Goal: Information Seeking & Learning: Learn about a topic

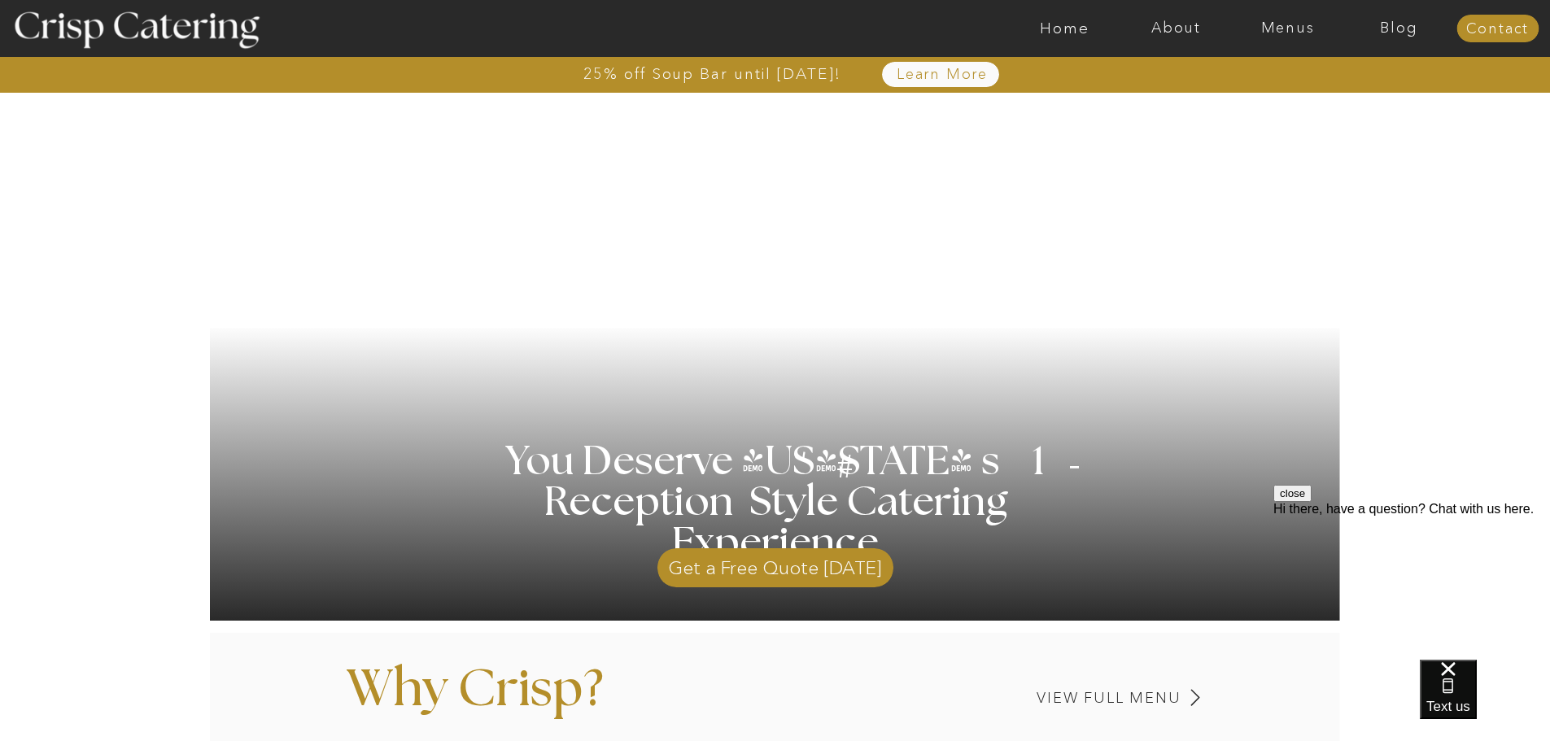
scroll to position [90, 0]
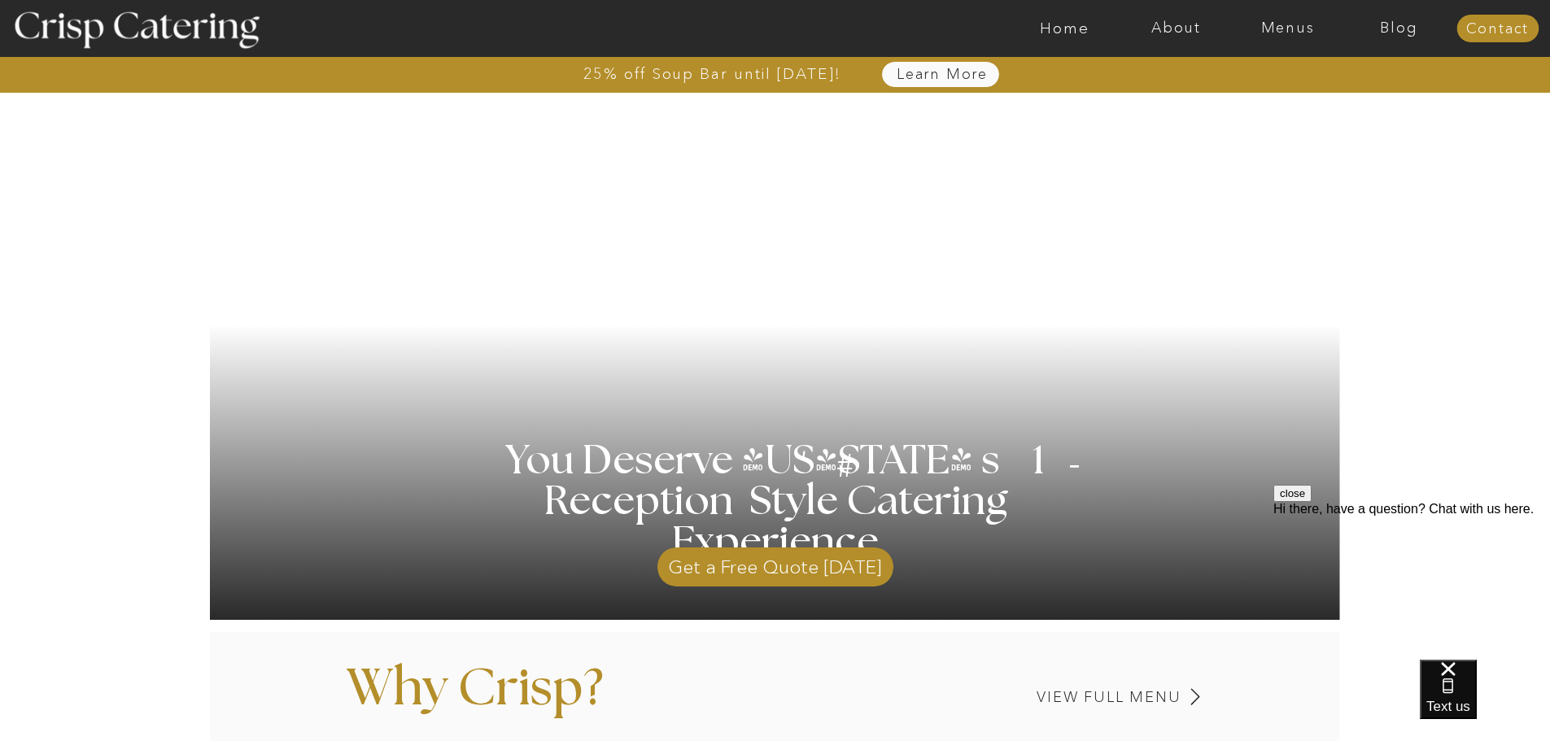
click at [952, 76] on nav "Learn More" at bounding box center [942, 75] width 167 height 16
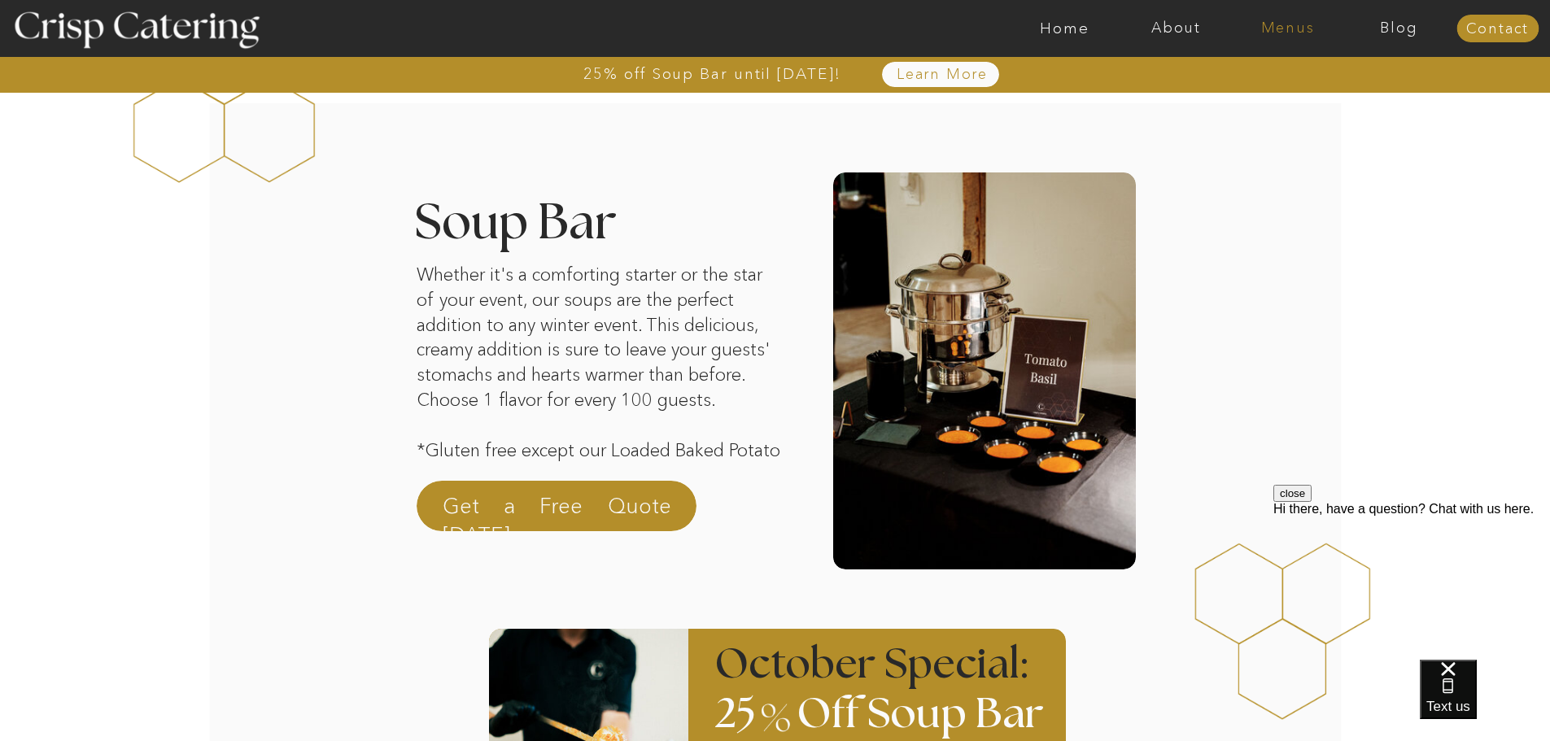
click at [1296, 28] on nav "Menus" at bounding box center [1287, 28] width 111 height 16
click at [1291, 103] on nav "Winter (Sep-Feb)" at bounding box center [1286, 95] width 133 height 15
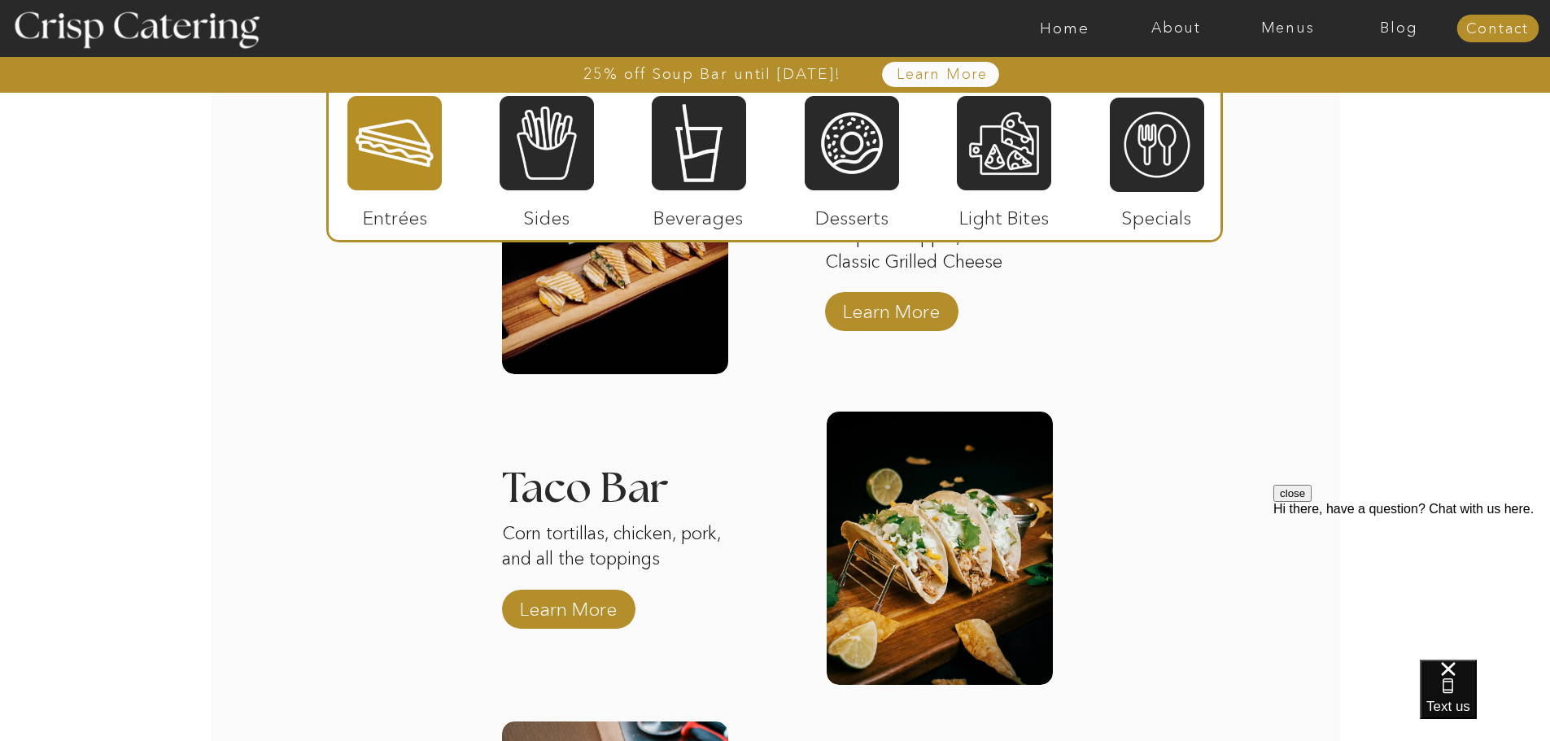
scroll to position [2200, 0]
click at [610, 614] on p "Learn More" at bounding box center [568, 606] width 108 height 47
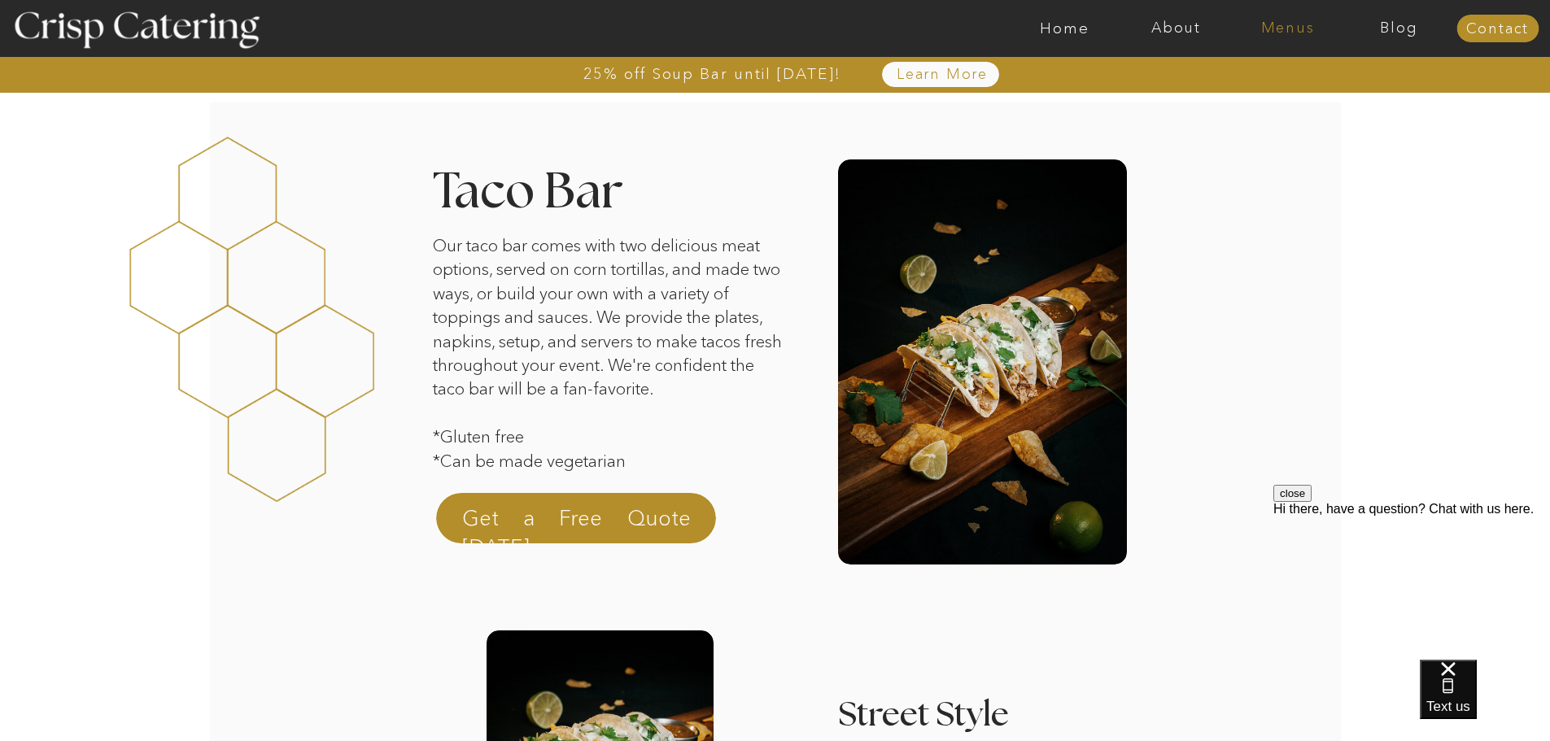
click at [1298, 20] on nav "Menus" at bounding box center [1287, 28] width 111 height 16
click at [1176, 28] on nav "About" at bounding box center [1176, 28] width 111 height 16
click at [1078, 23] on nav "Home" at bounding box center [1064, 28] width 111 height 16
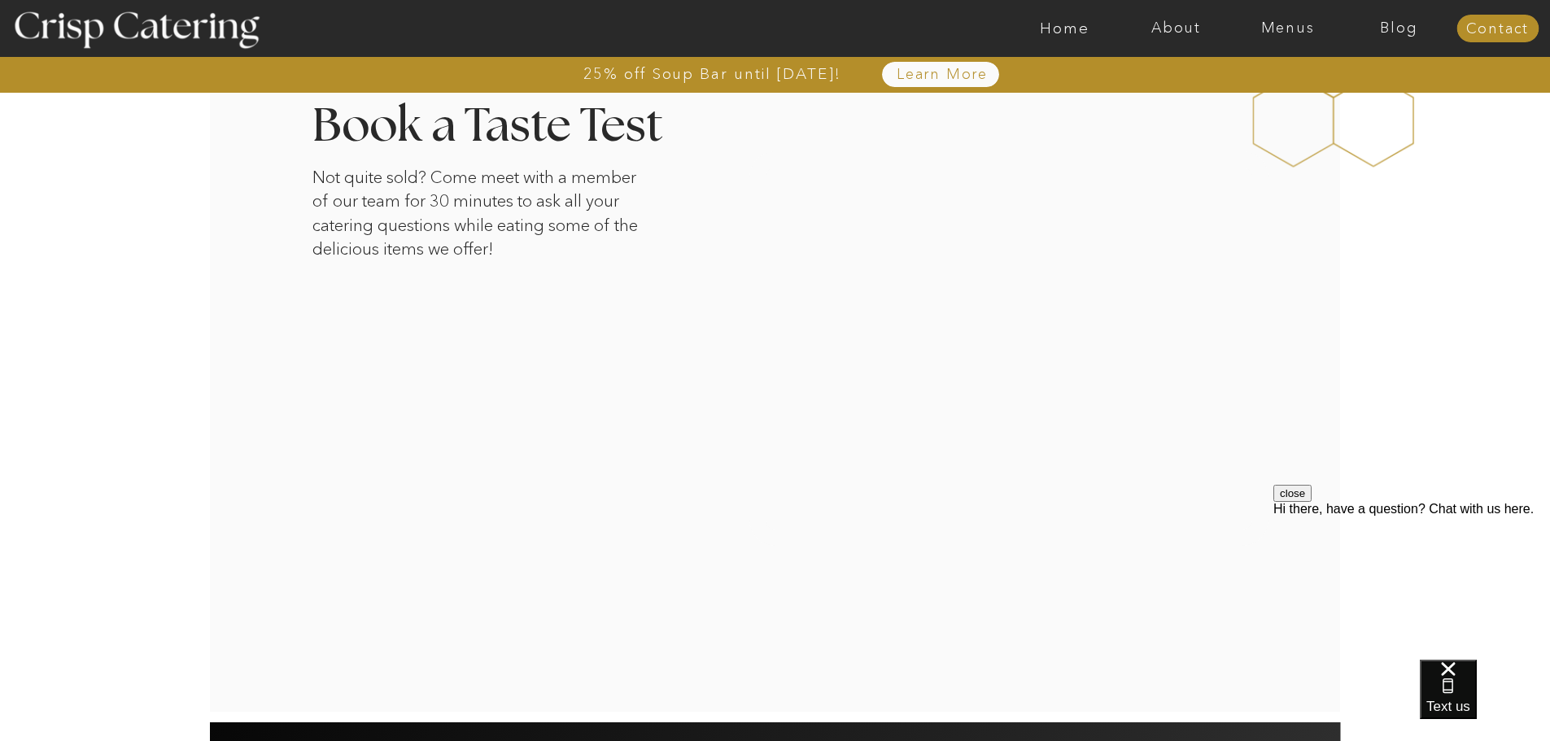
scroll to position [2660, 0]
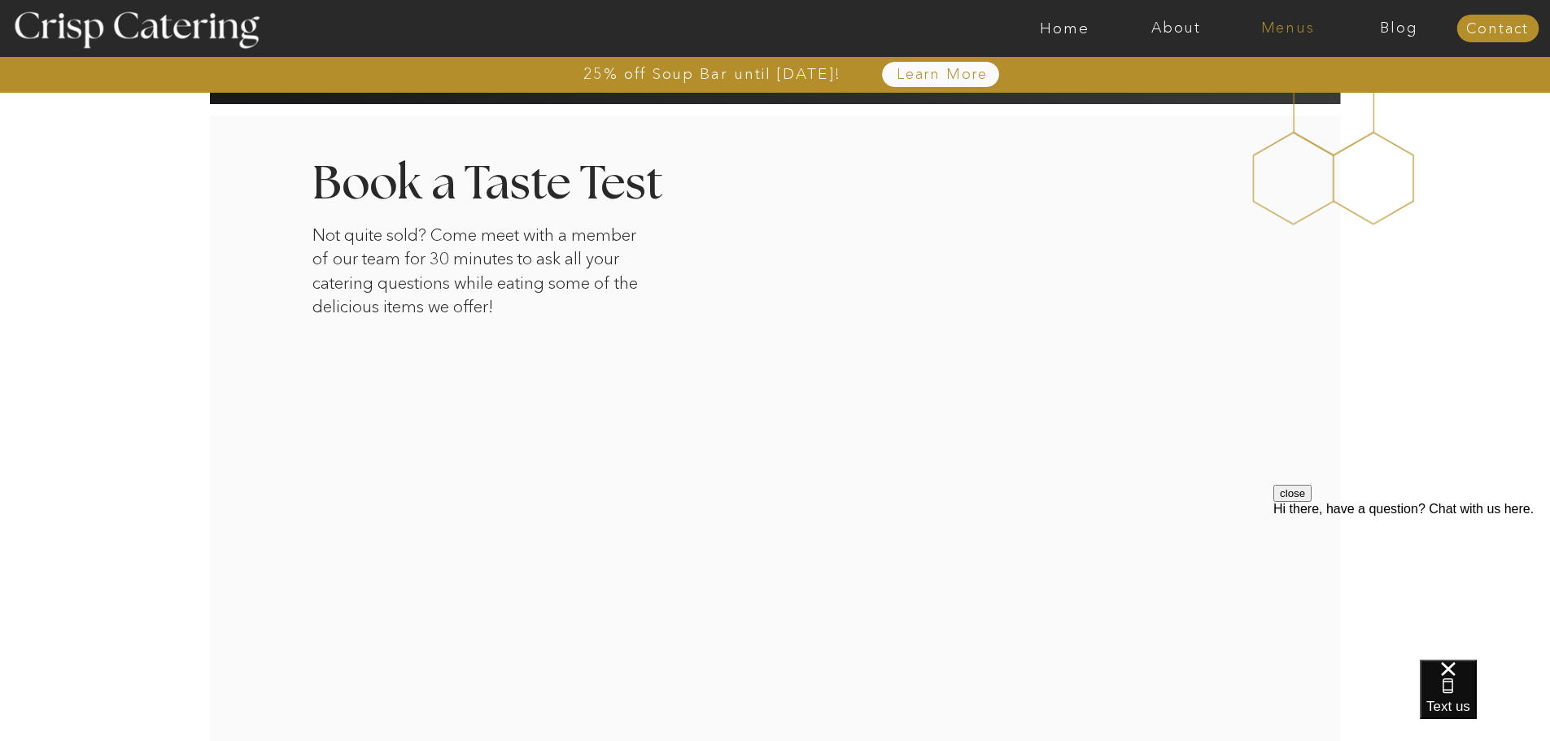
click at [1295, 28] on nav "Menus" at bounding box center [1287, 28] width 111 height 16
click at [1302, 103] on nav "Winter (Sep-Feb)" at bounding box center [1286, 95] width 133 height 15
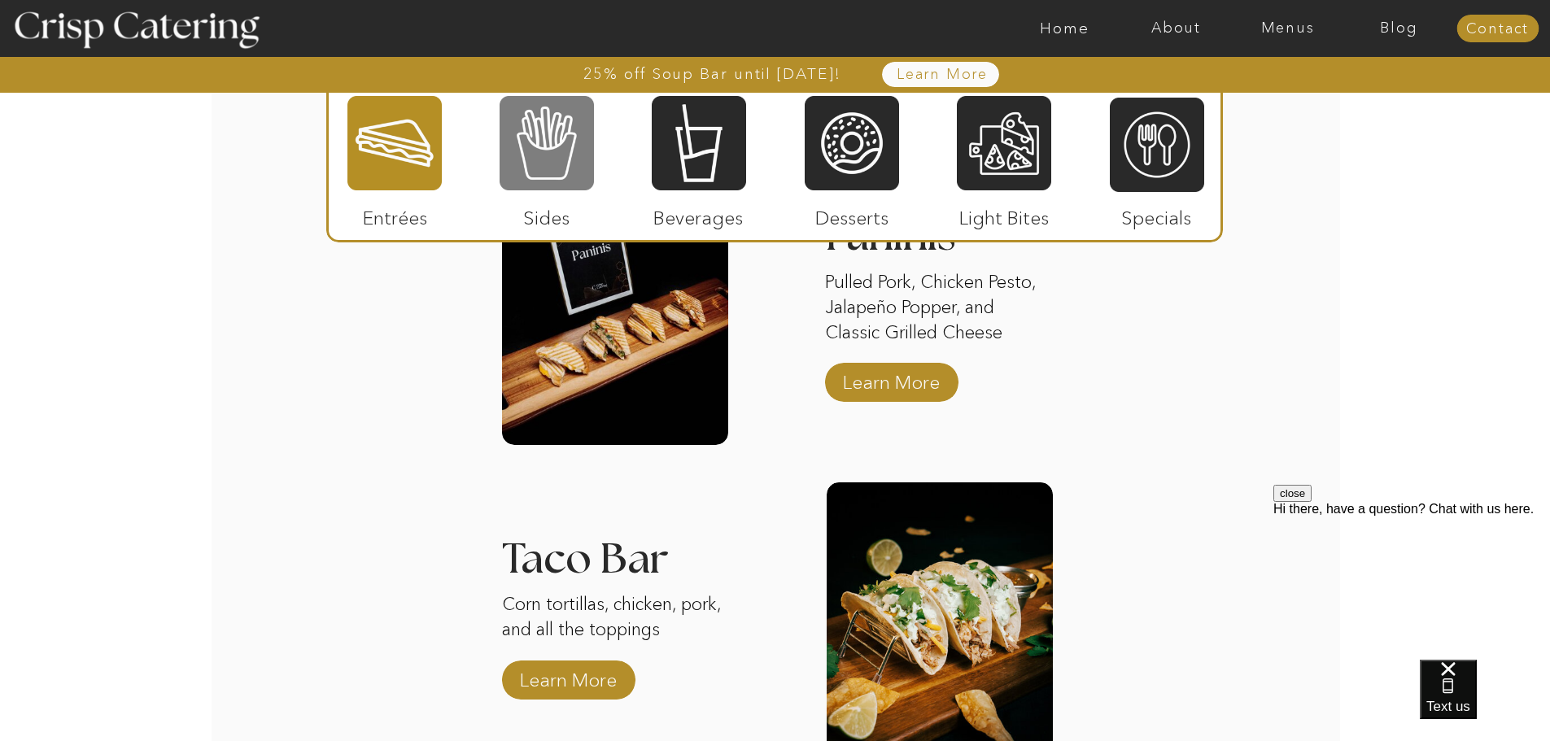
scroll to position [2329, 0]
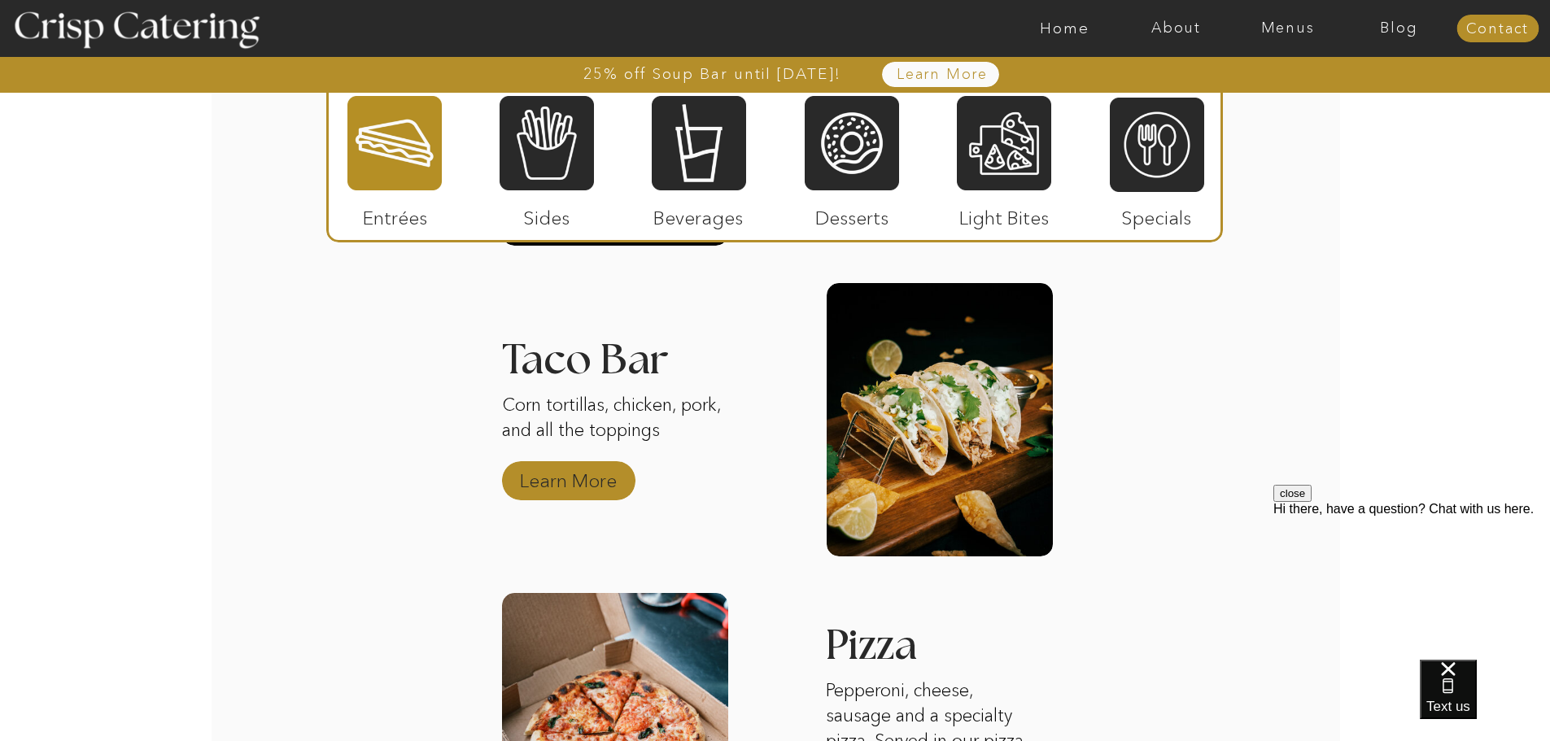
click at [588, 469] on p "Learn More" at bounding box center [568, 476] width 108 height 47
click at [544, 155] on div at bounding box center [547, 143] width 94 height 98
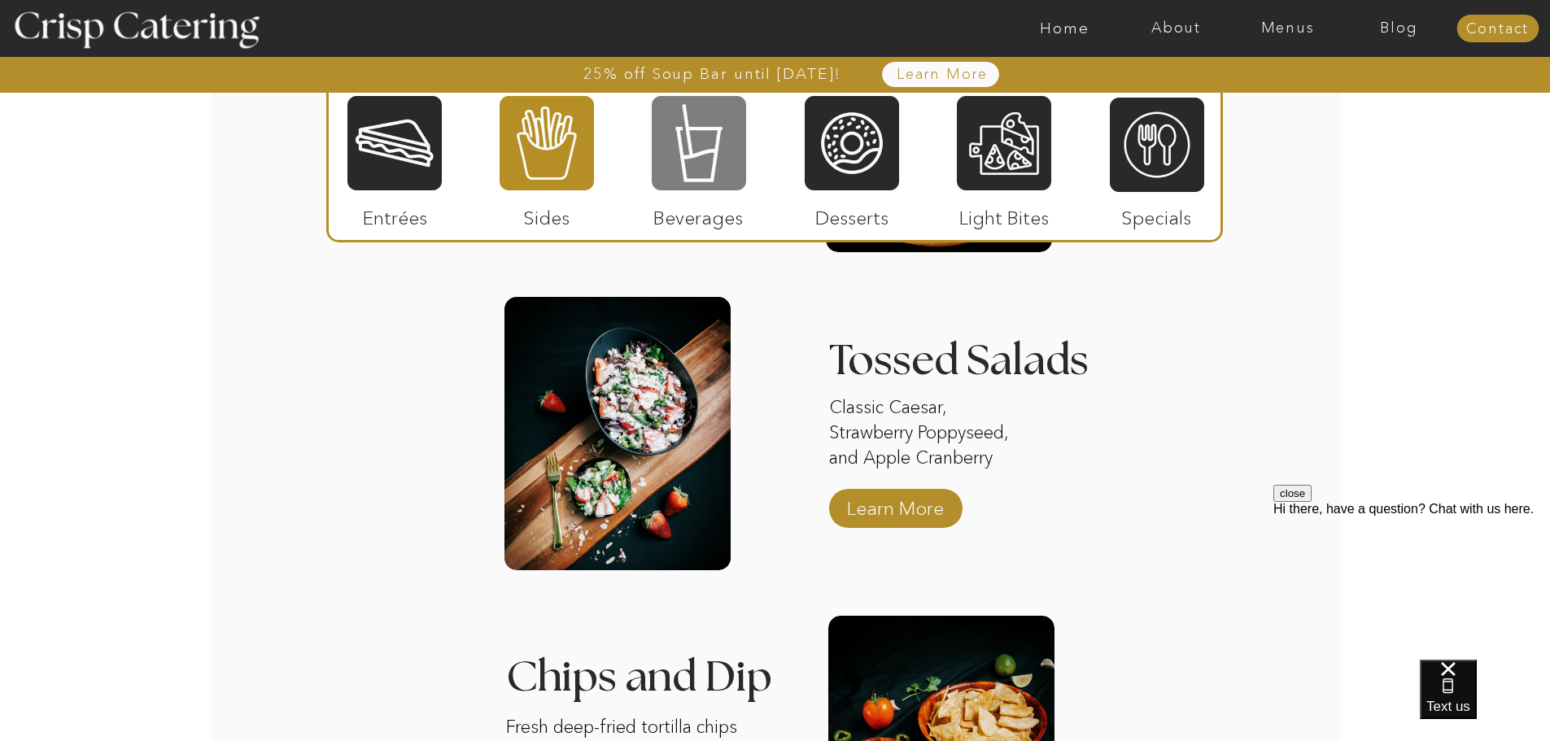
click at [701, 156] on div at bounding box center [699, 143] width 94 height 98
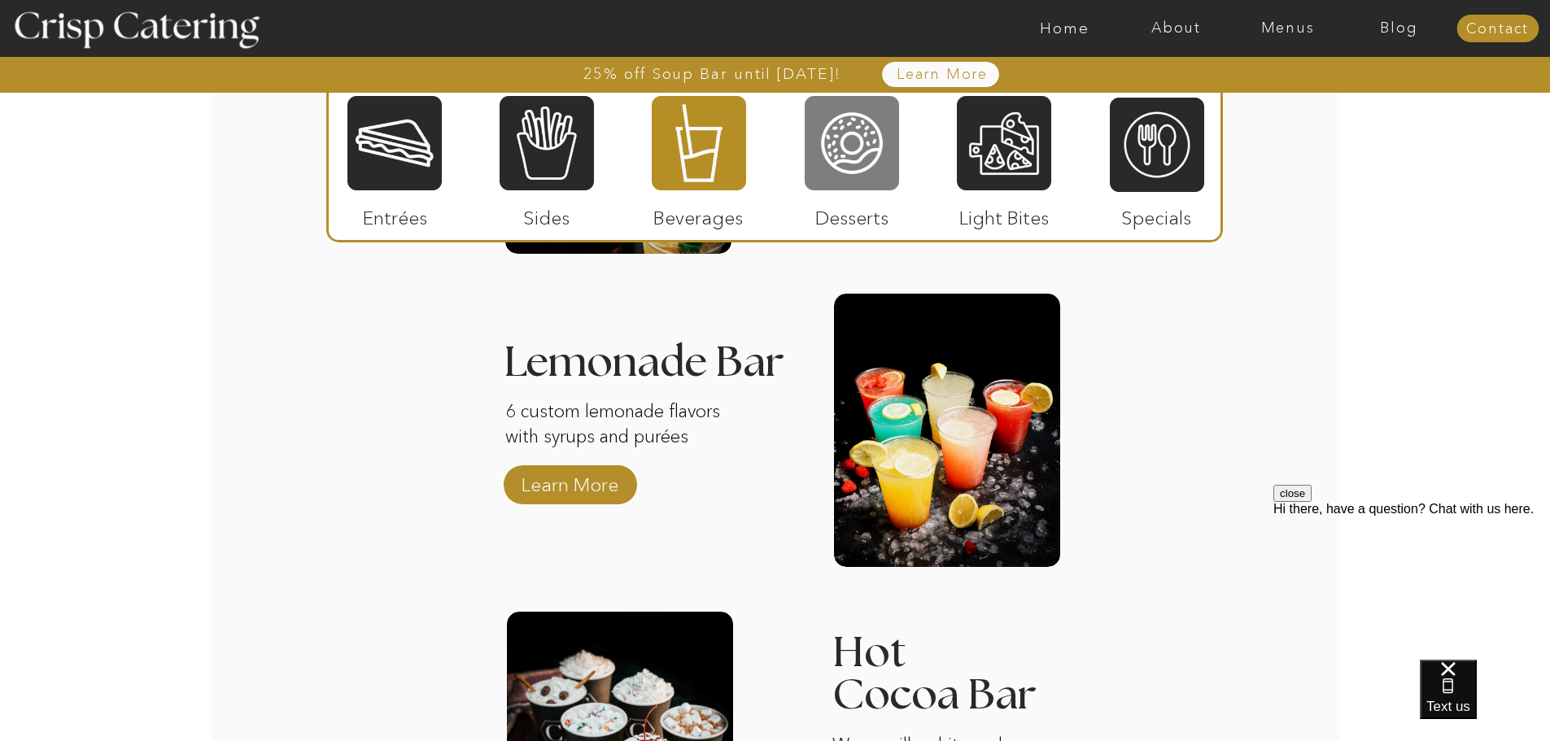
click at [854, 163] on div at bounding box center [852, 143] width 94 height 98
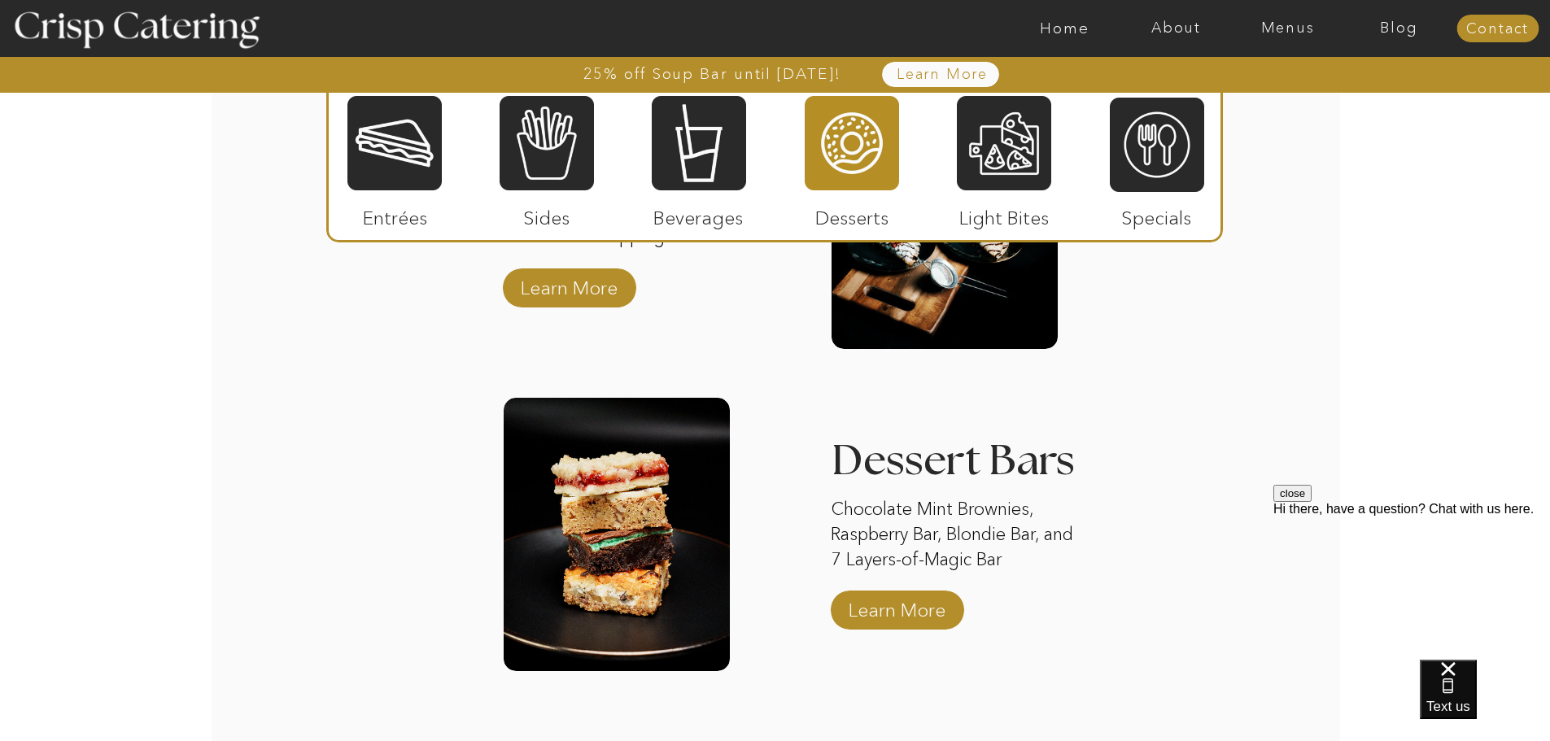
scroll to position [2556, 0]
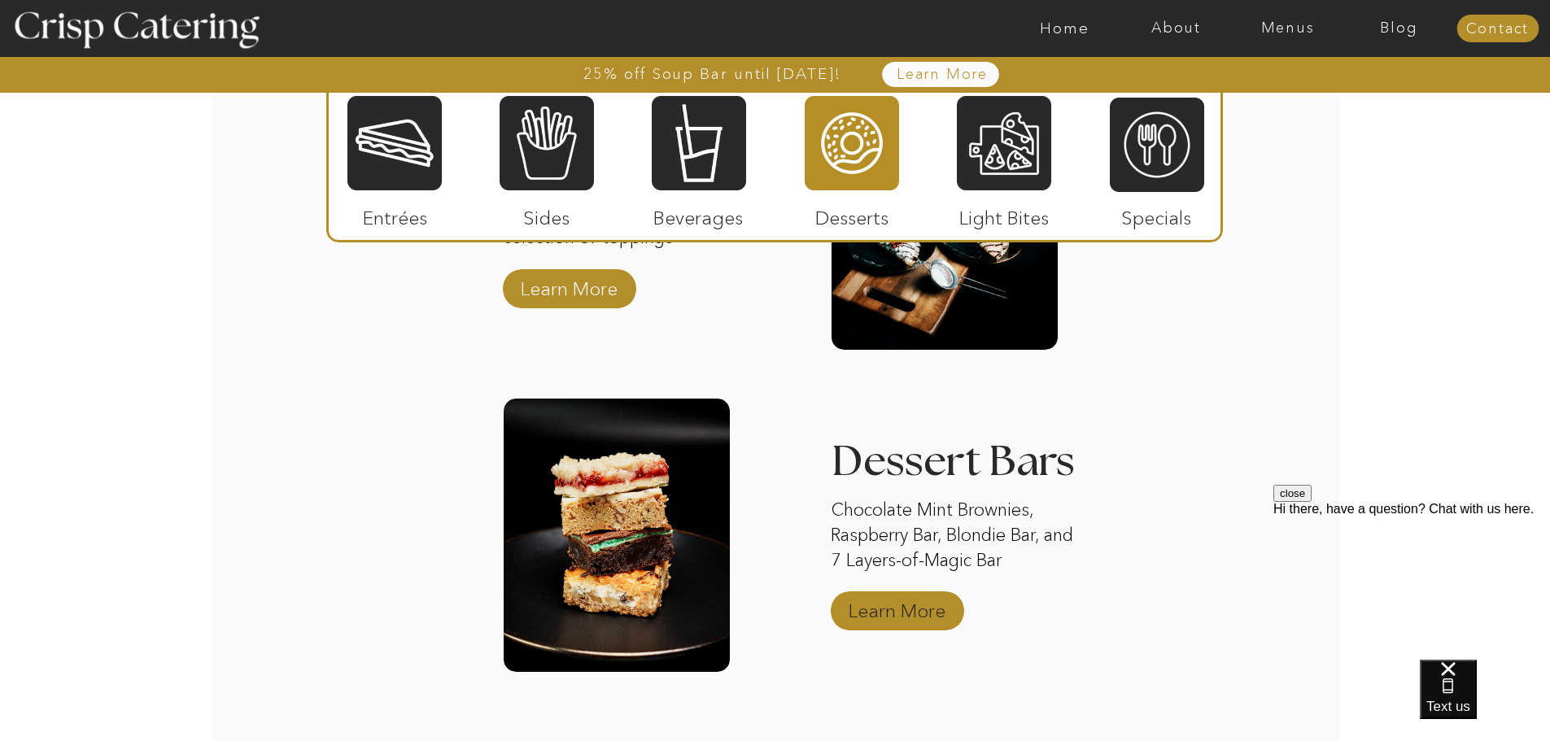
click at [904, 617] on p "Learn More" at bounding box center [897, 606] width 108 height 47
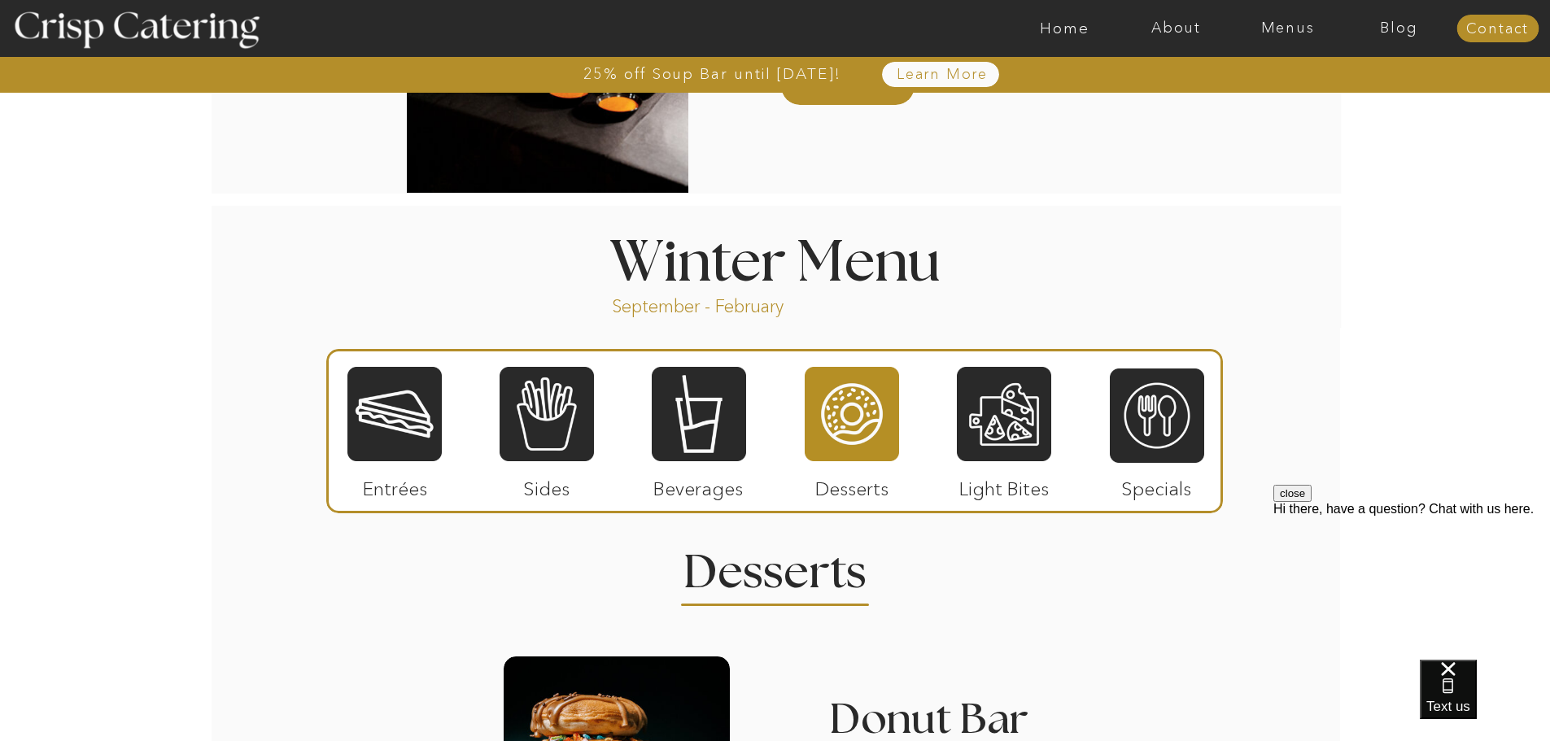
scroll to position [1651, 0]
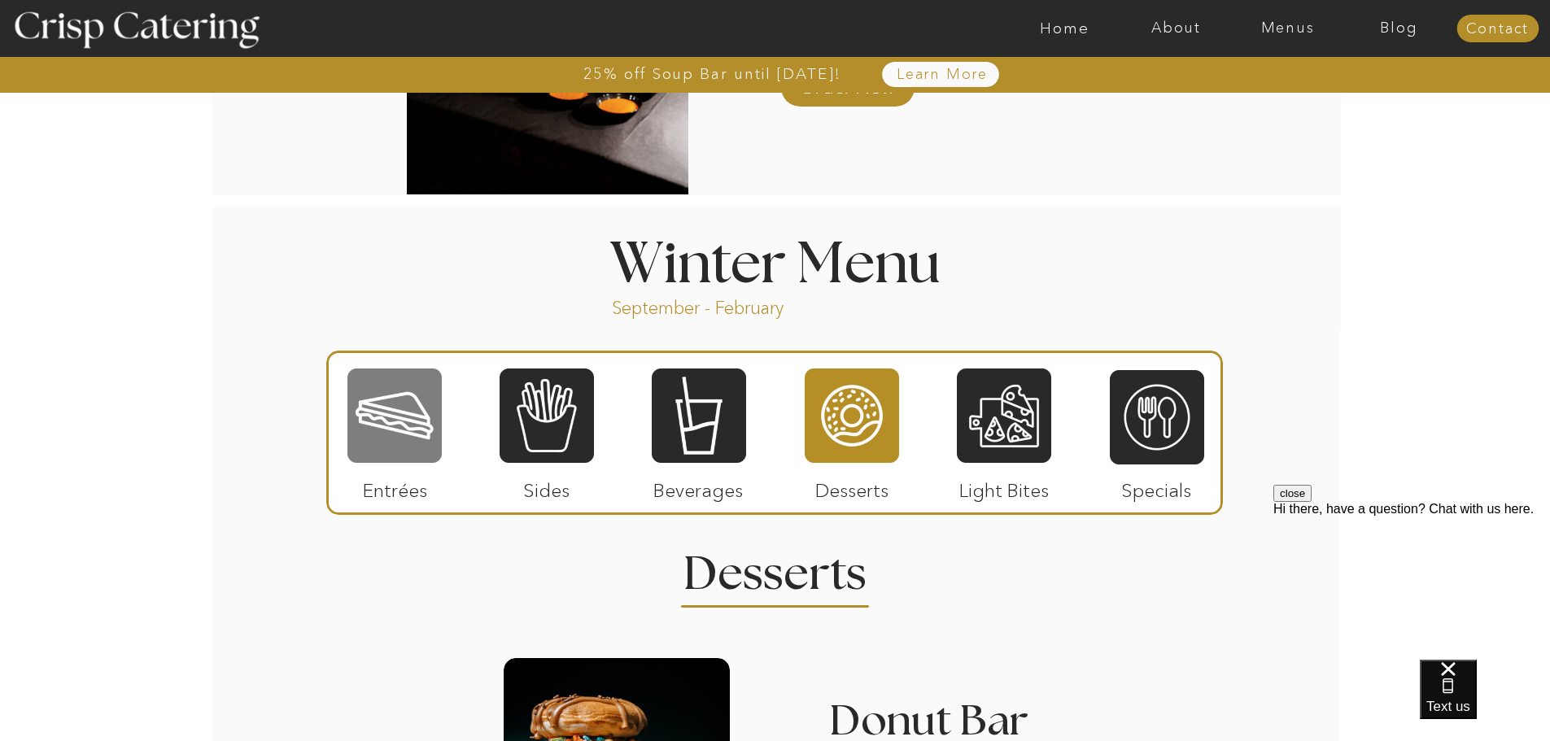
click at [408, 391] on div at bounding box center [394, 416] width 94 height 98
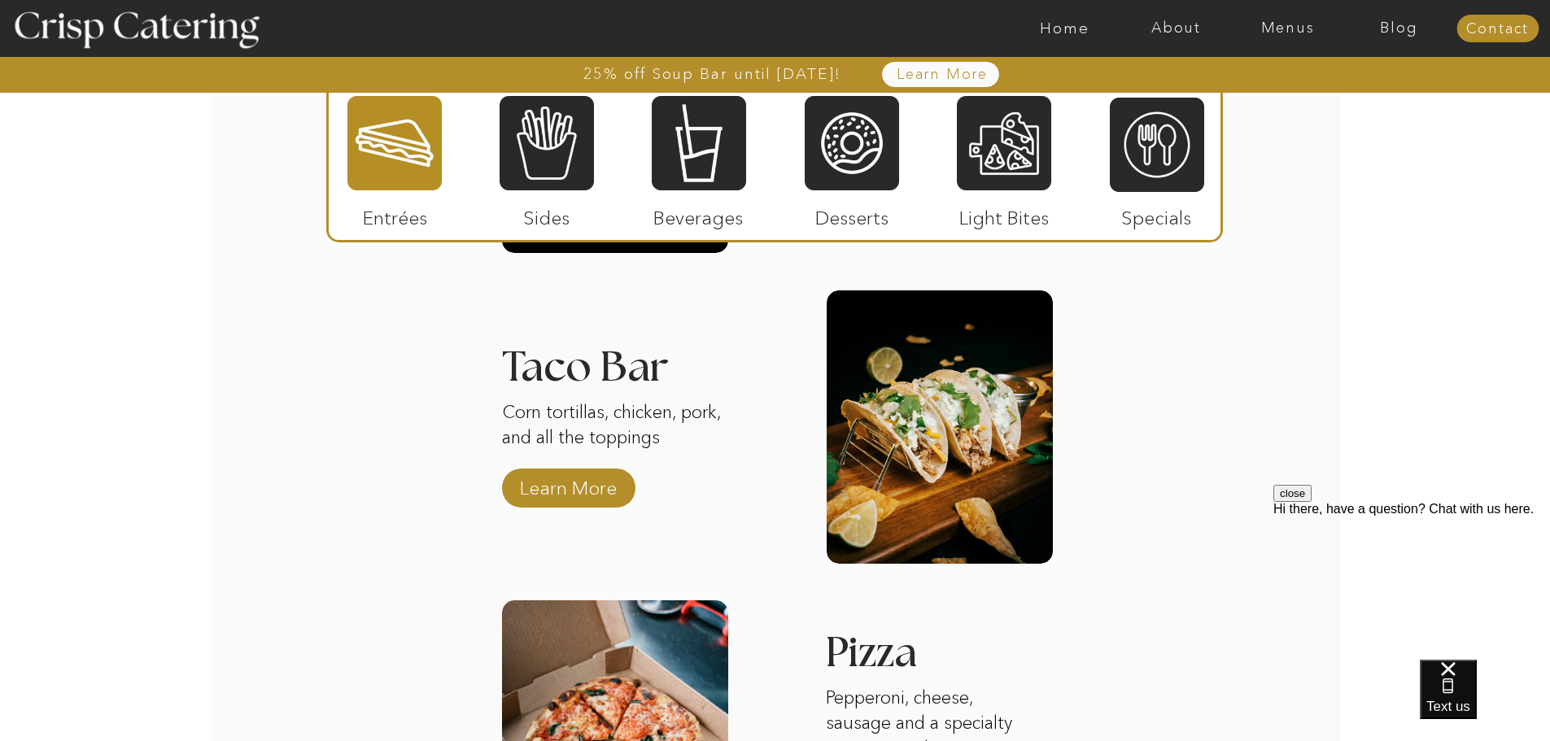
scroll to position [2346, 0]
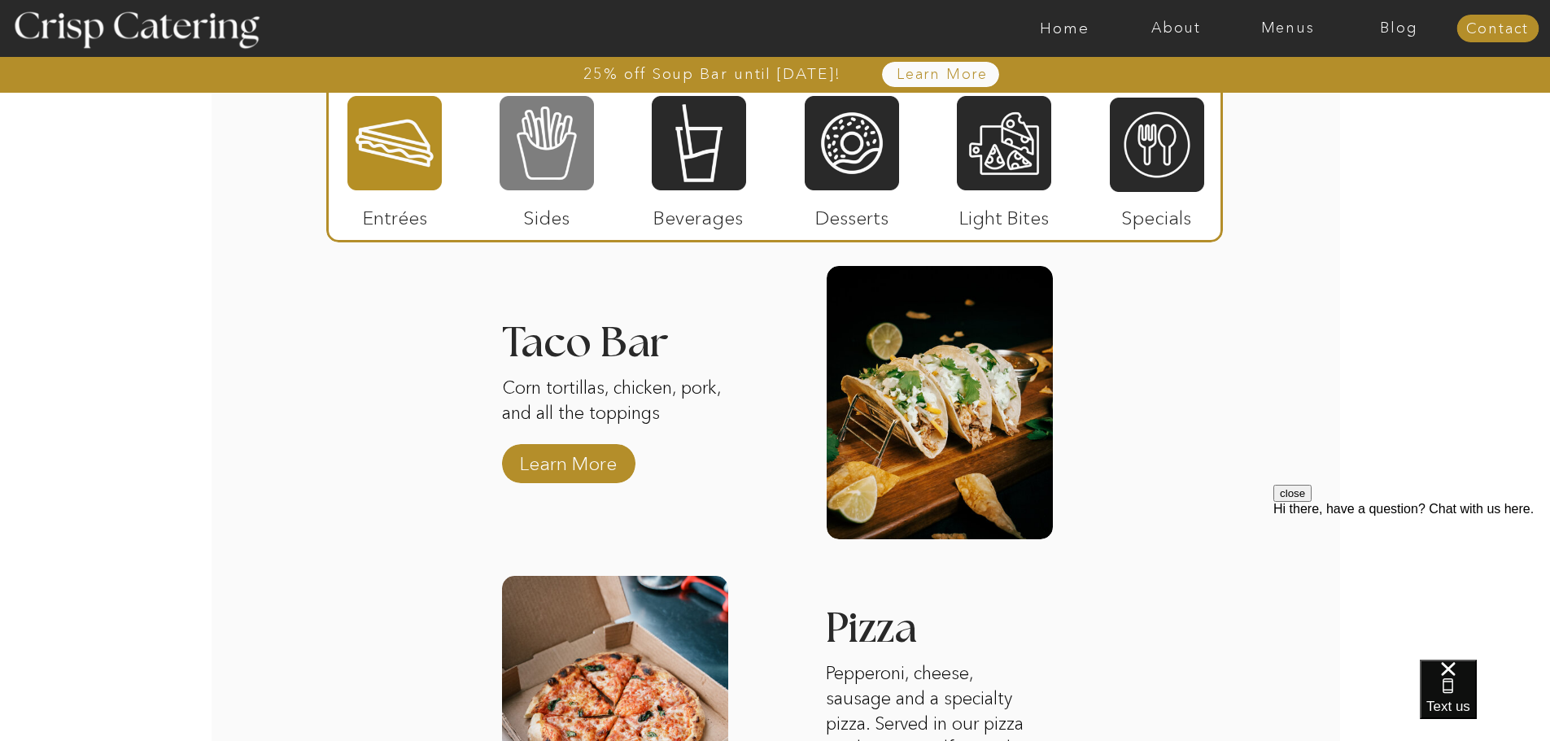
click at [548, 125] on div at bounding box center [547, 143] width 94 height 98
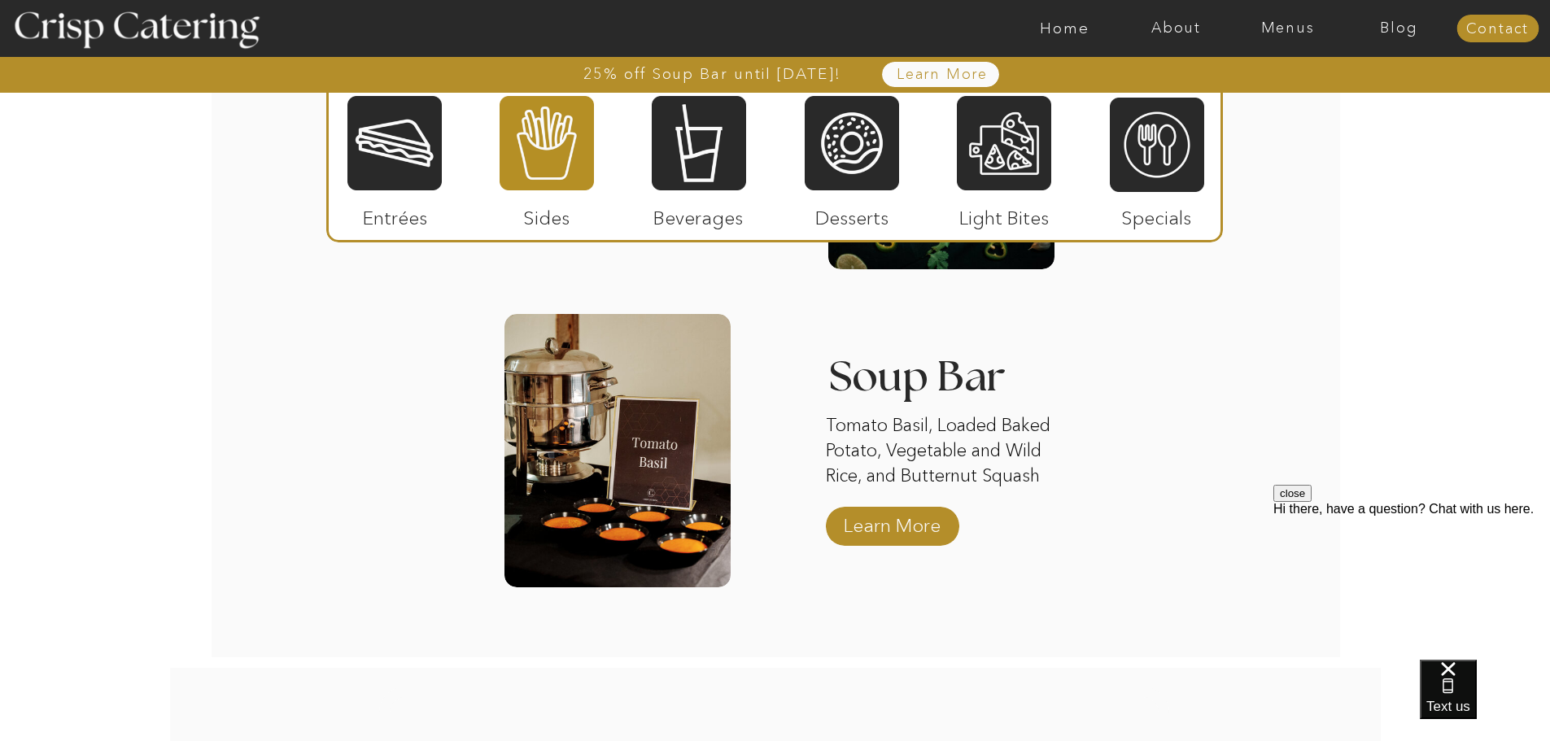
scroll to position [2571, 0]
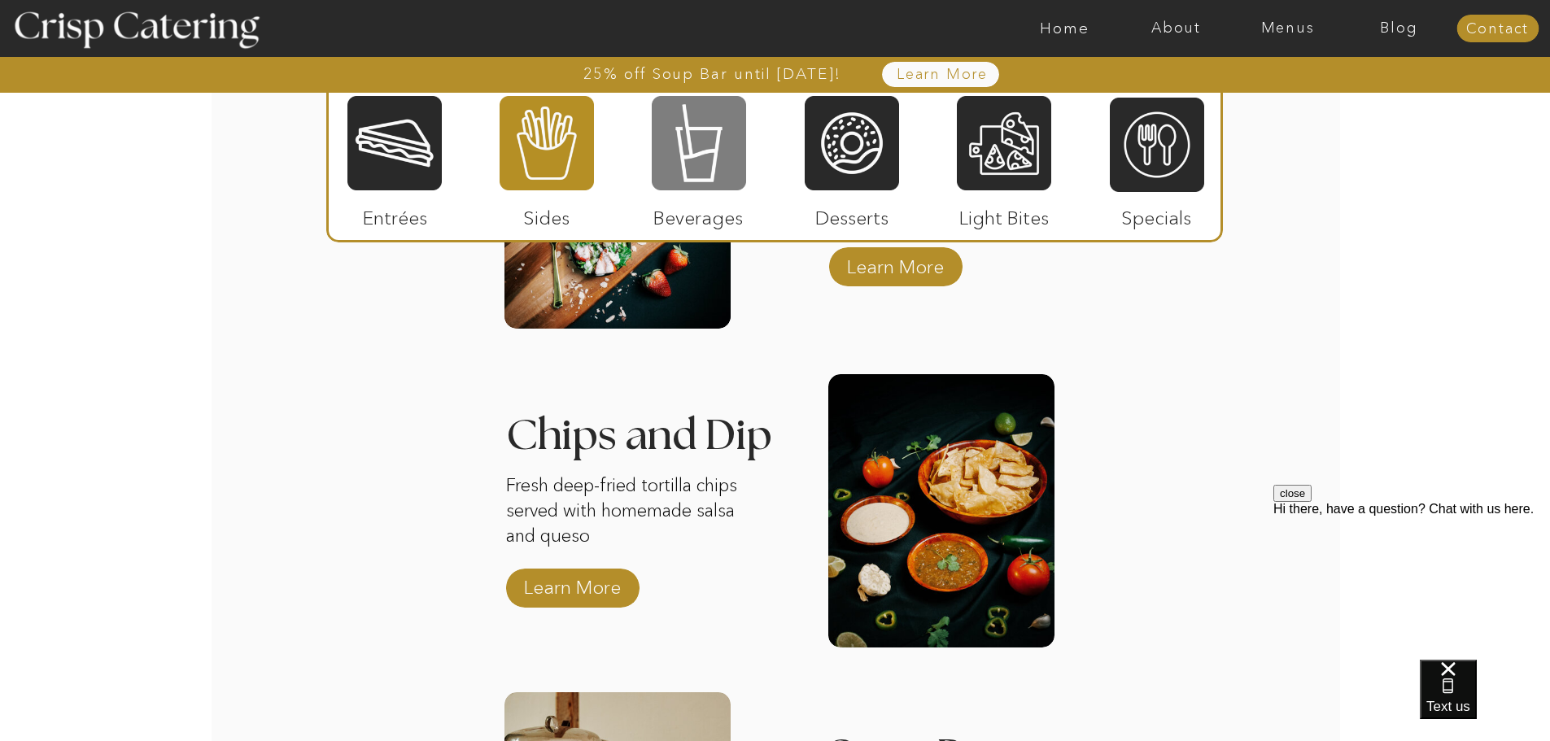
click at [707, 147] on div at bounding box center [699, 143] width 94 height 98
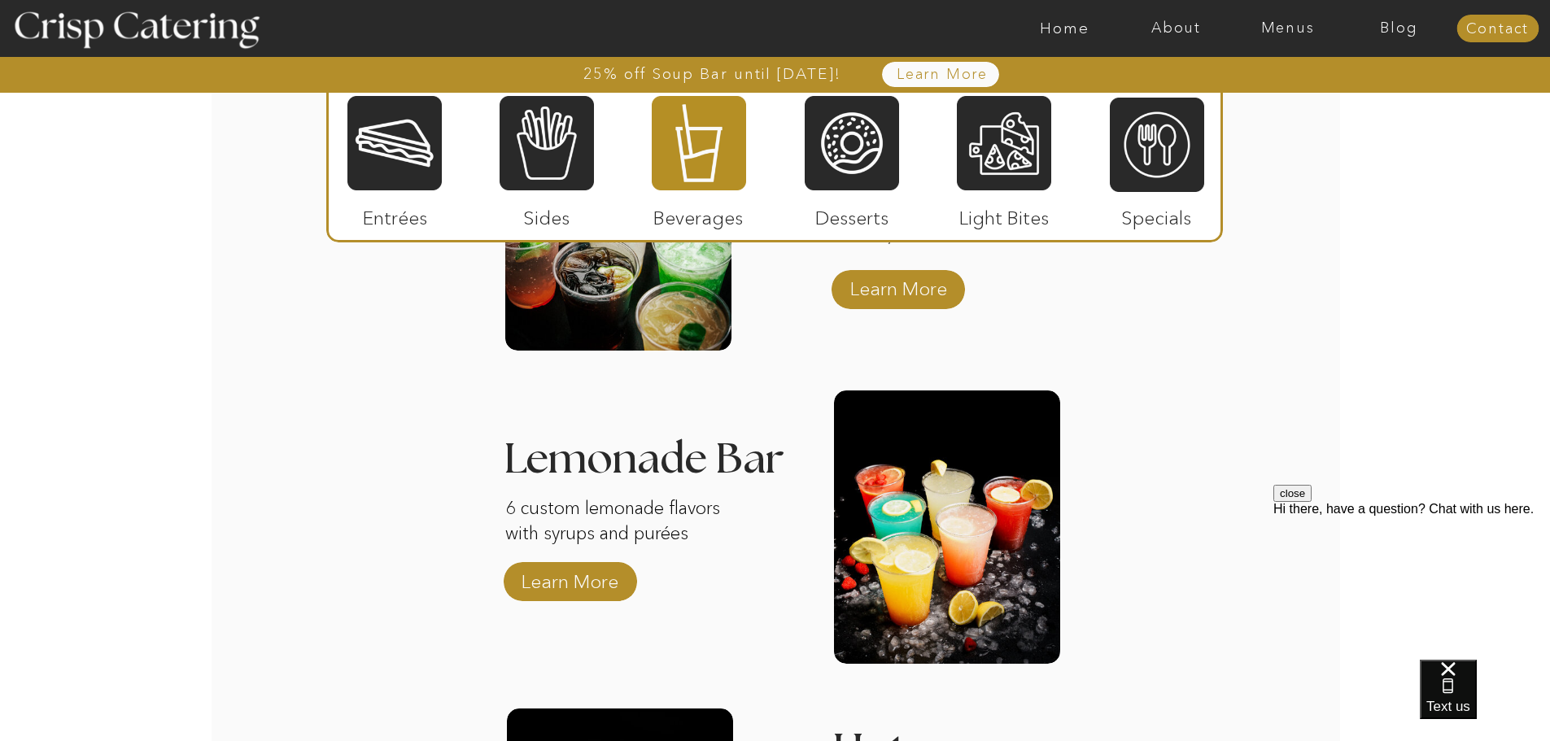
scroll to position [2233, 0]
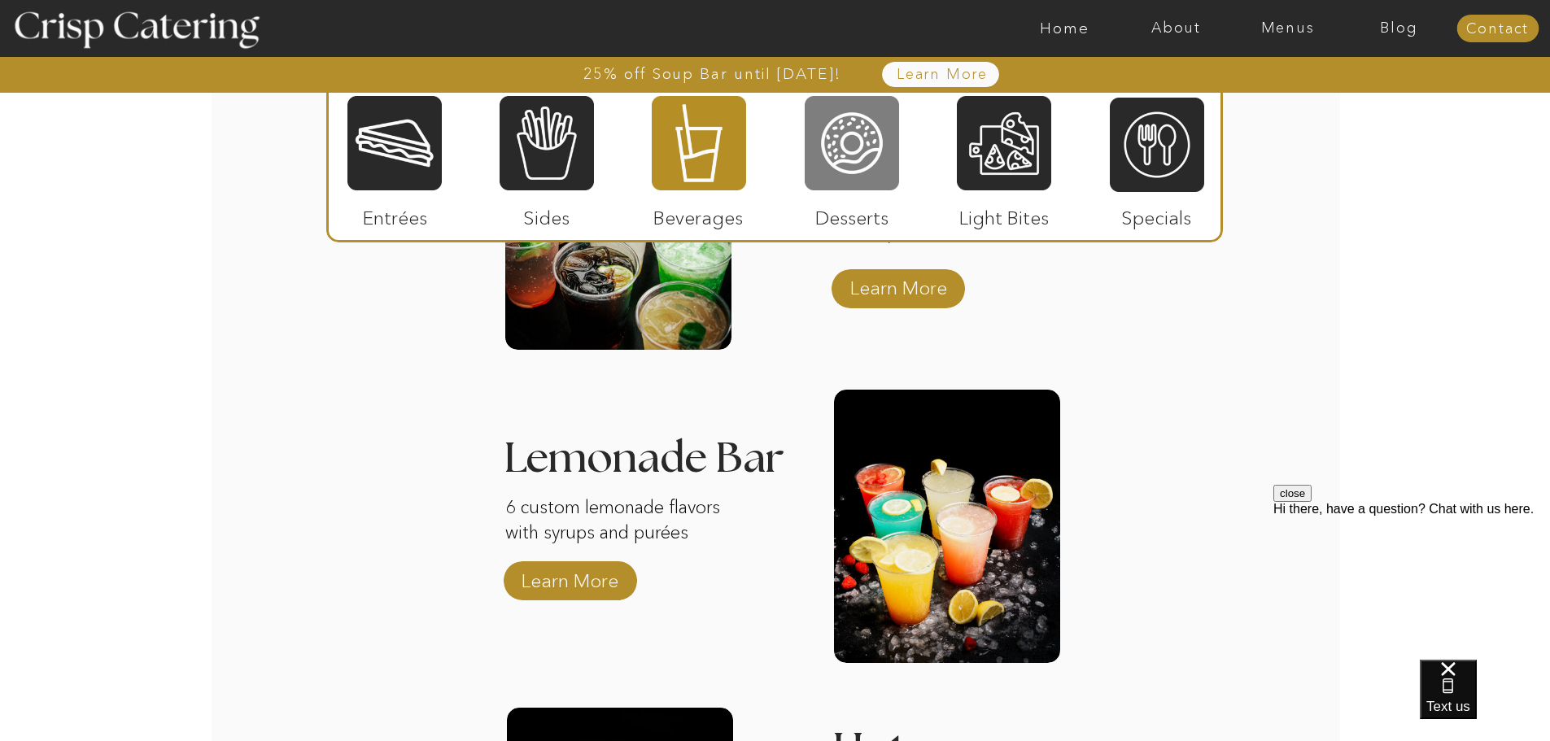
click at [841, 156] on div at bounding box center [852, 143] width 94 height 98
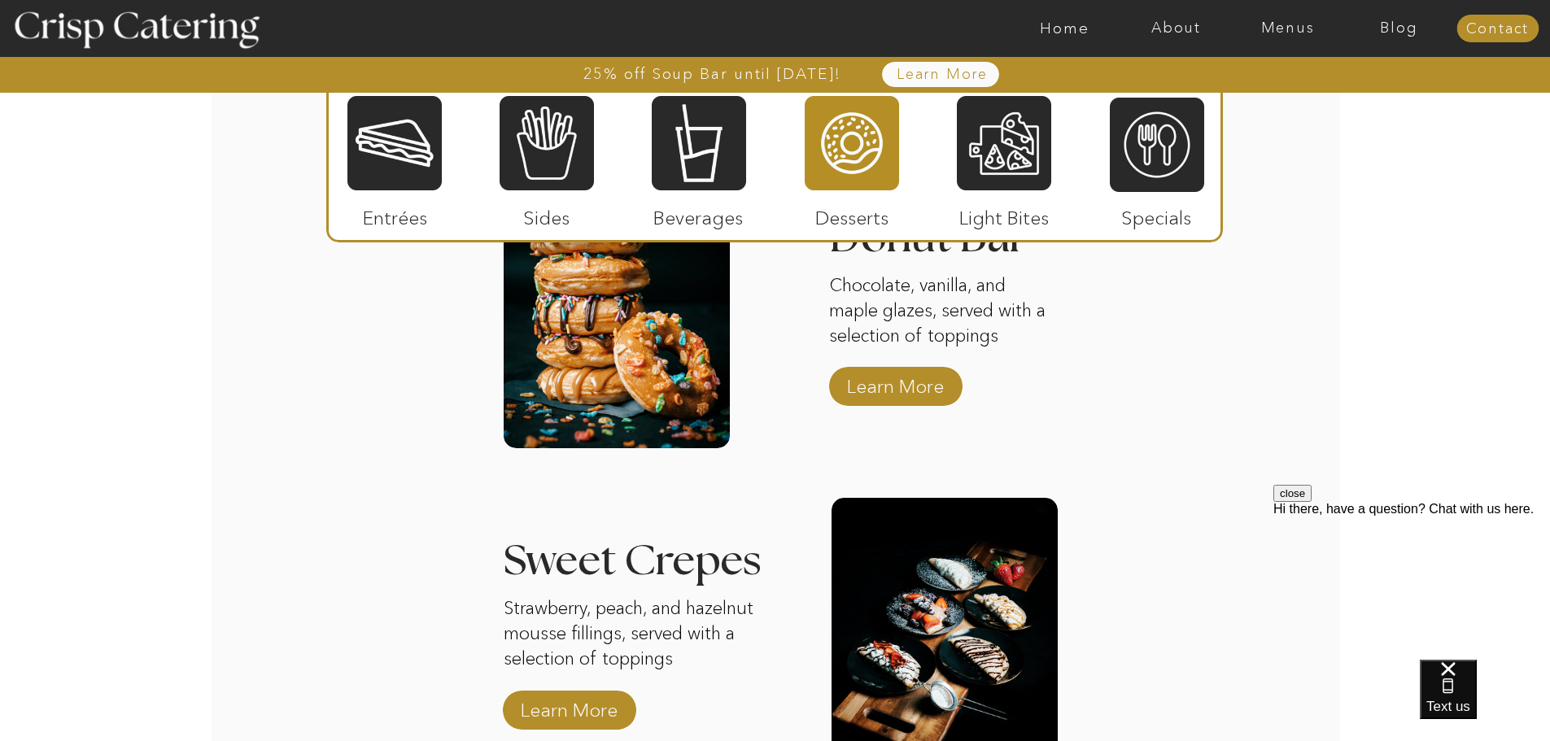
scroll to position [2137, 0]
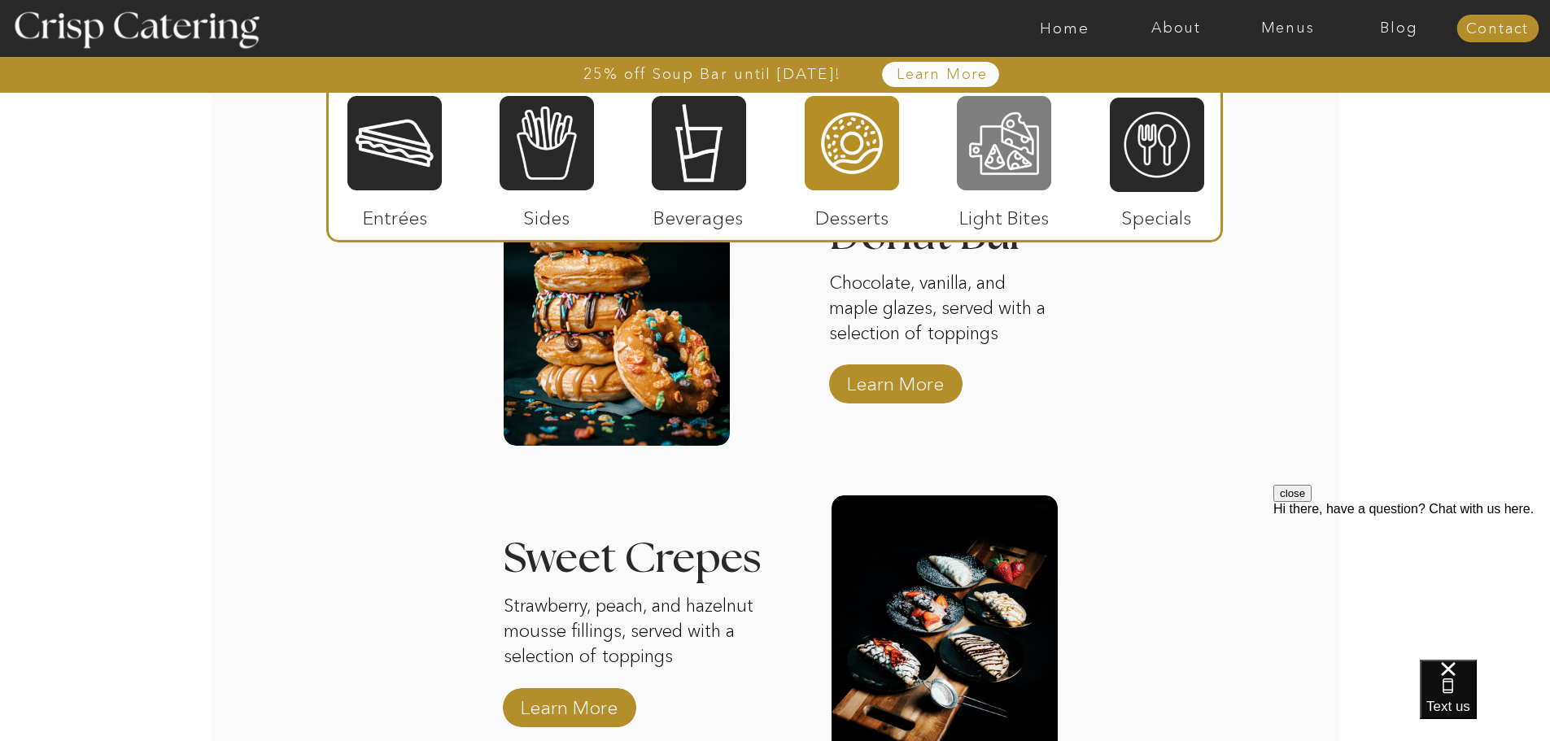
click at [1048, 164] on div at bounding box center [1004, 143] width 94 height 98
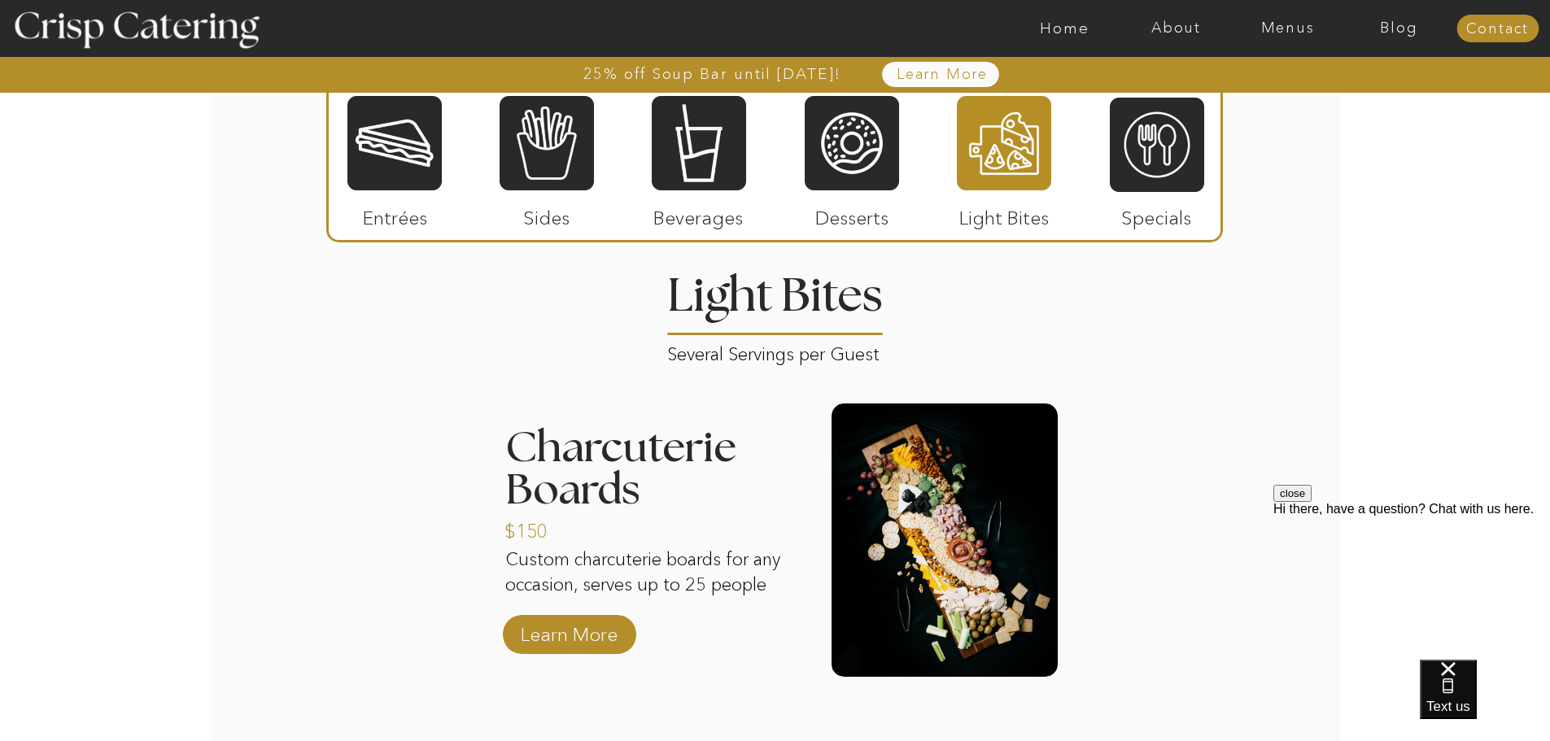
scroll to position [1929, 0]
click at [1169, 120] on div at bounding box center [1157, 145] width 94 height 98
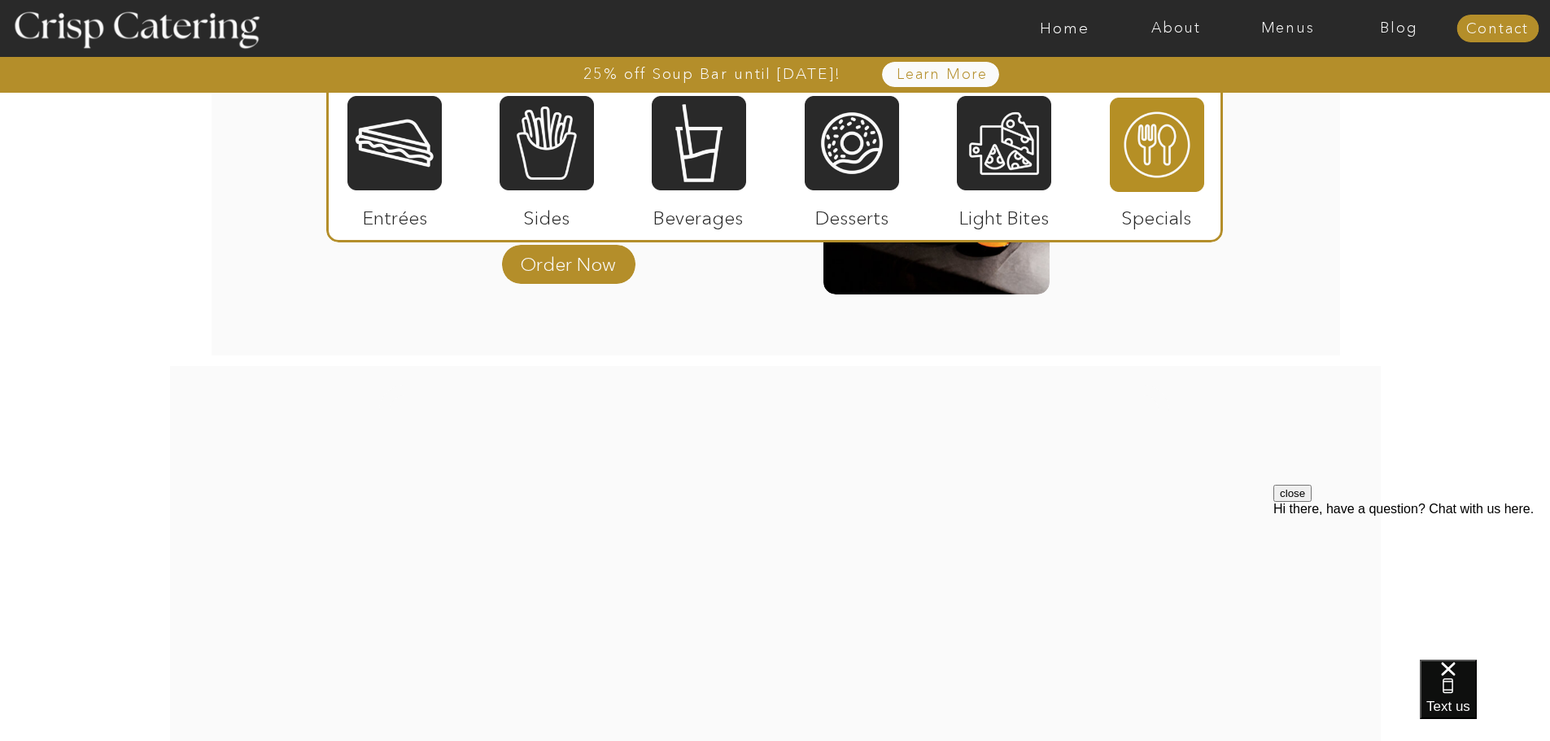
scroll to position [2298, 0]
click at [889, 146] on div at bounding box center [852, 143] width 94 height 98
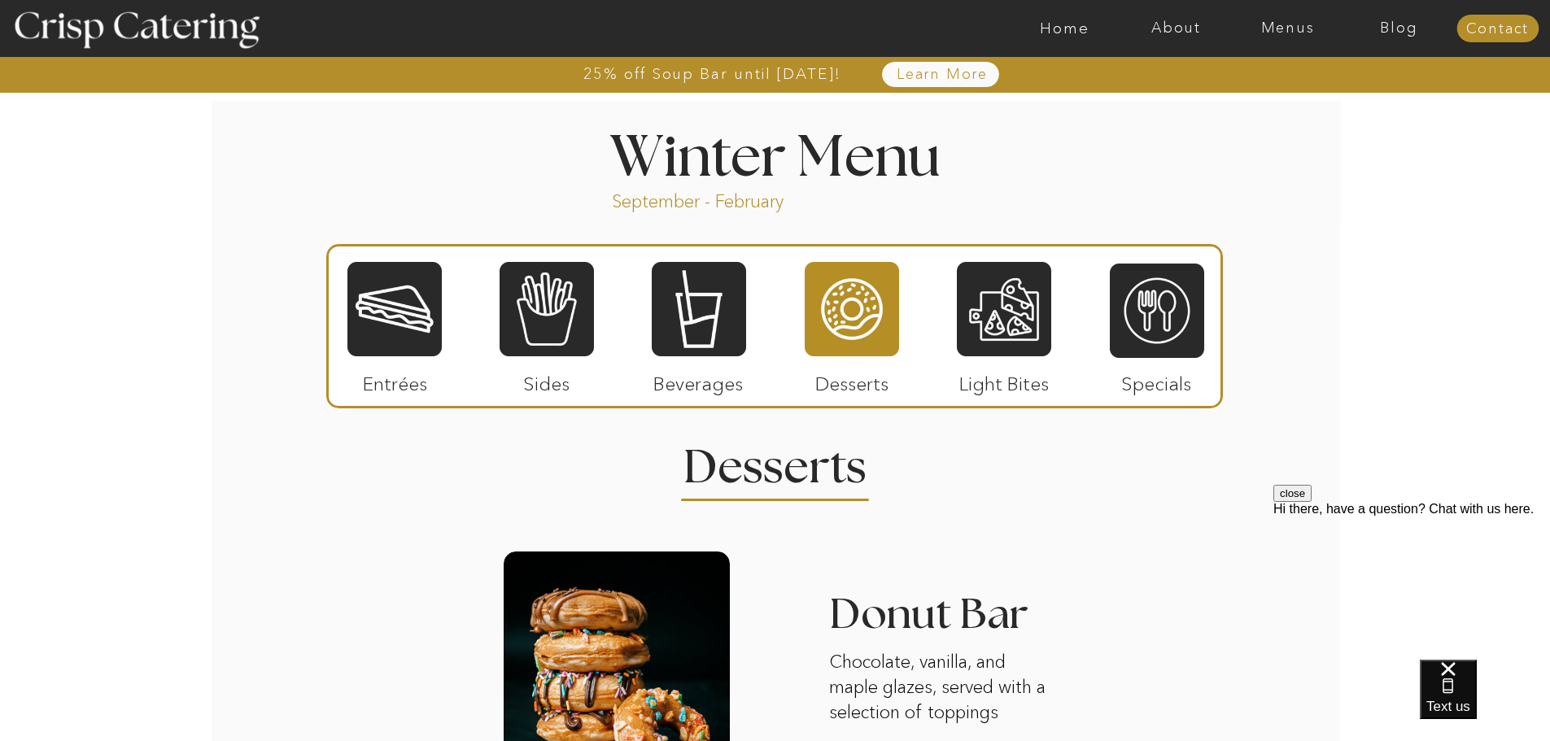
scroll to position [1671, 0]
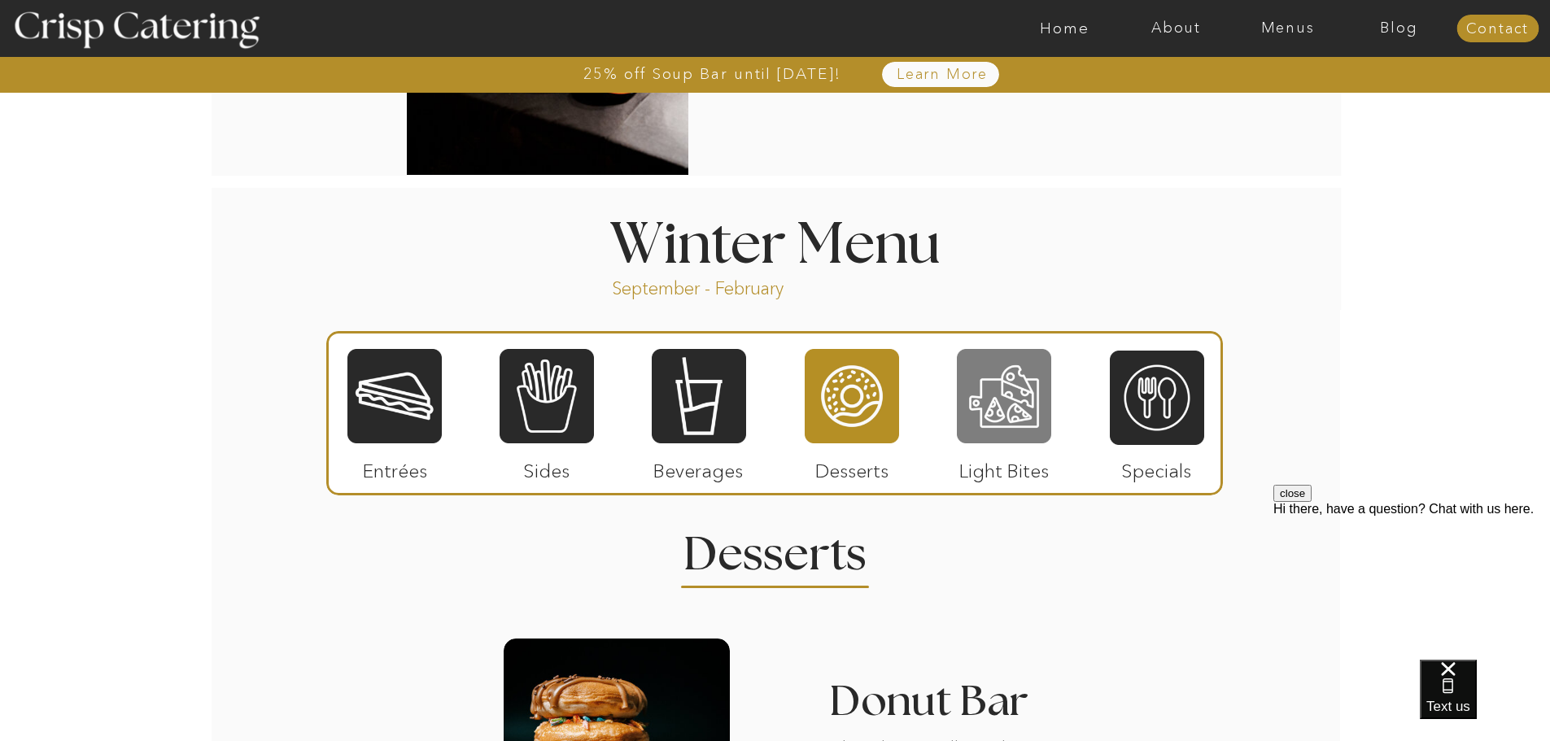
click at [988, 388] on div at bounding box center [1004, 396] width 94 height 98
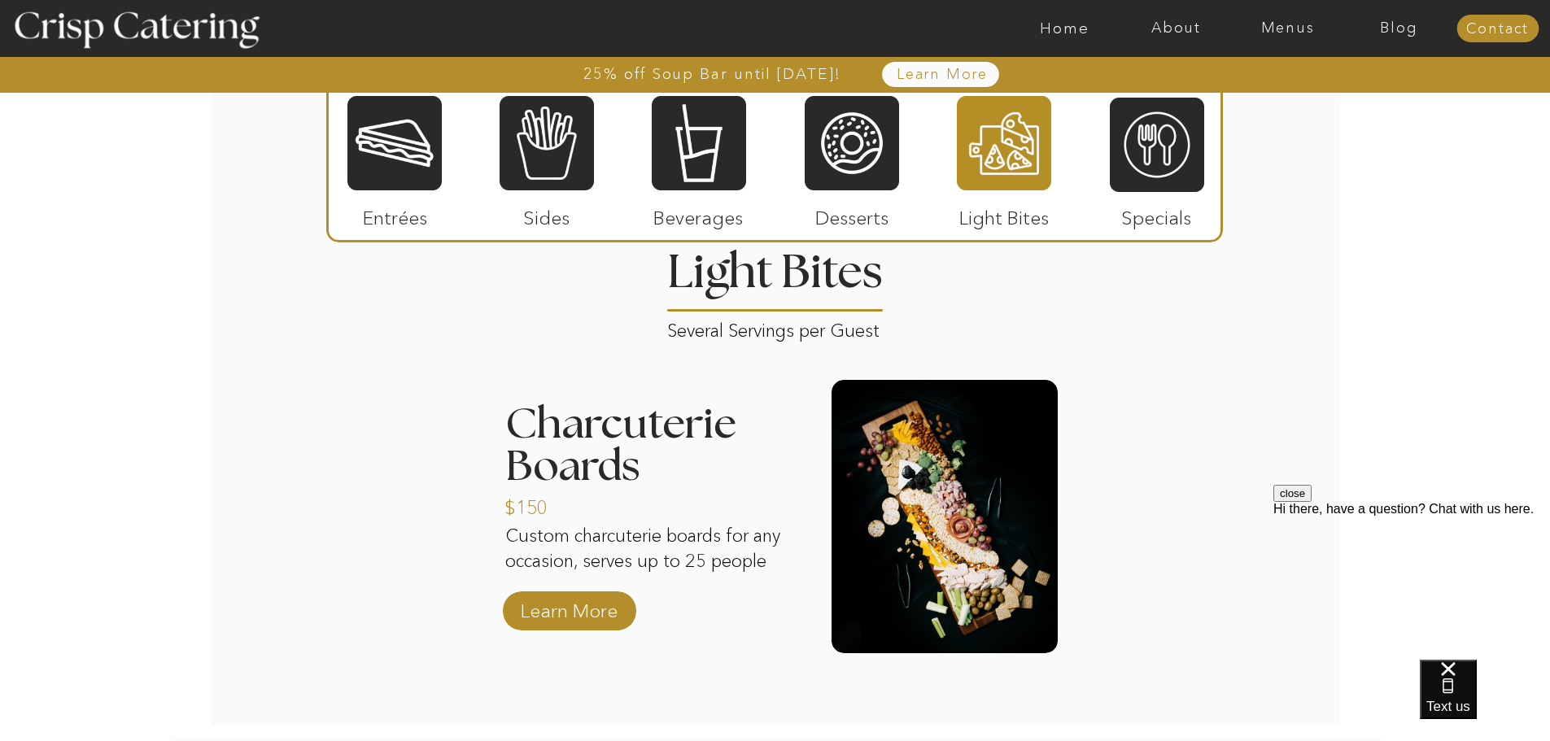
scroll to position [1952, 0]
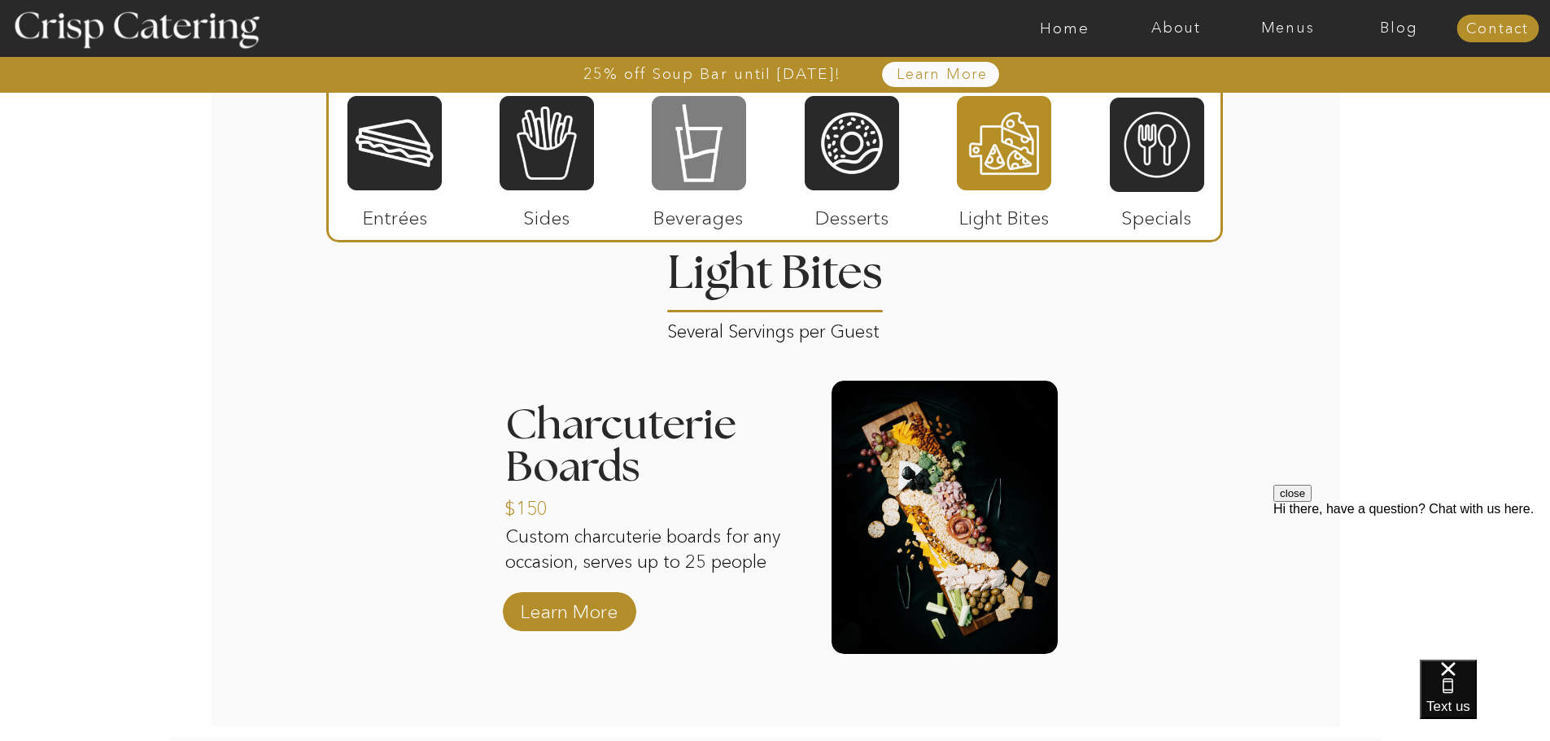
click at [712, 163] on div at bounding box center [699, 143] width 94 height 98
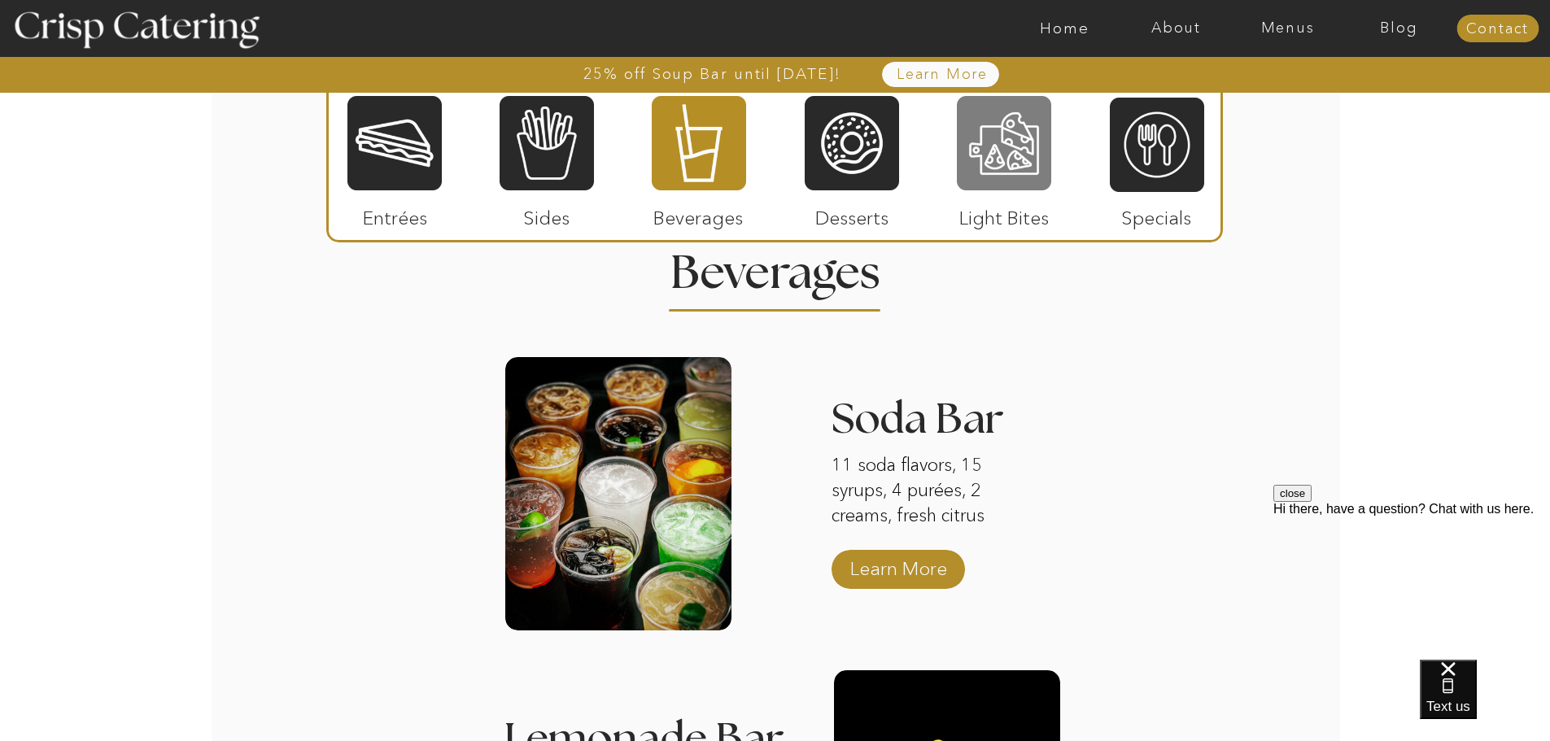
click at [995, 149] on div at bounding box center [1004, 143] width 94 height 98
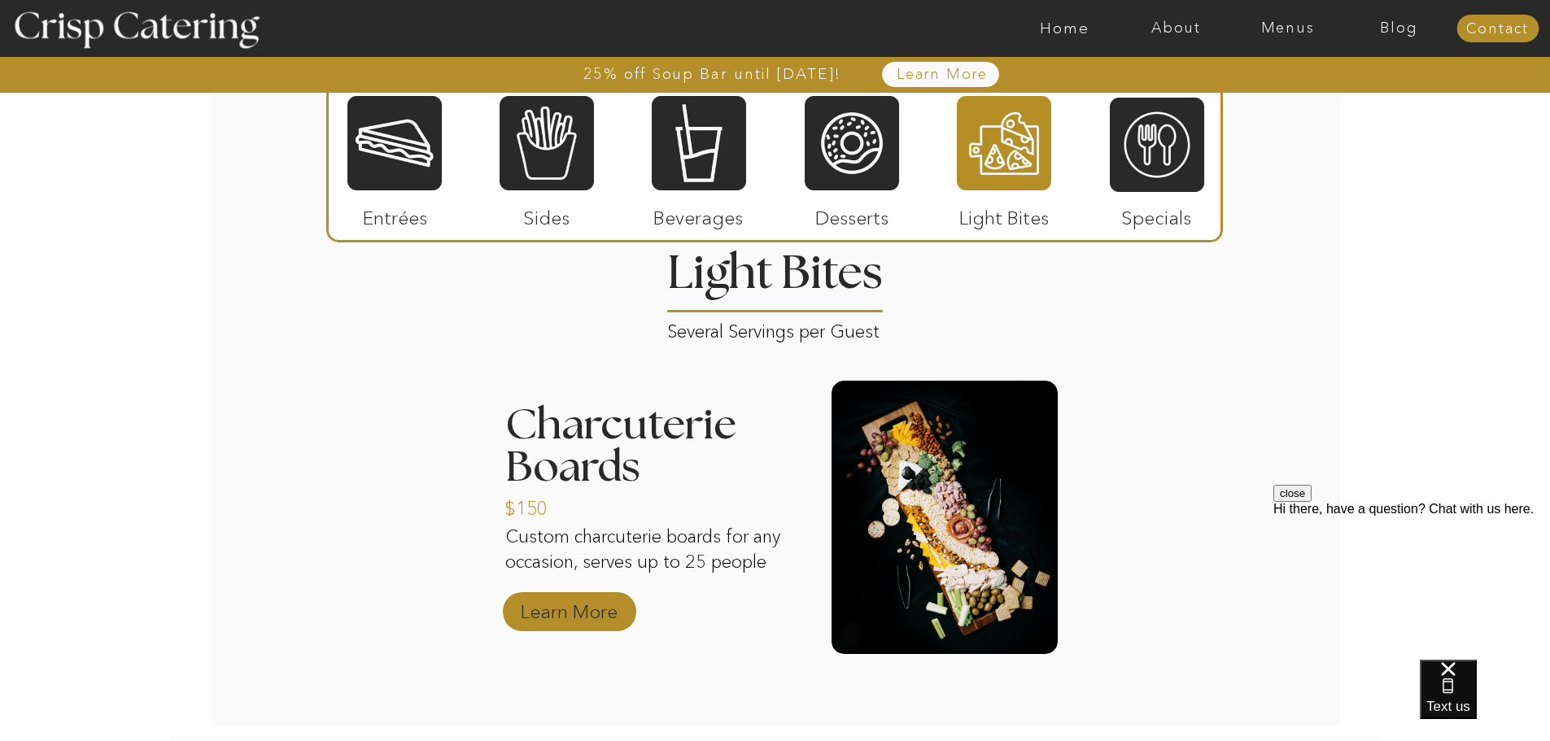
click at [594, 608] on p "Learn More" at bounding box center [569, 607] width 108 height 47
click at [583, 605] on p "Learn More" at bounding box center [569, 607] width 108 height 47
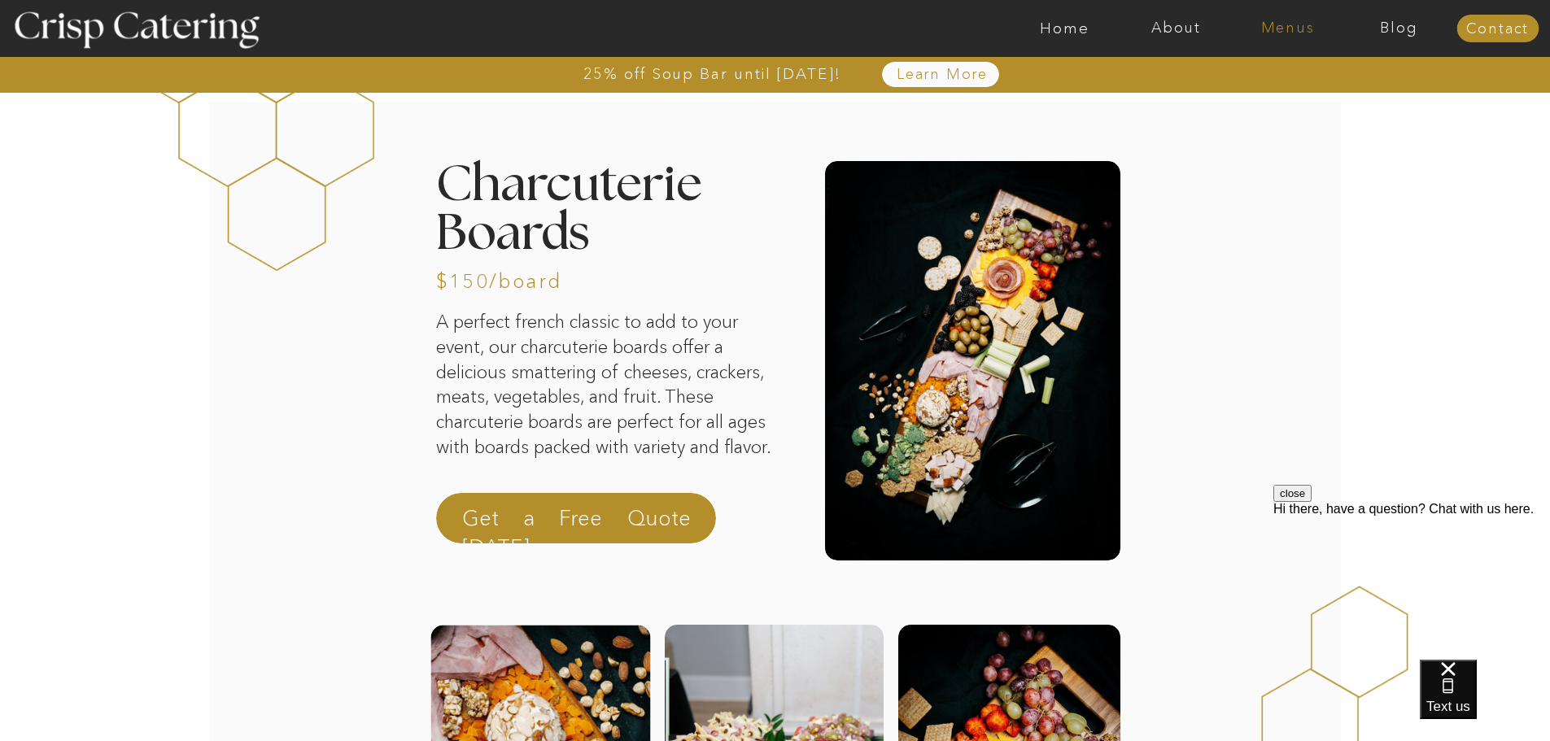
click at [1294, 32] on nav "Menus" at bounding box center [1287, 28] width 111 height 16
click at [1294, 106] on div at bounding box center [1288, 73] width 164 height 89
click at [1282, 98] on nav "Winter (Sep-Feb)" at bounding box center [1286, 95] width 133 height 15
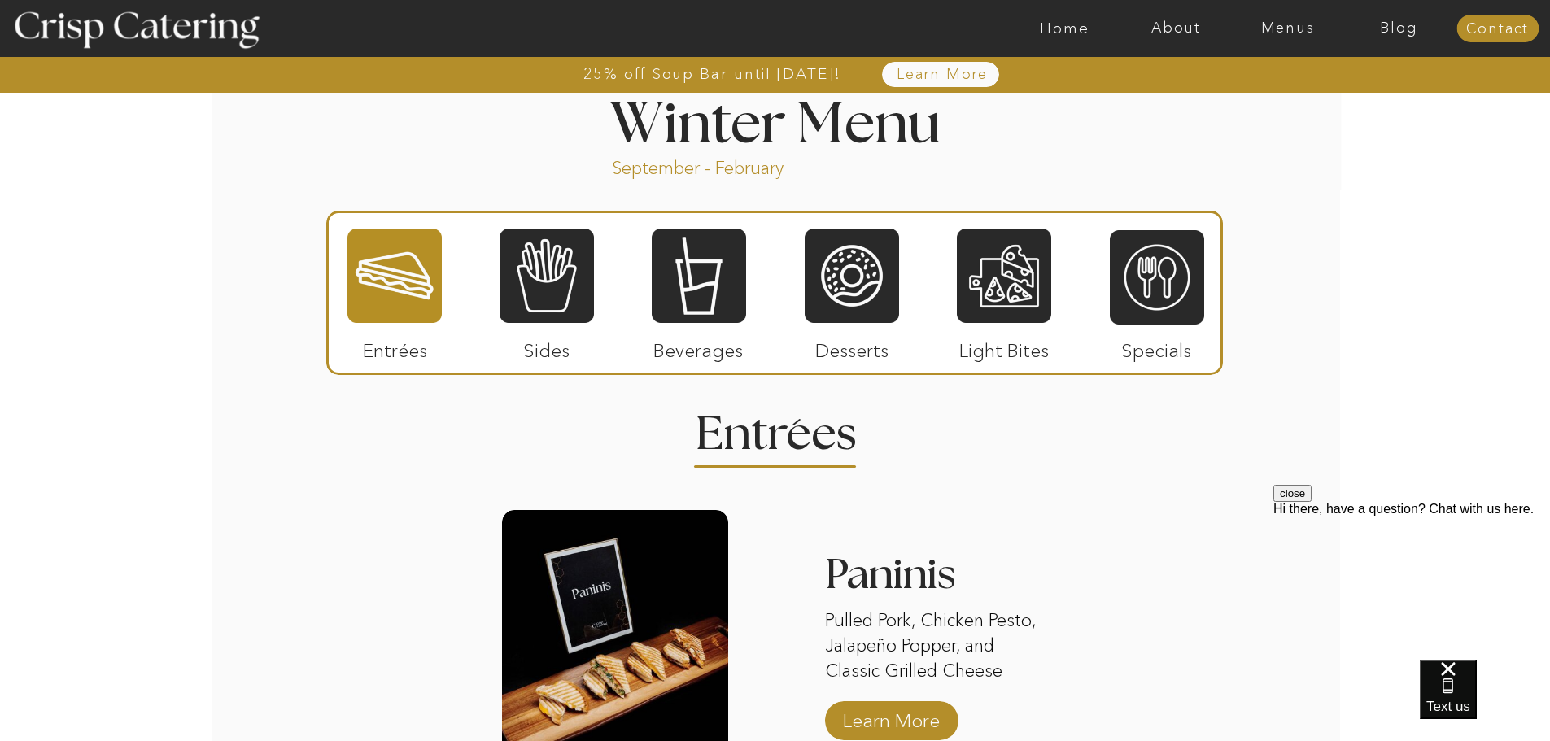
scroll to position [1792, 0]
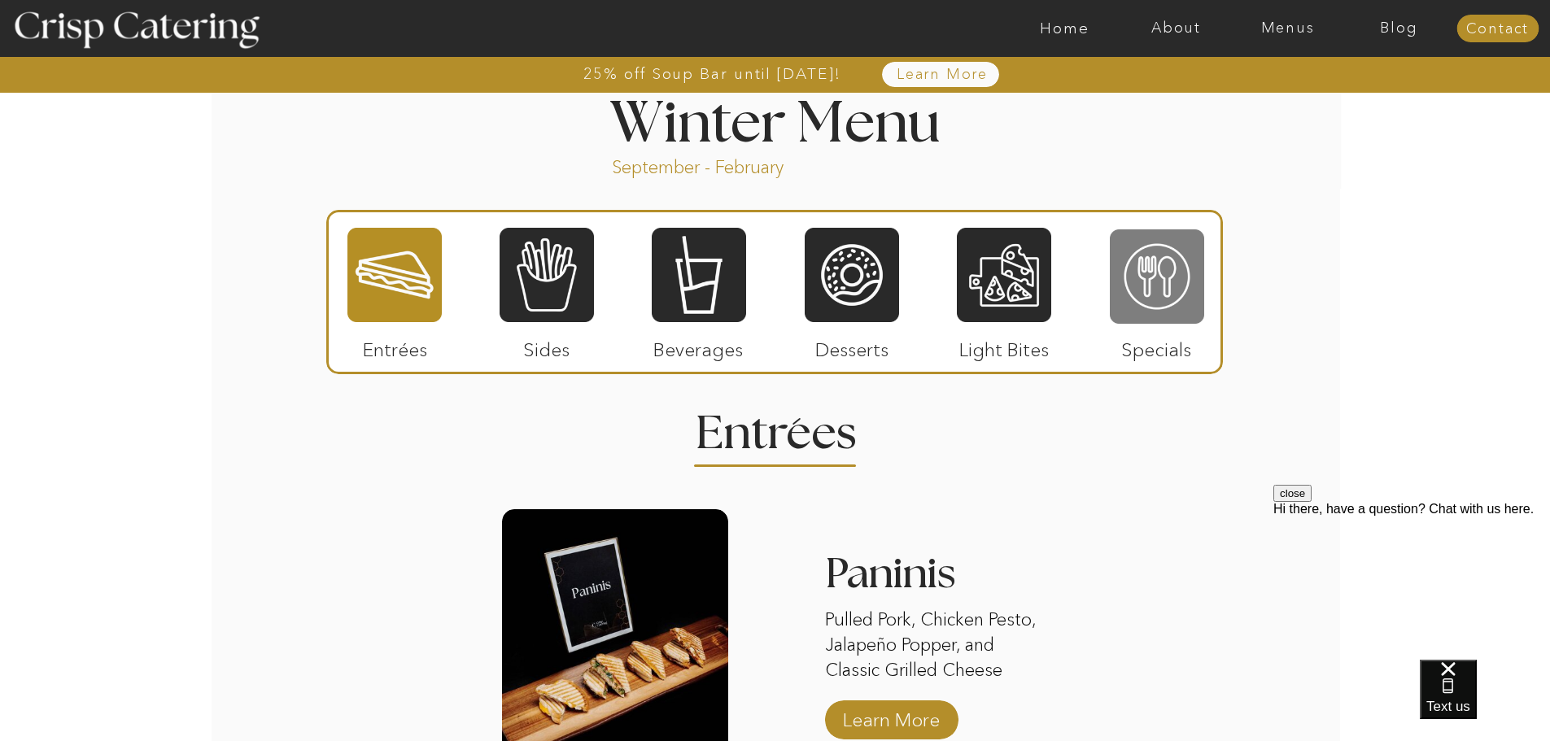
click at [1180, 261] on div at bounding box center [1157, 277] width 94 height 98
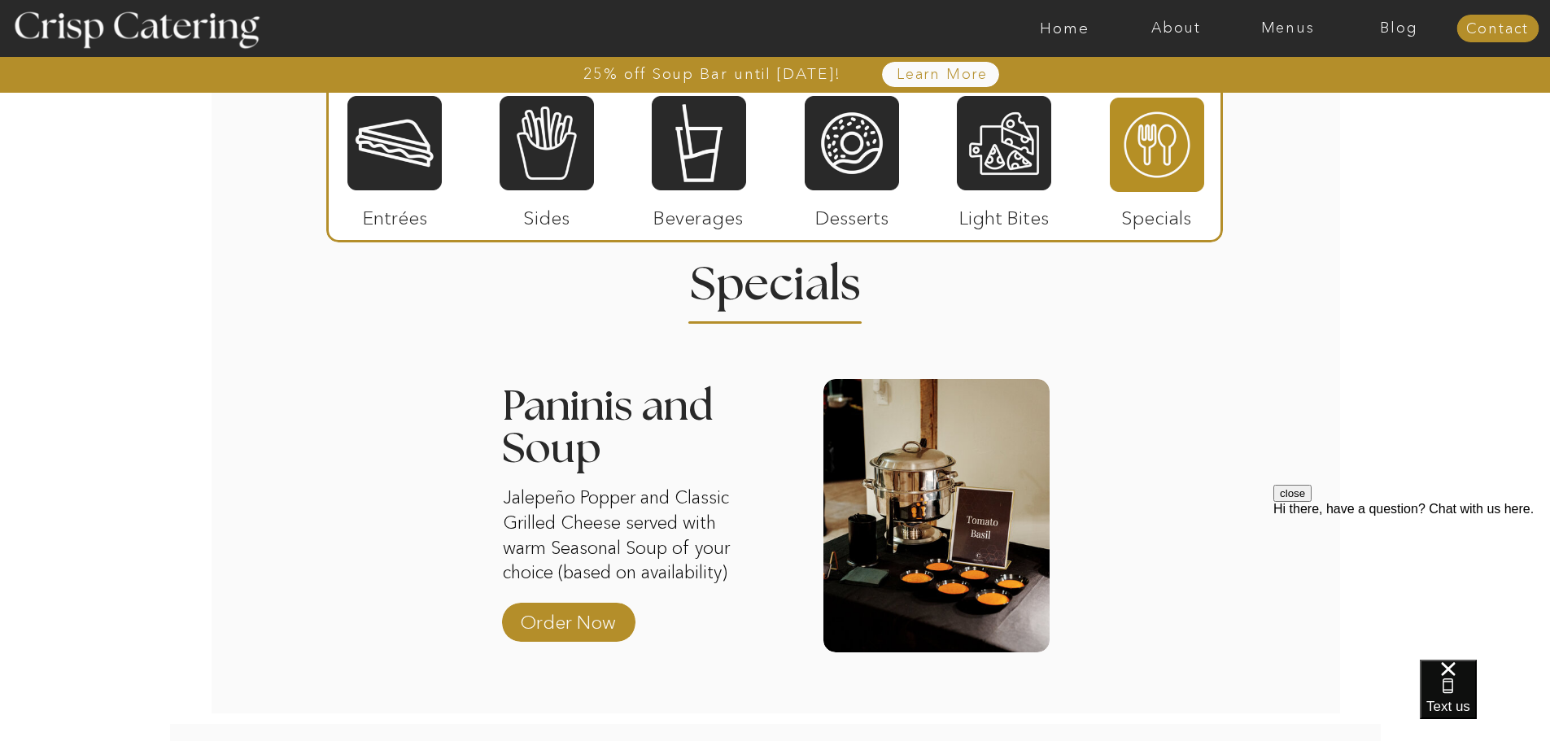
scroll to position [1940, 0]
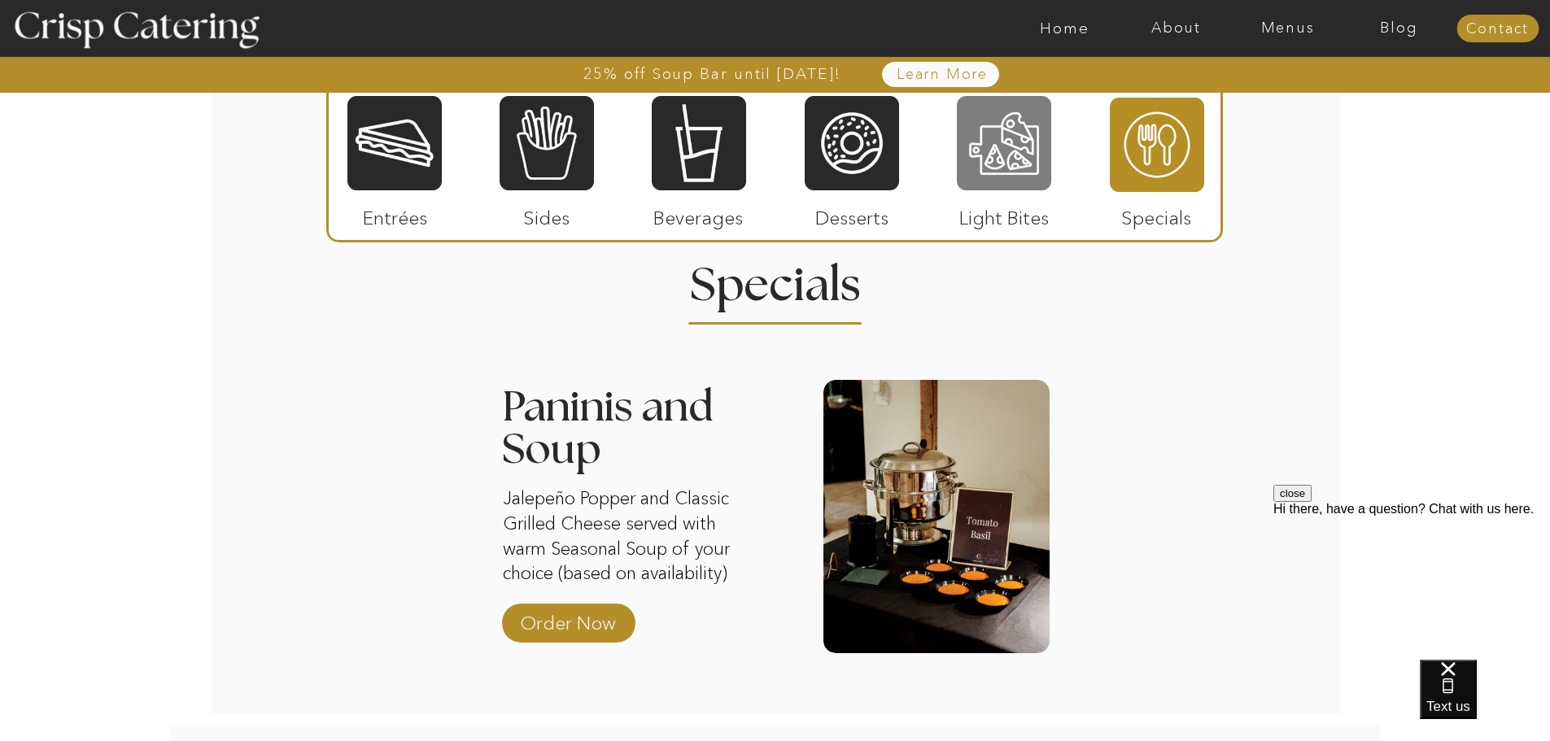
click at [1025, 155] on div at bounding box center [1004, 143] width 94 height 98
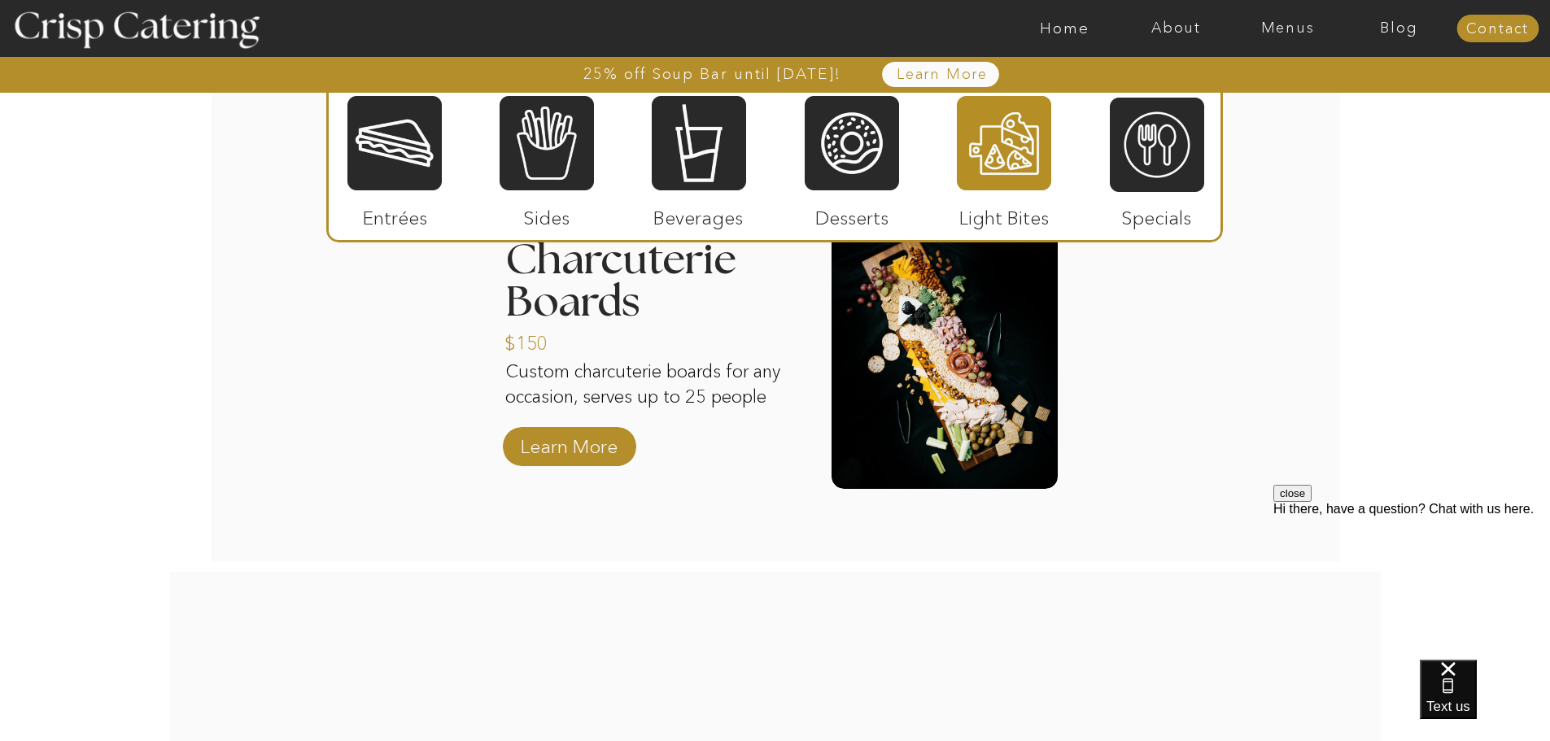
scroll to position [2011, 0]
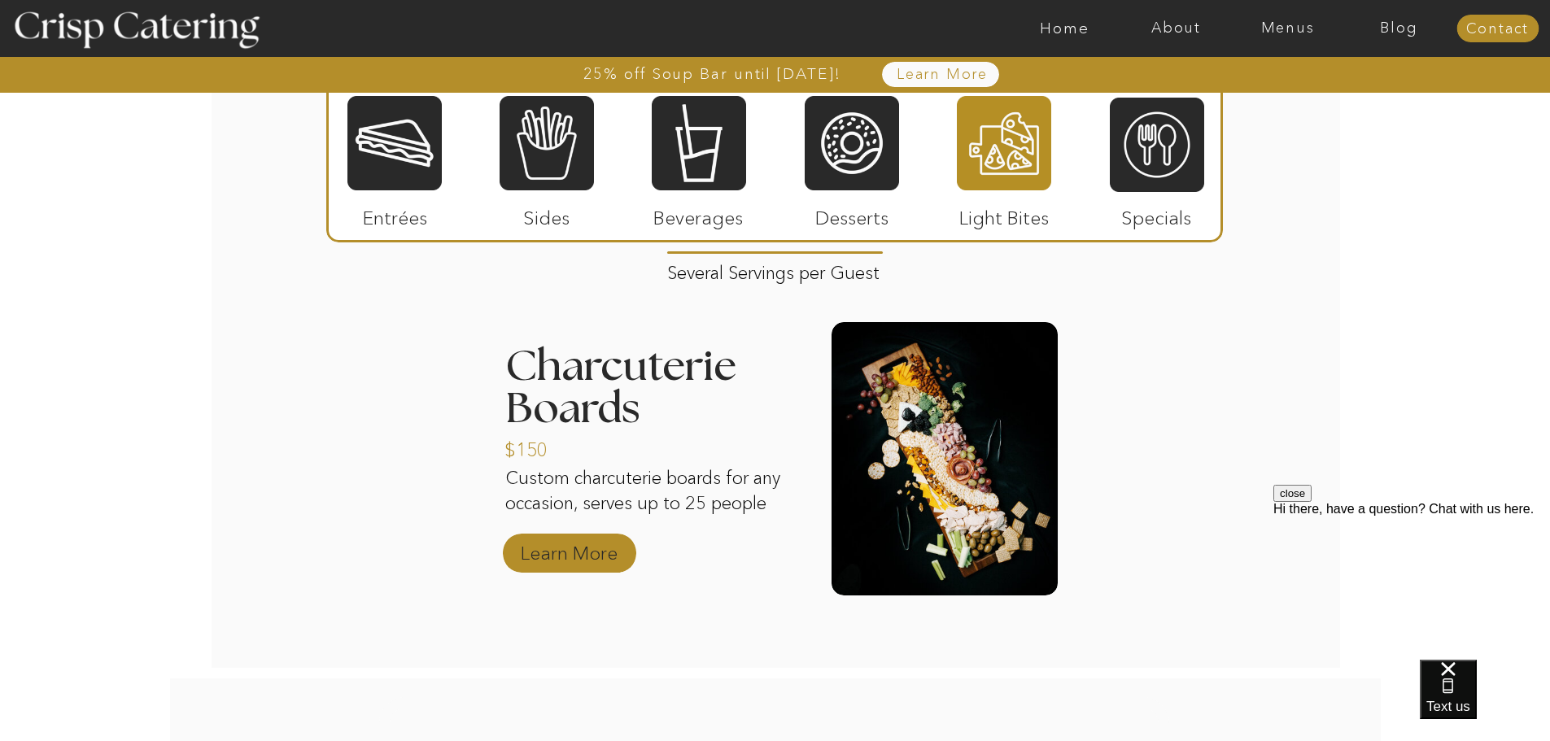
click at [592, 559] on p "Learn More" at bounding box center [569, 549] width 108 height 47
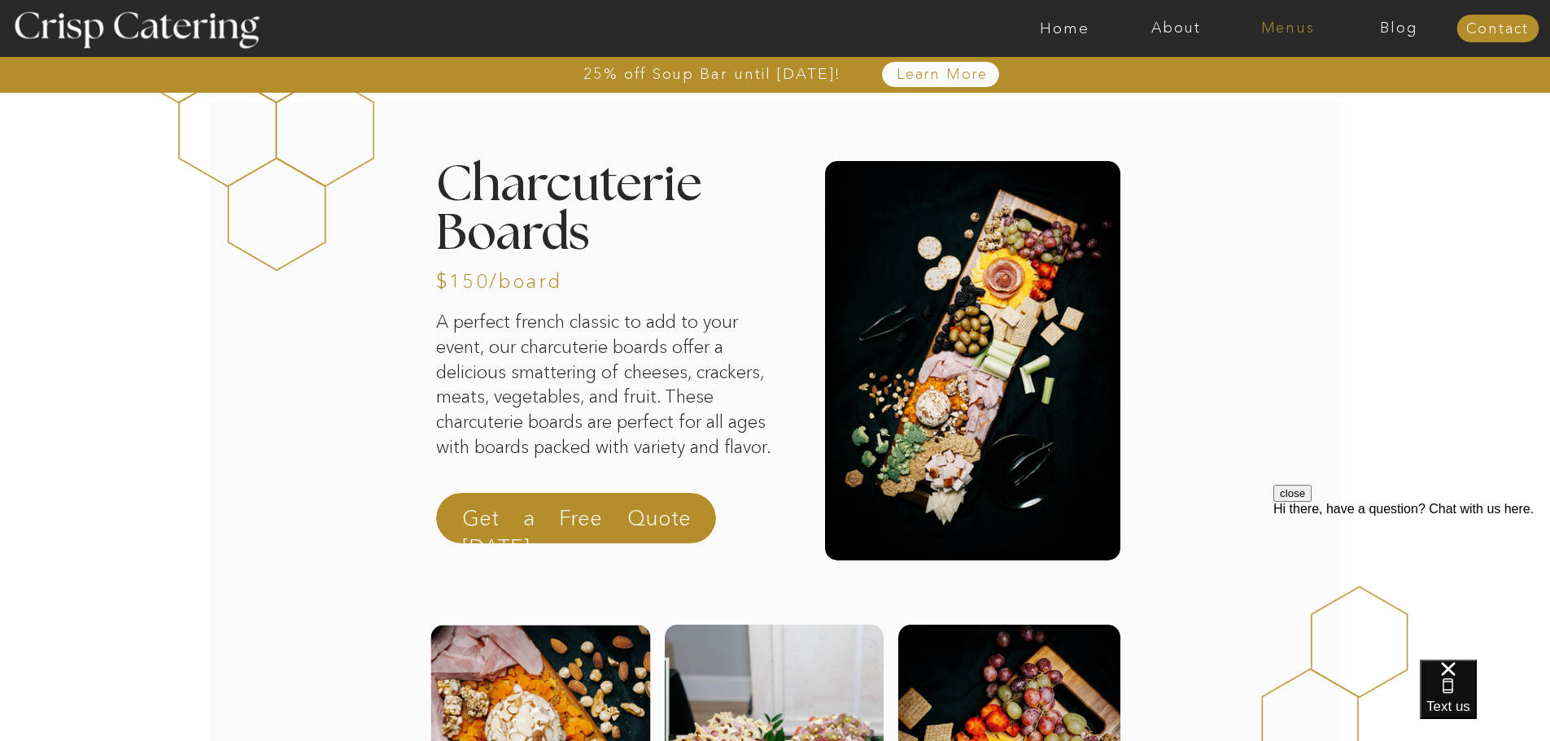
click at [1288, 26] on nav "Menus" at bounding box center [1287, 28] width 111 height 16
click at [1298, 103] on nav "Winter (Sep-Feb)" at bounding box center [1286, 95] width 133 height 15
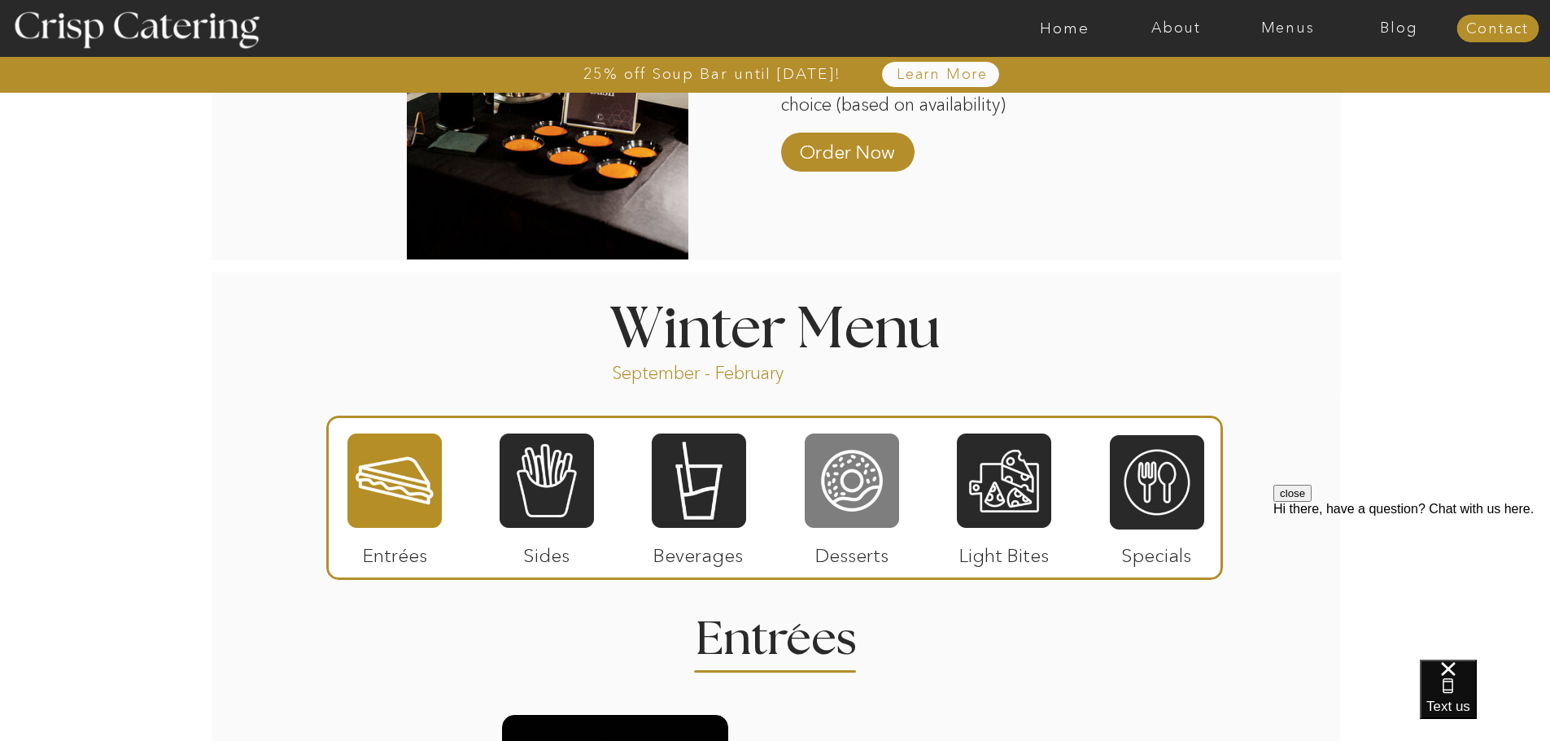
click at [888, 470] on div at bounding box center [852, 481] width 94 height 98
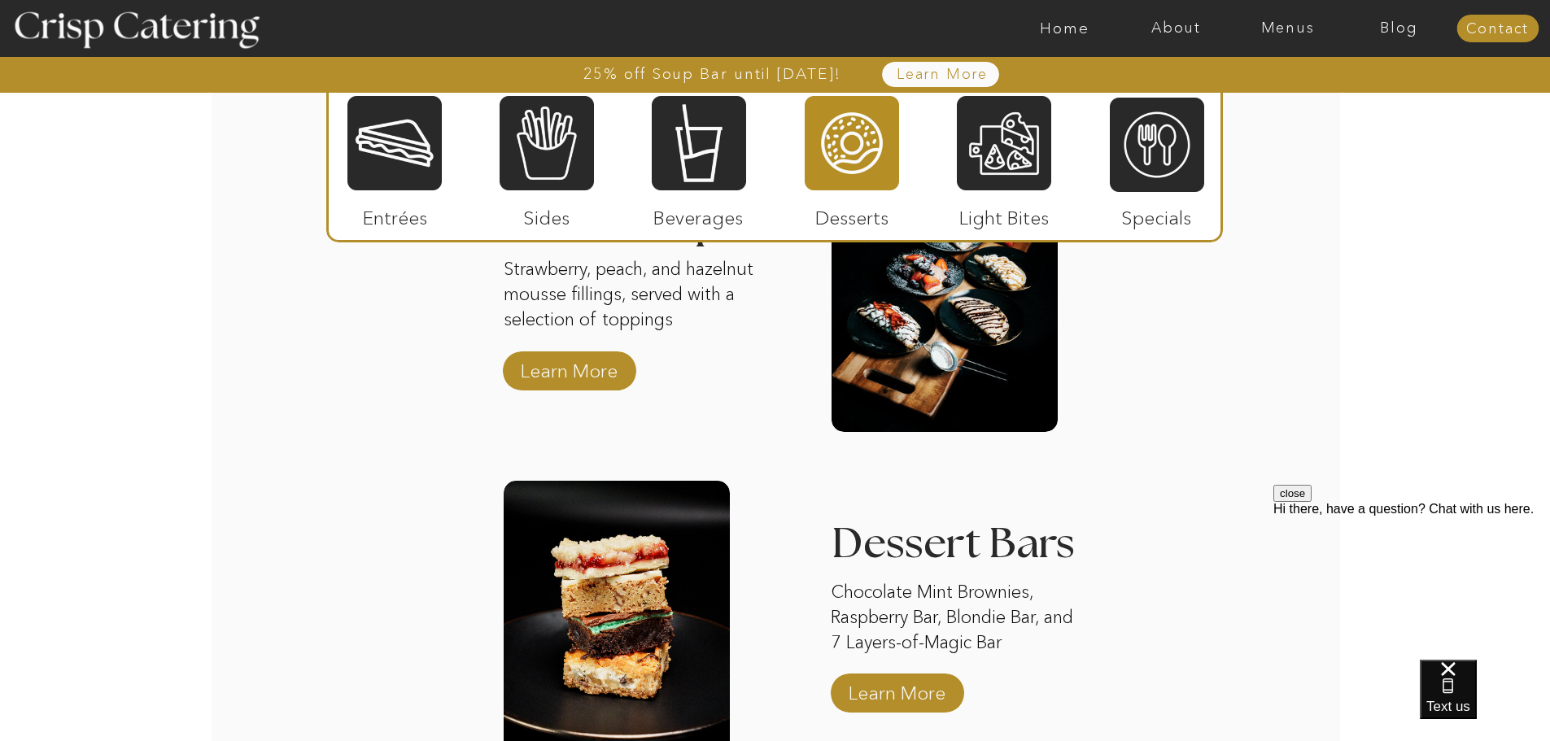
scroll to position [2476, 0]
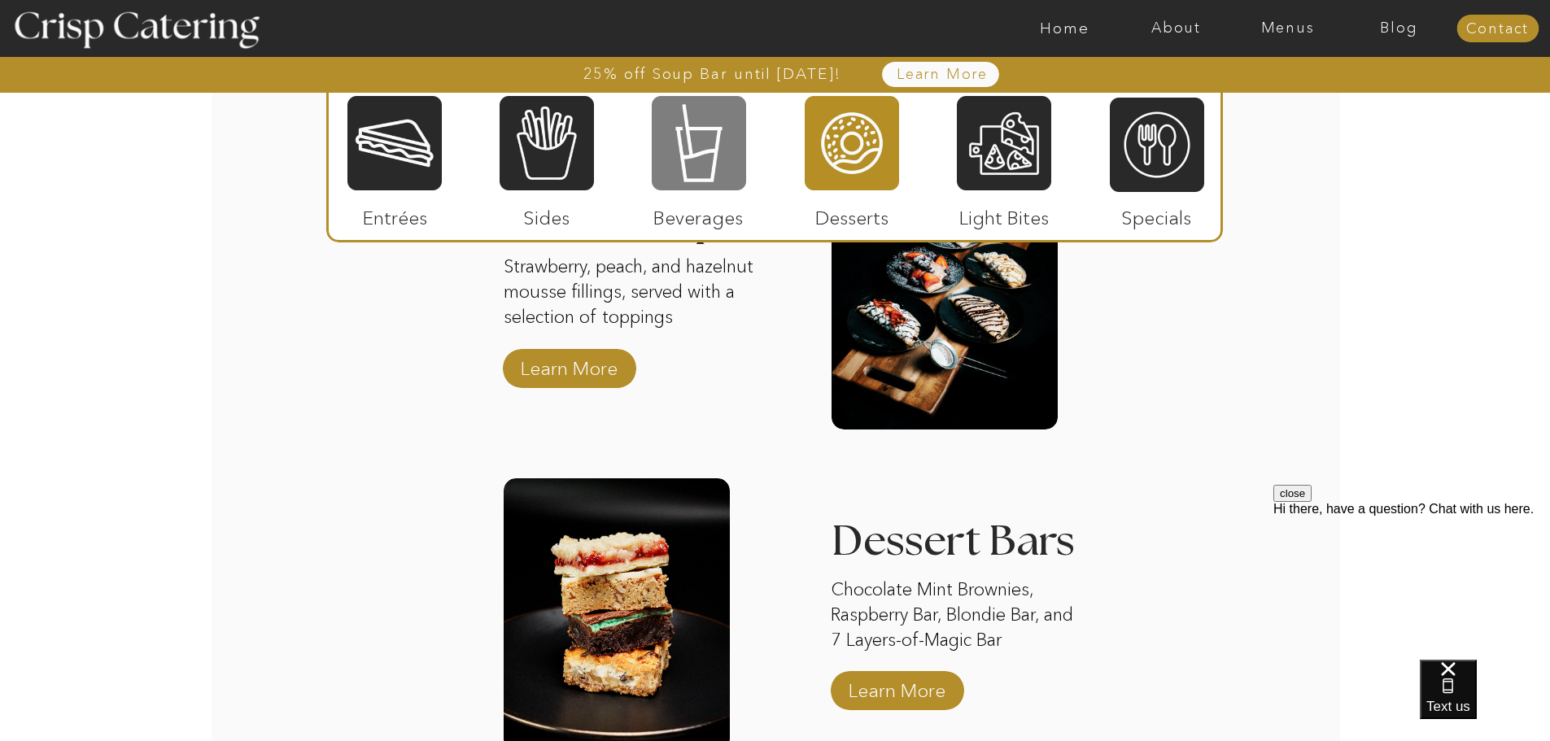
click at [698, 142] on div at bounding box center [699, 143] width 94 height 98
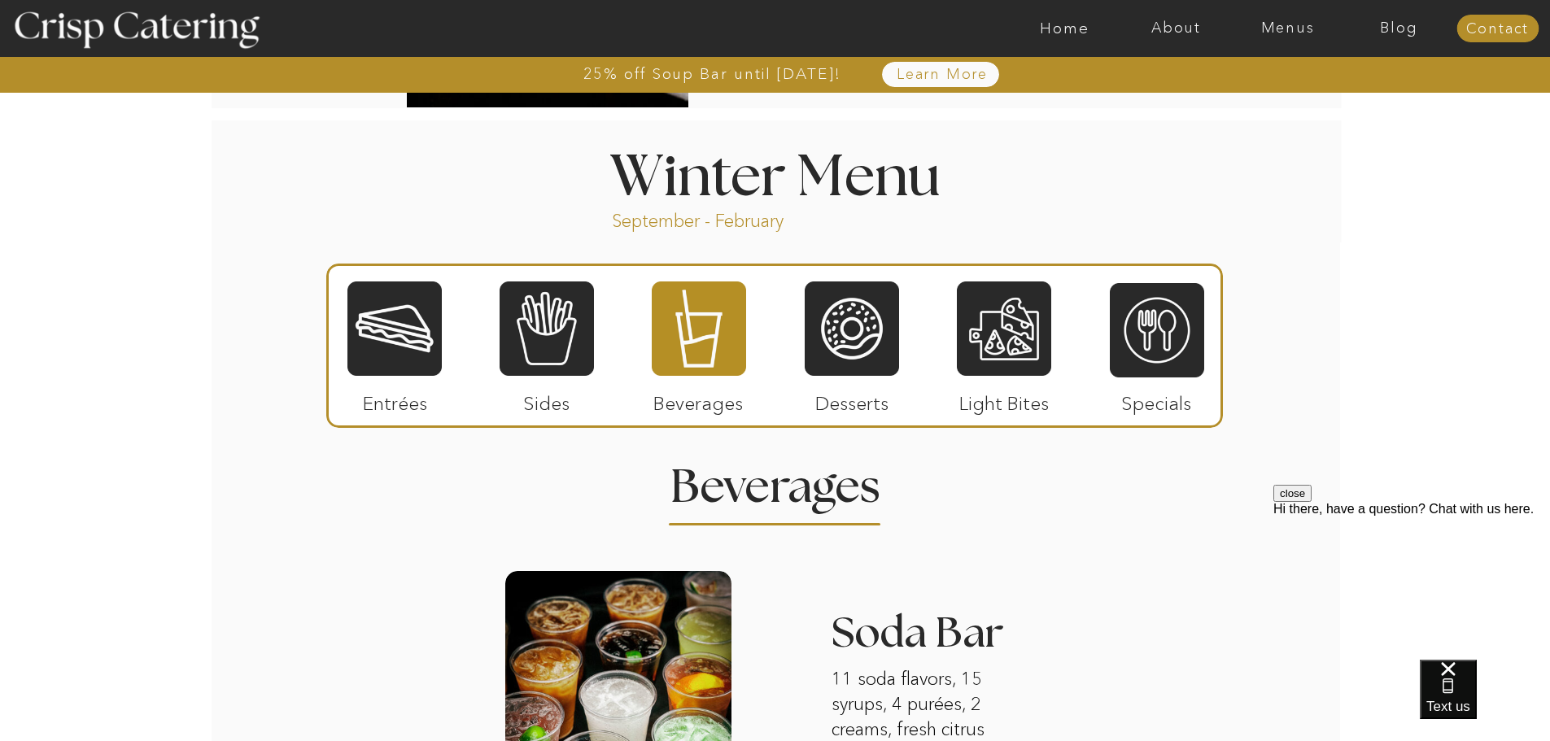
scroll to position [1720, 0]
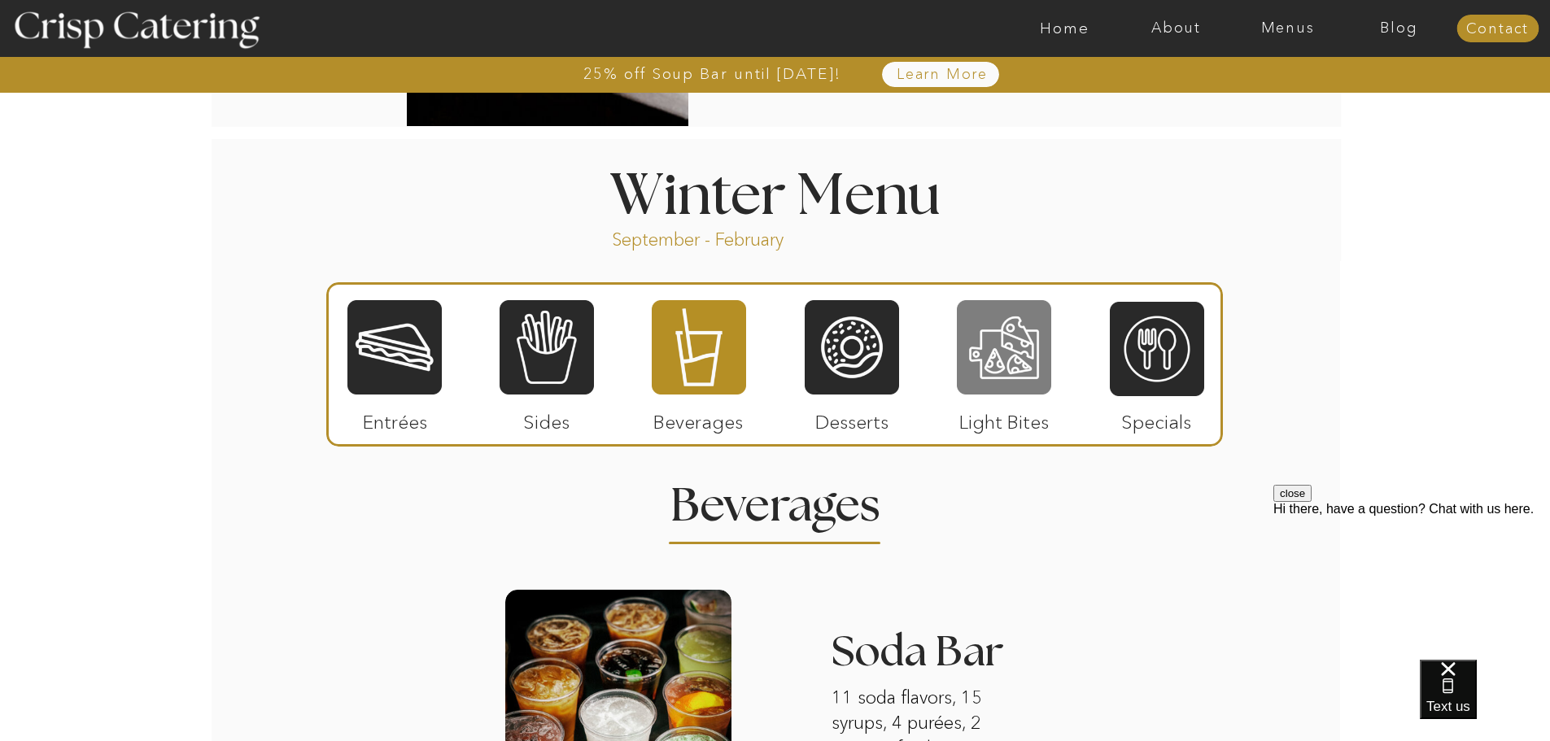
click at [986, 342] on div at bounding box center [1004, 348] width 94 height 98
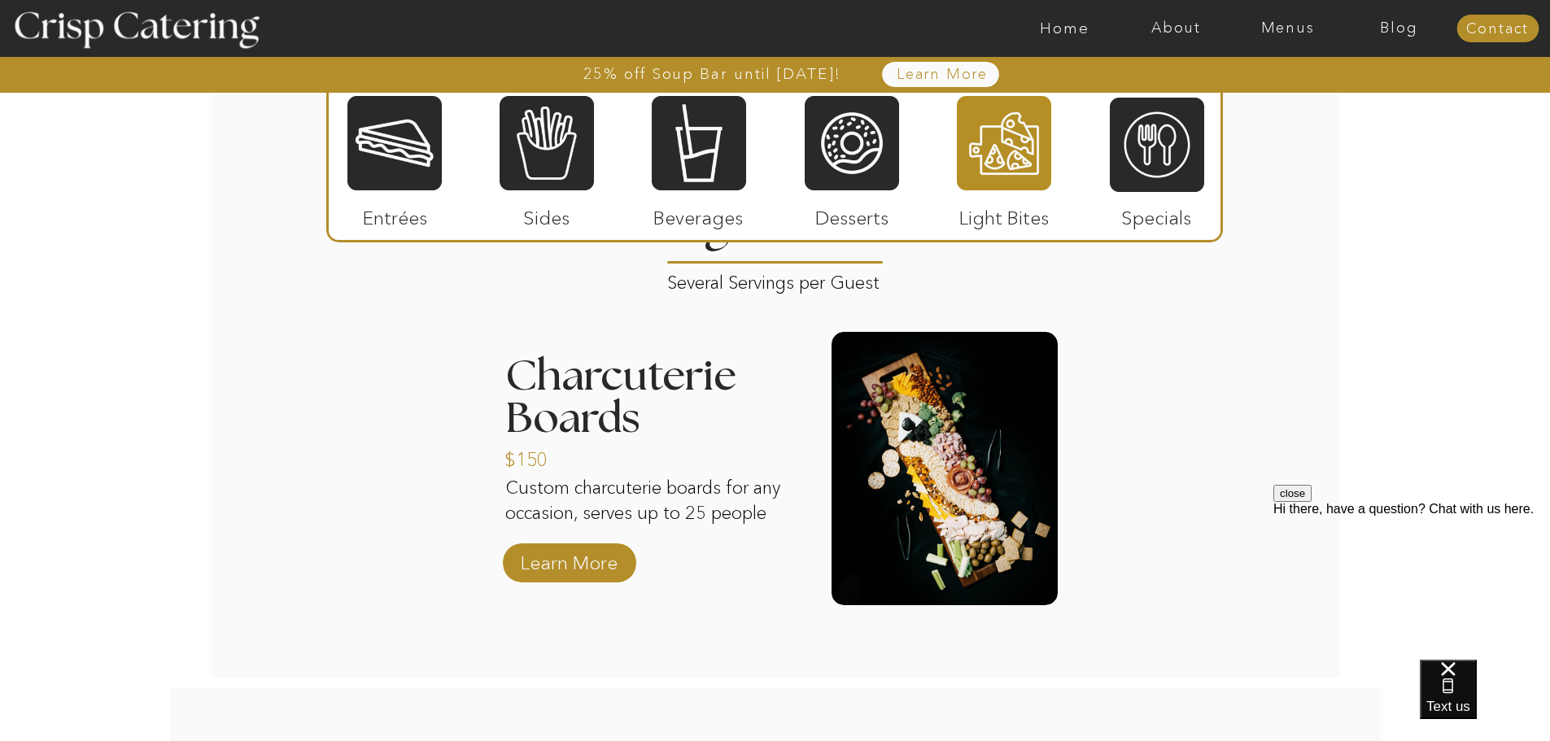
scroll to position [1994, 0]
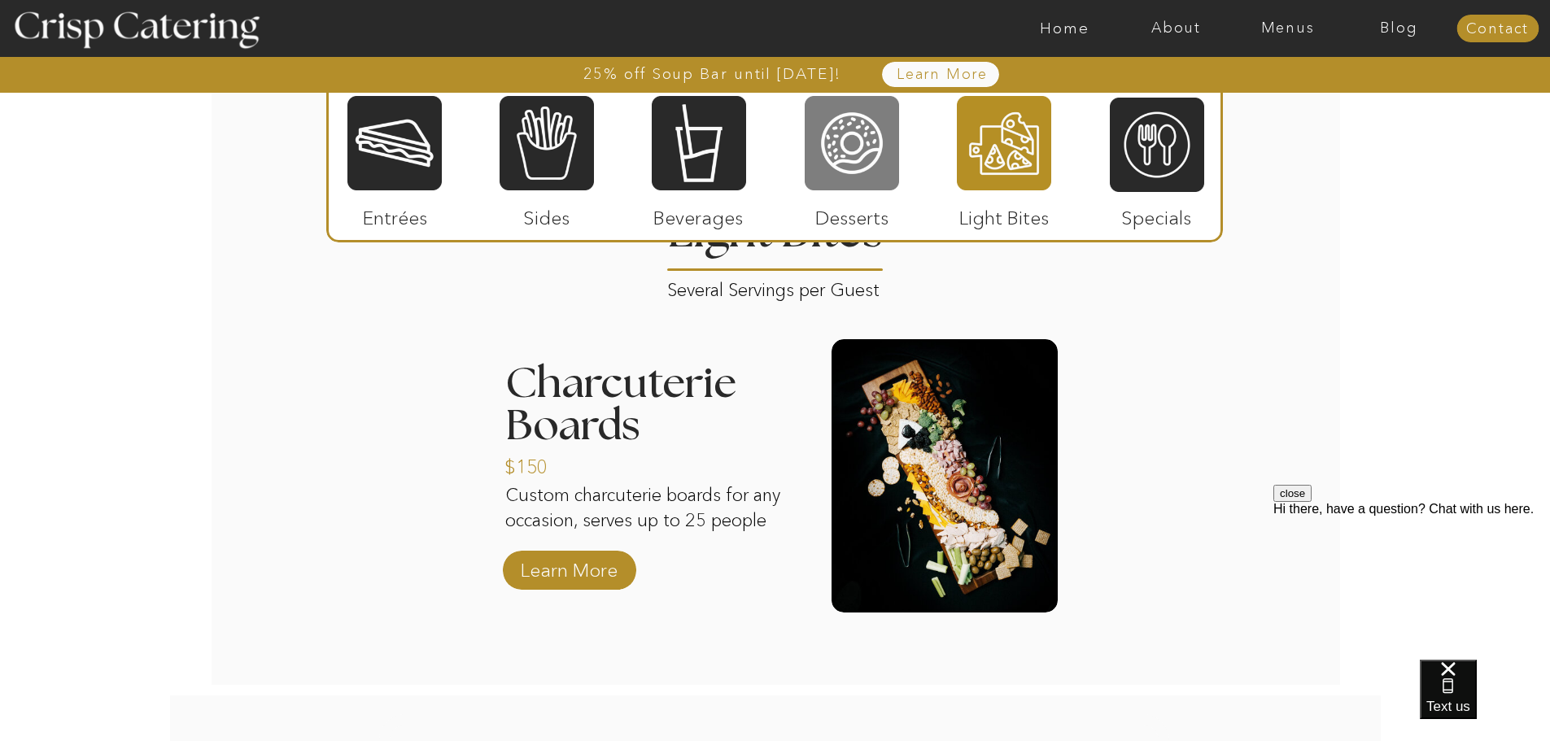
click at [889, 185] on div at bounding box center [852, 143] width 94 height 98
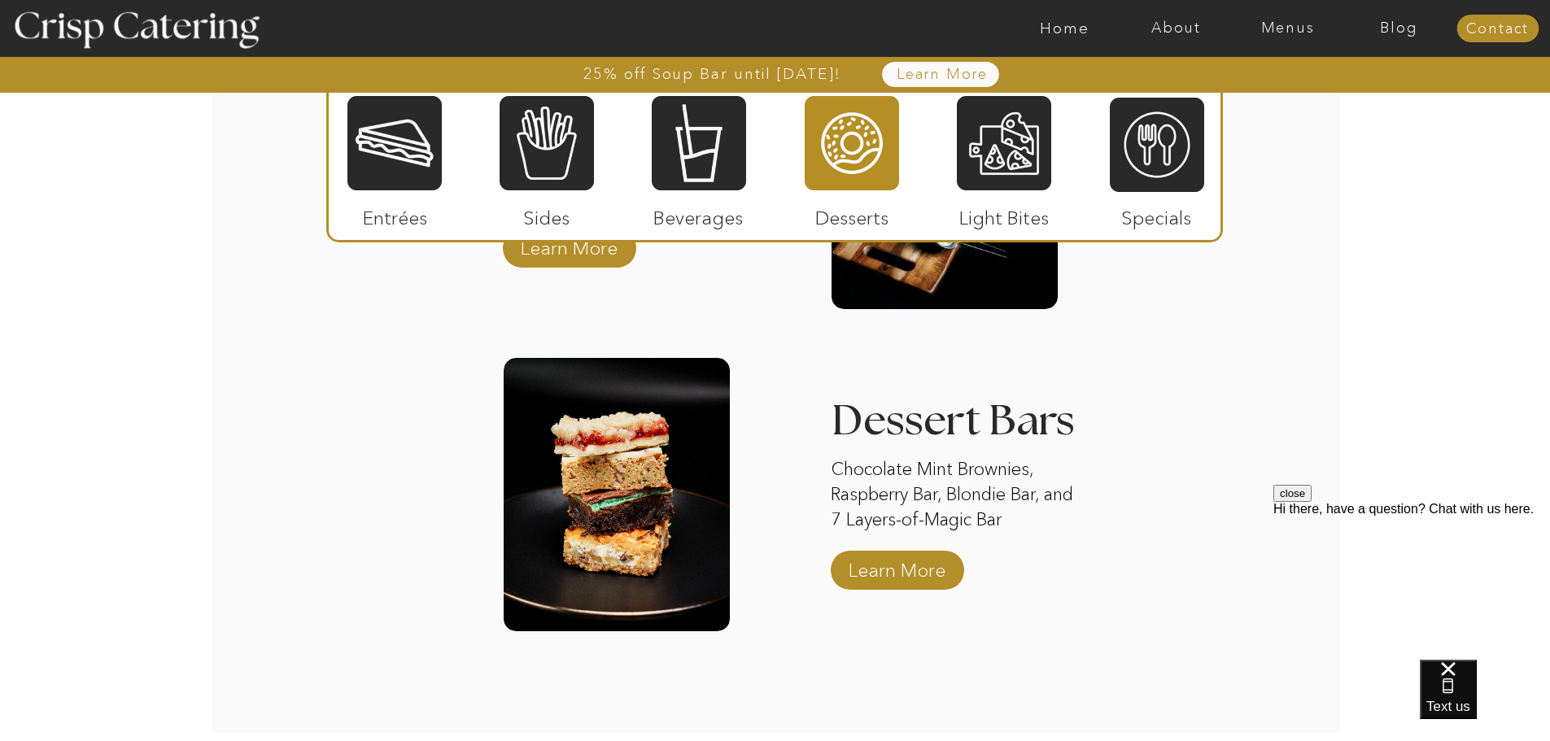
scroll to position [2598, 0]
click at [878, 566] on p "Learn More" at bounding box center [897, 565] width 108 height 47
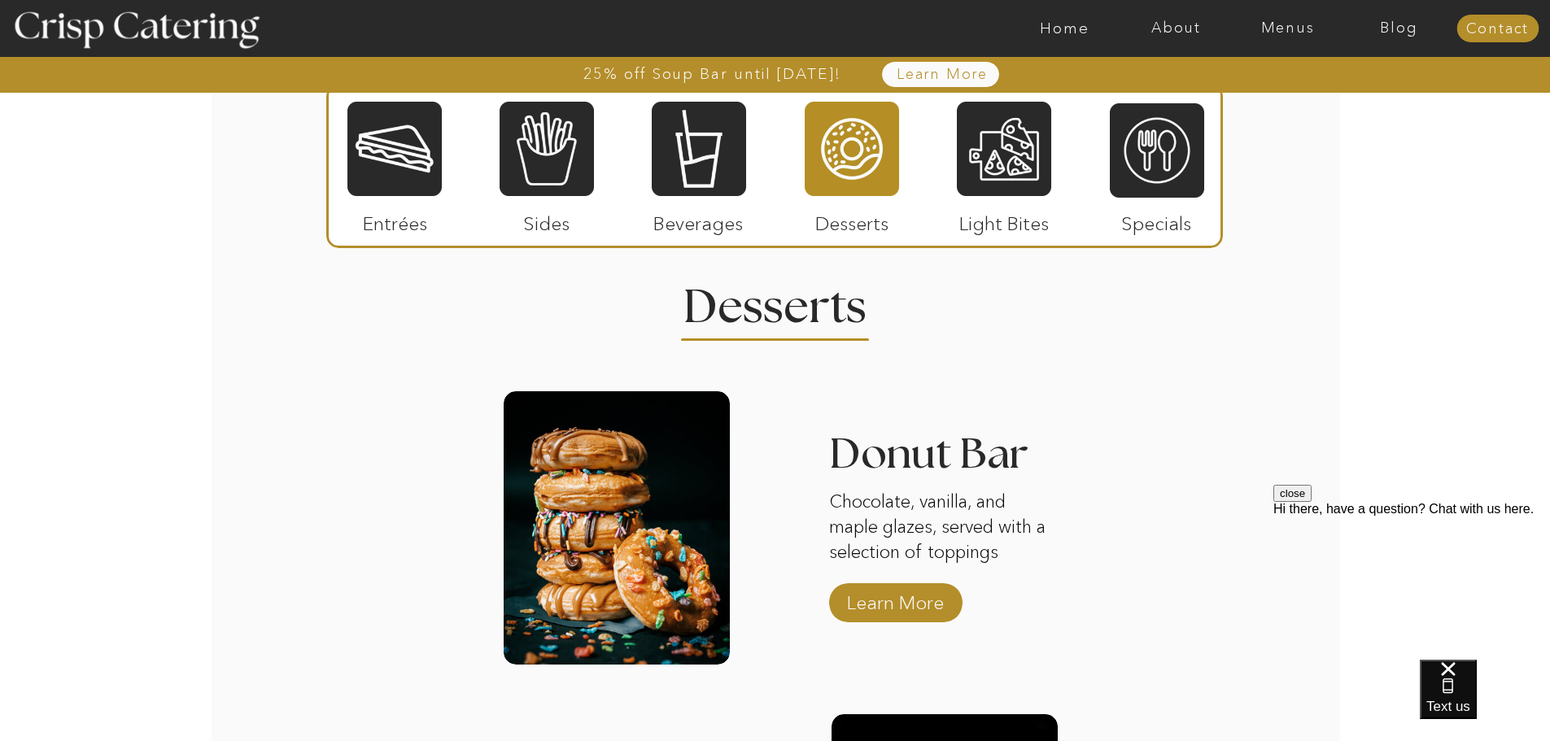
scroll to position [1527, 0]
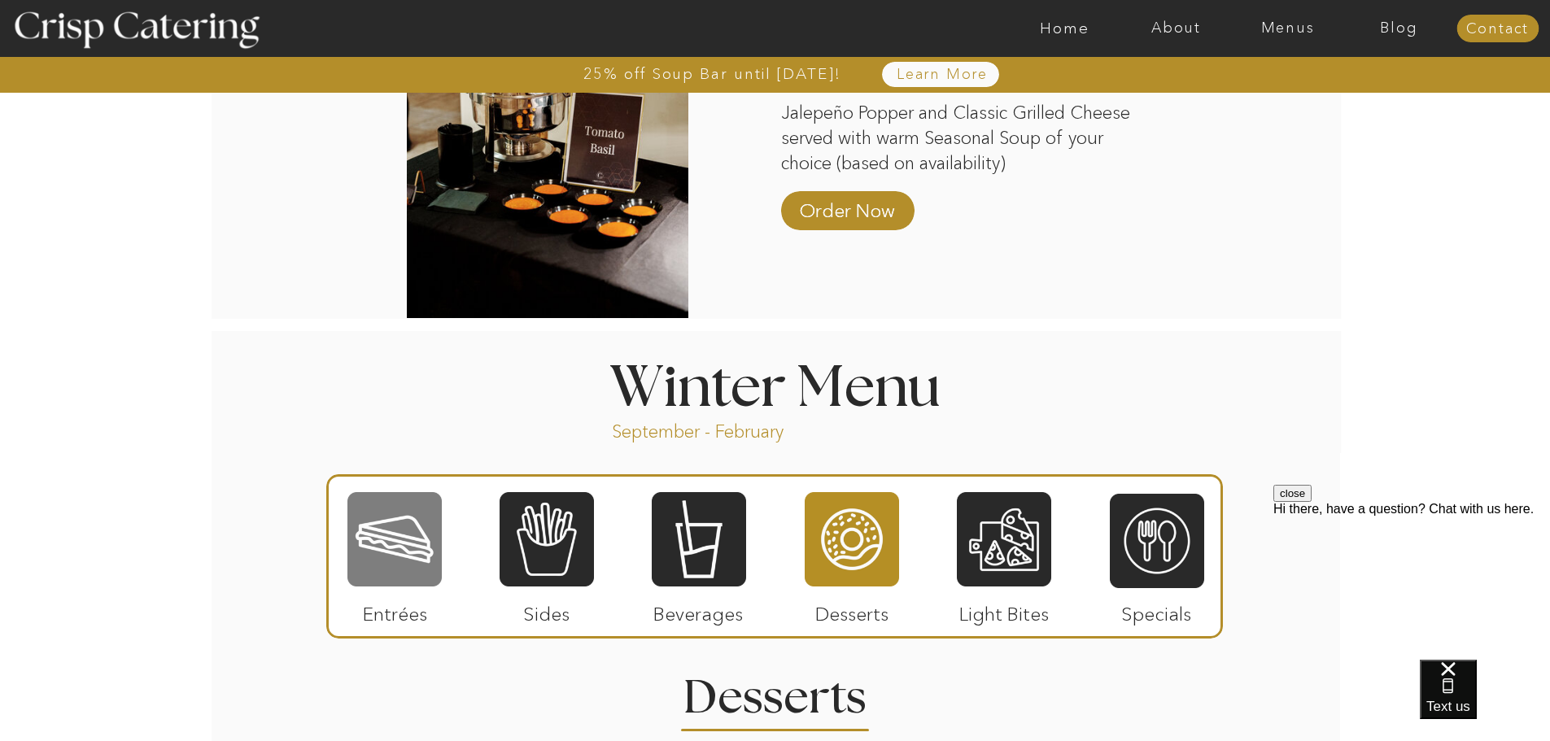
click at [387, 541] on div at bounding box center [394, 540] width 94 height 98
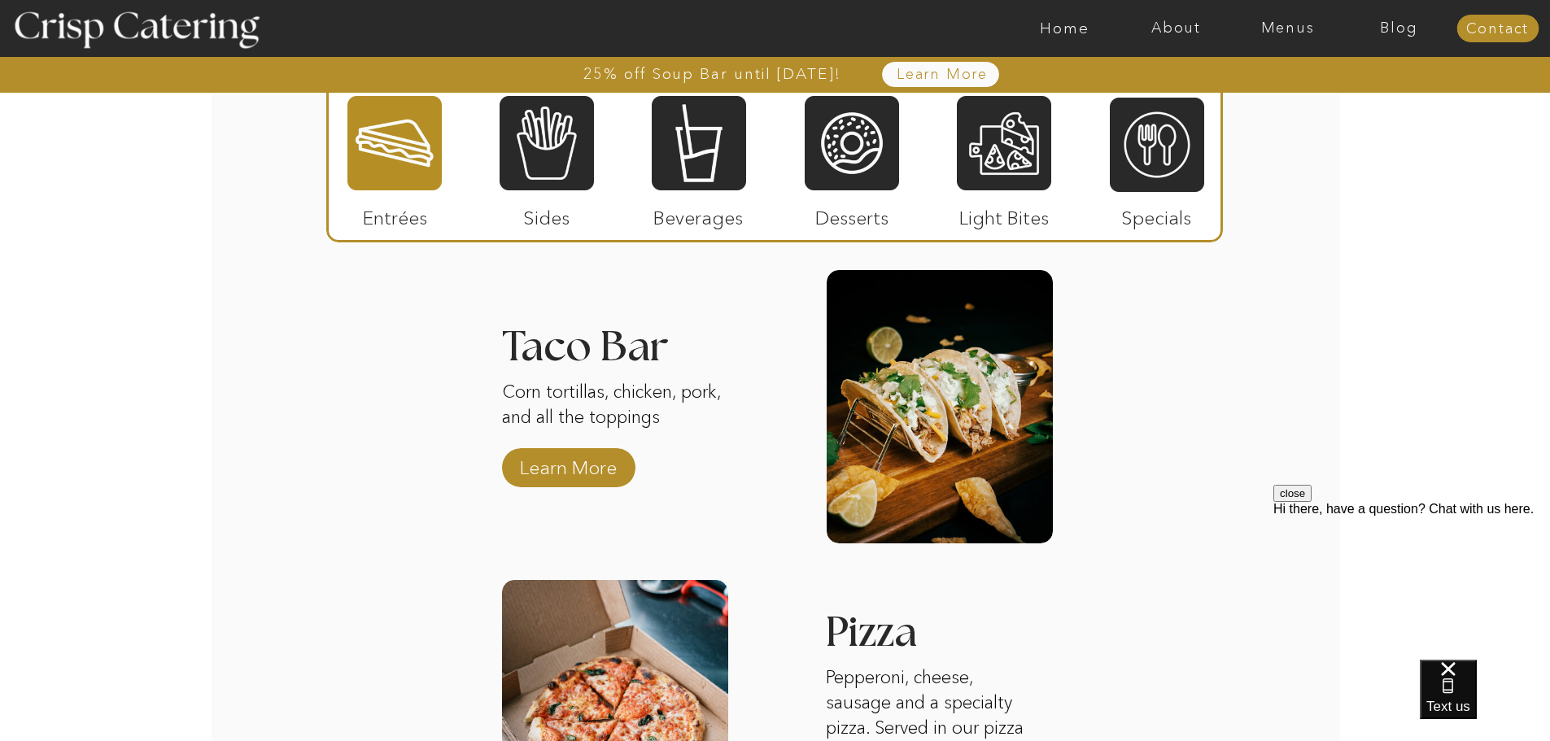
scroll to position [2341, 0]
click at [592, 468] on p "Learn More" at bounding box center [568, 464] width 108 height 47
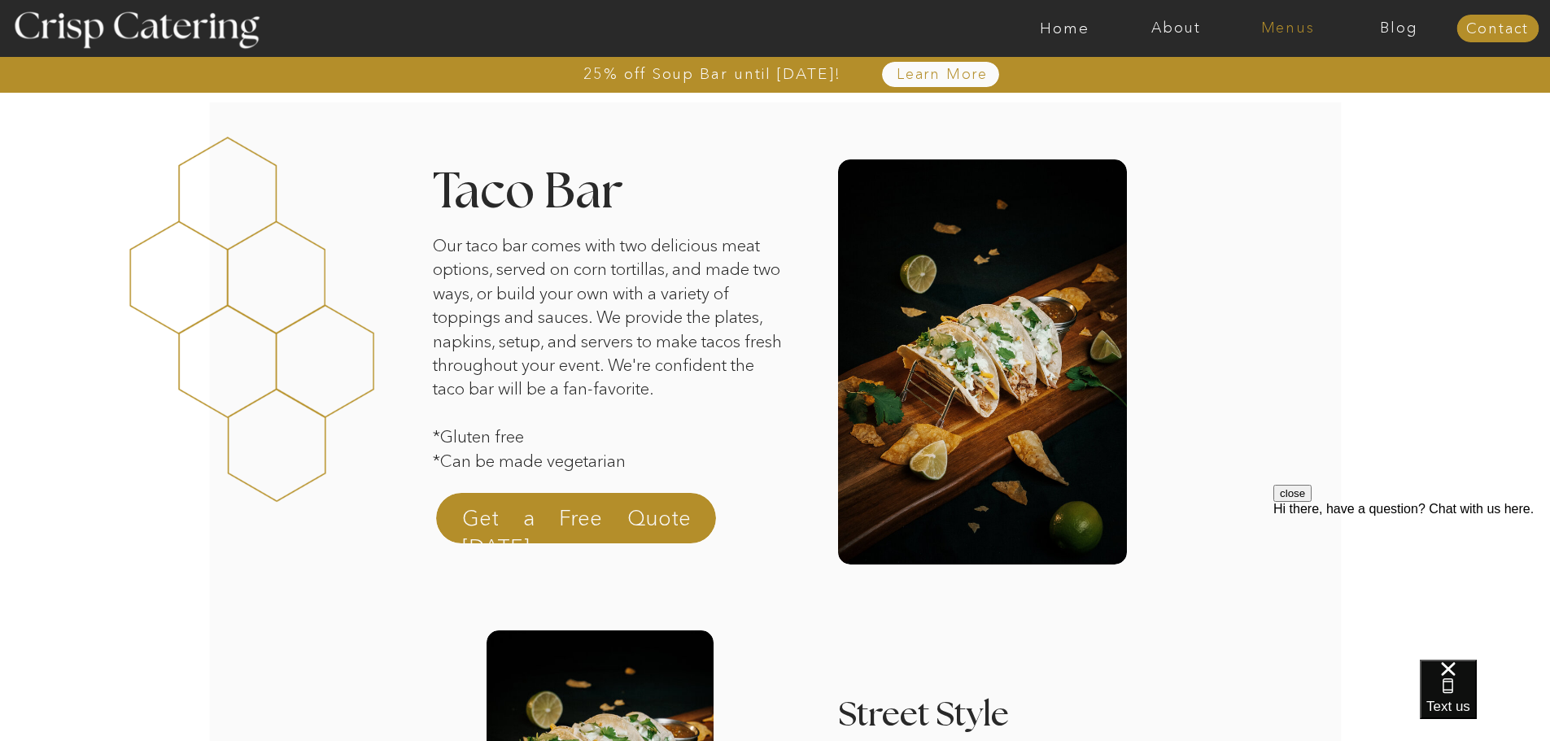
click at [1283, 25] on nav "Menus" at bounding box center [1287, 28] width 111 height 16
click at [1287, 96] on nav "Winter (Sep-Feb)" at bounding box center [1286, 95] width 133 height 15
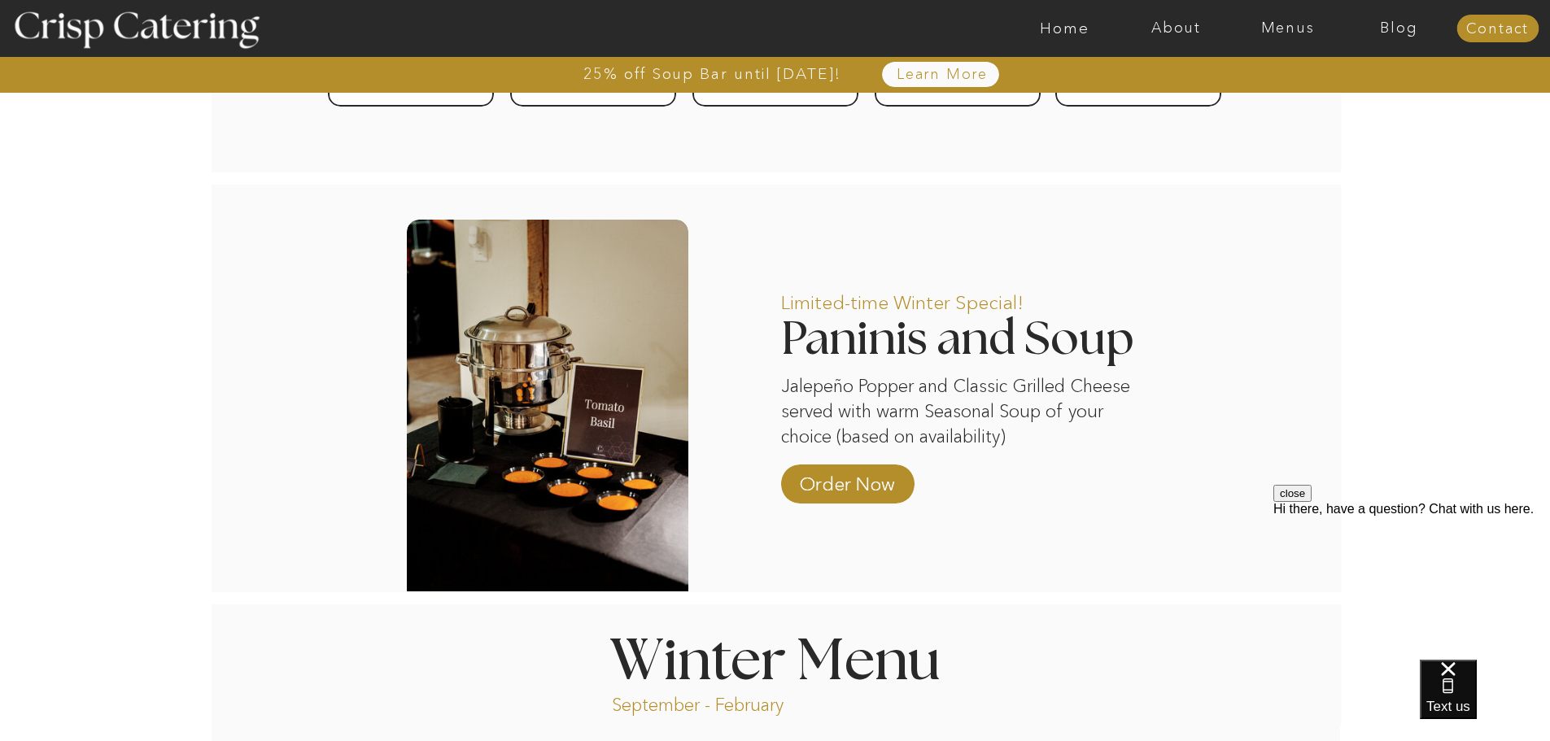
scroll to position [1253, 0]
click at [852, 482] on p "Order Now" at bounding box center [847, 480] width 108 height 47
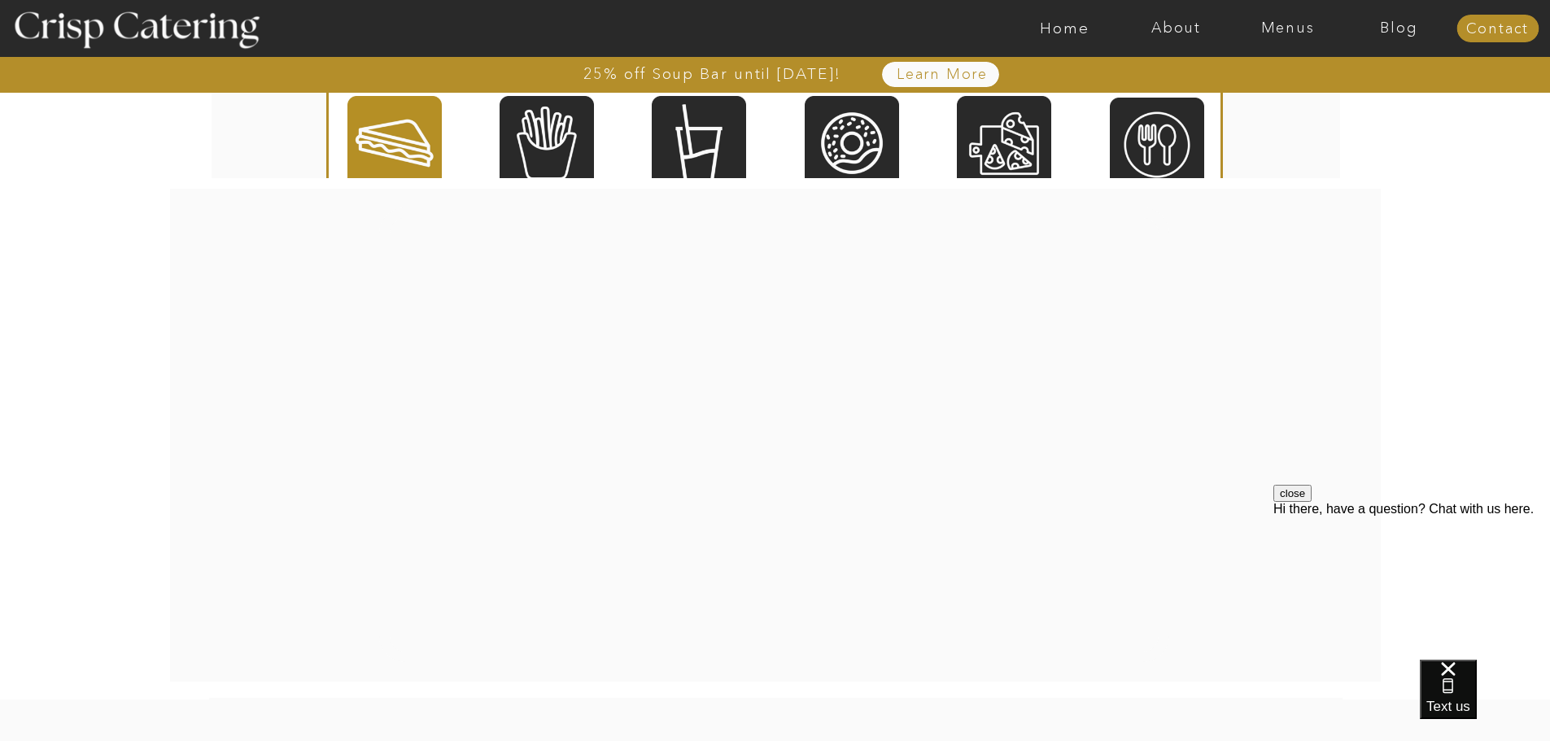
scroll to position [3096, 0]
click at [416, 158] on div at bounding box center [394, 143] width 94 height 98
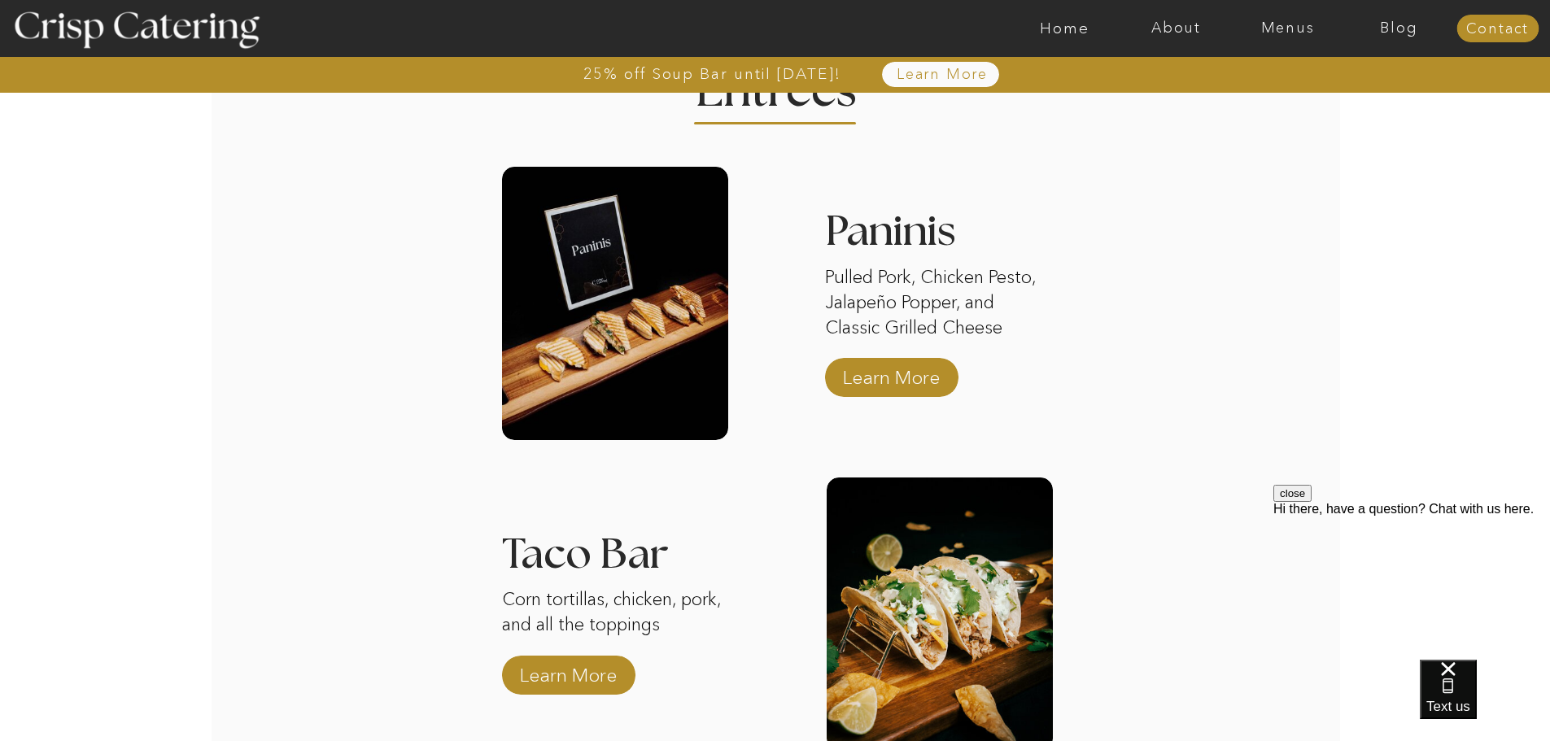
scroll to position [1855, 0]
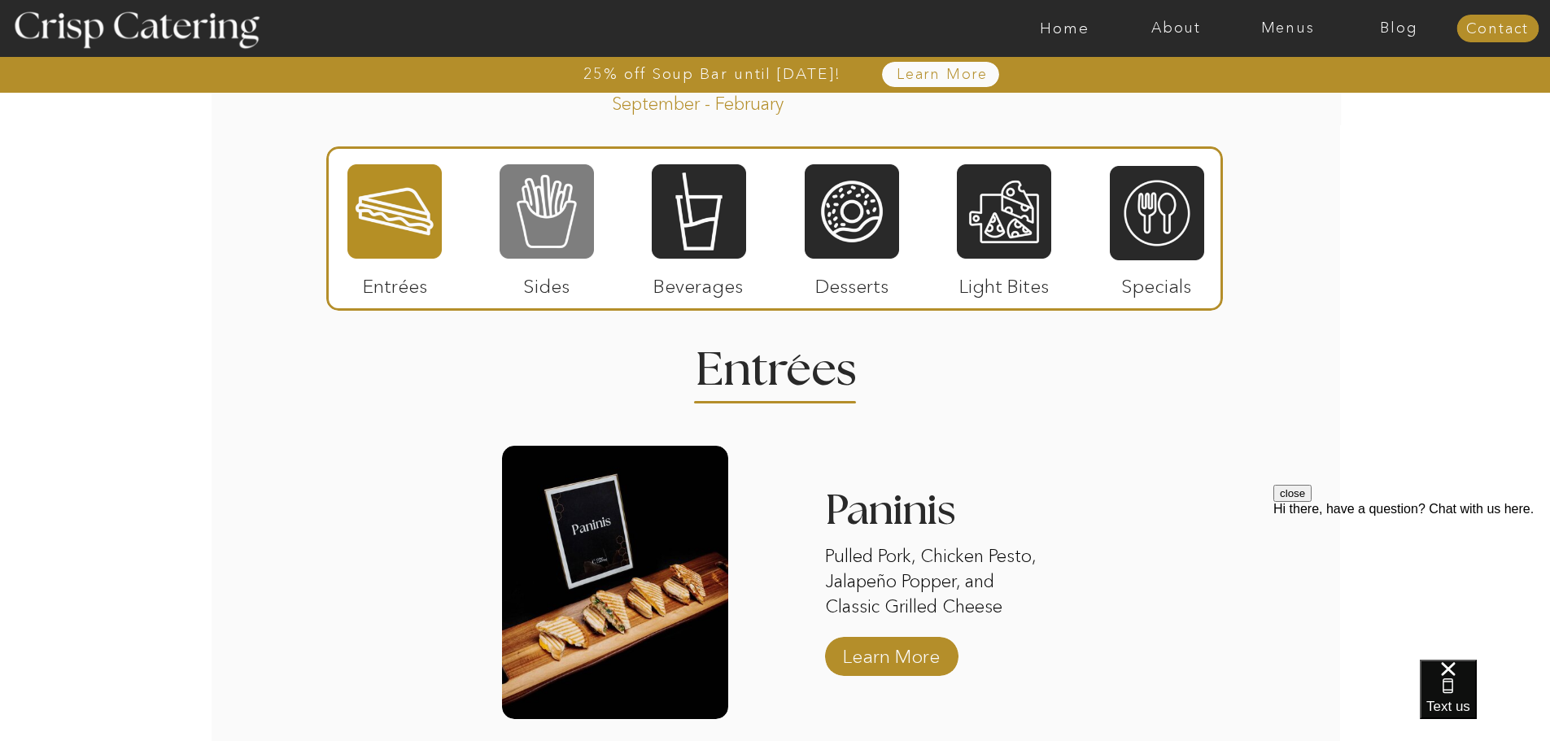
click at [566, 207] on div at bounding box center [547, 212] width 94 height 98
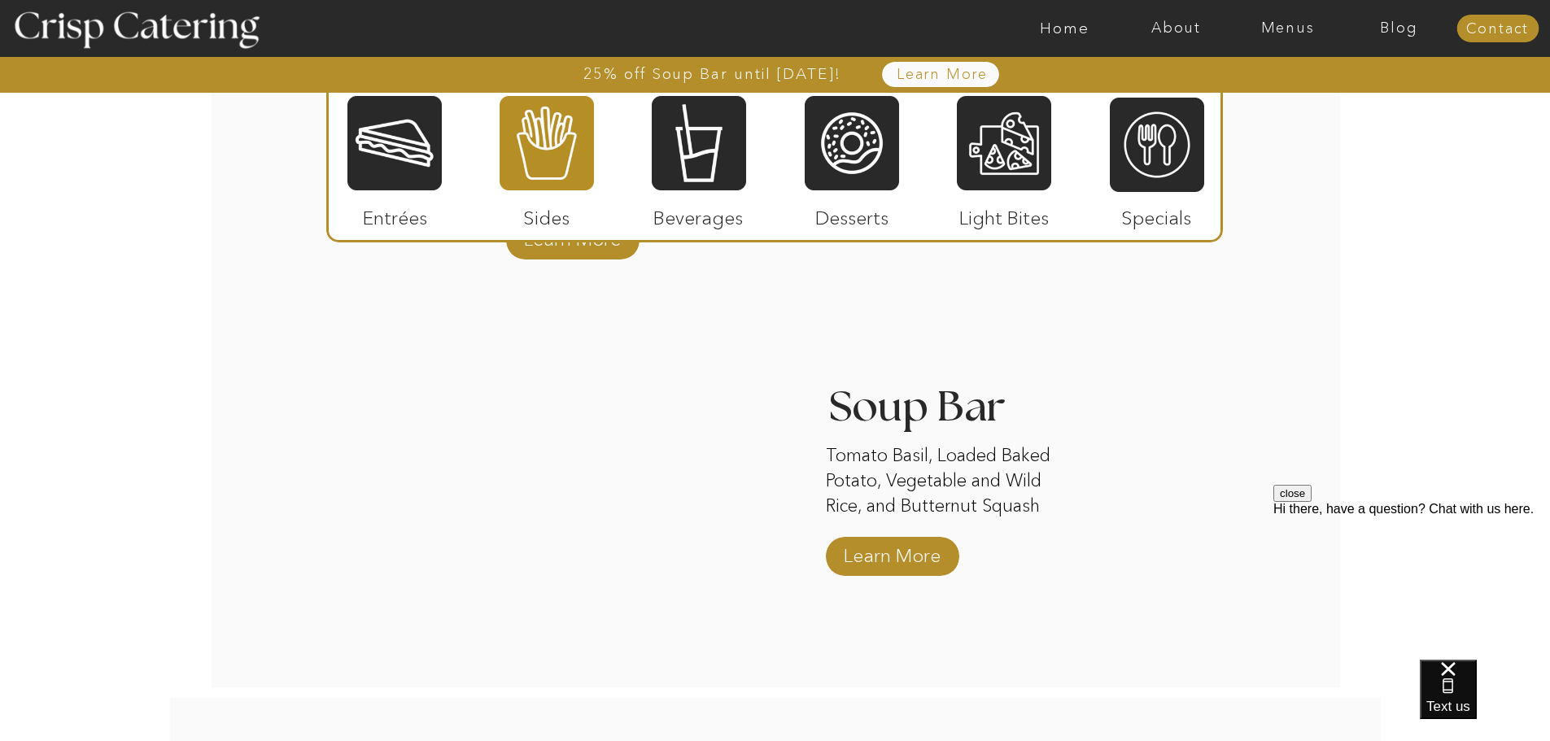
scroll to position [2854, 0]
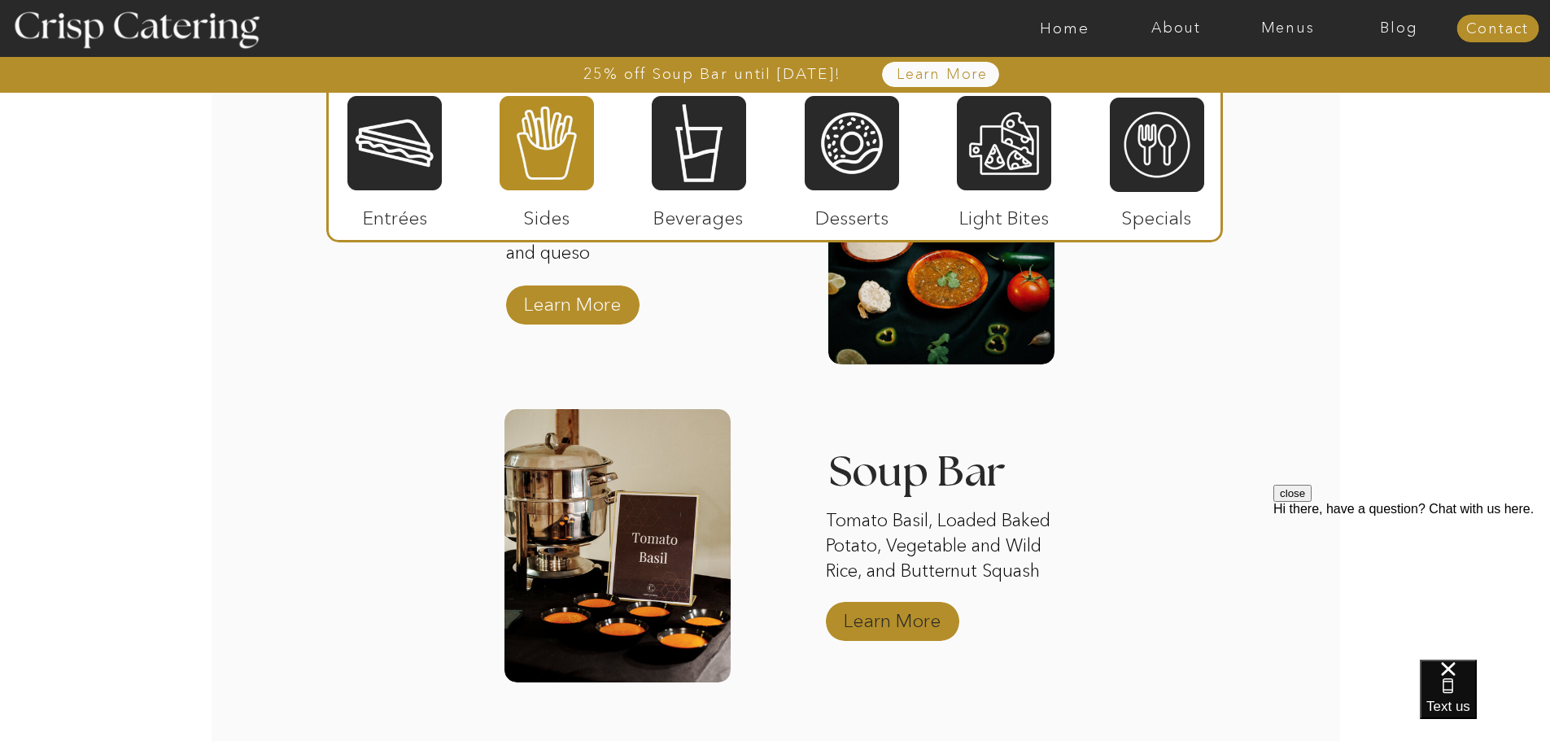
click at [914, 619] on p "Learn More" at bounding box center [892, 616] width 108 height 47
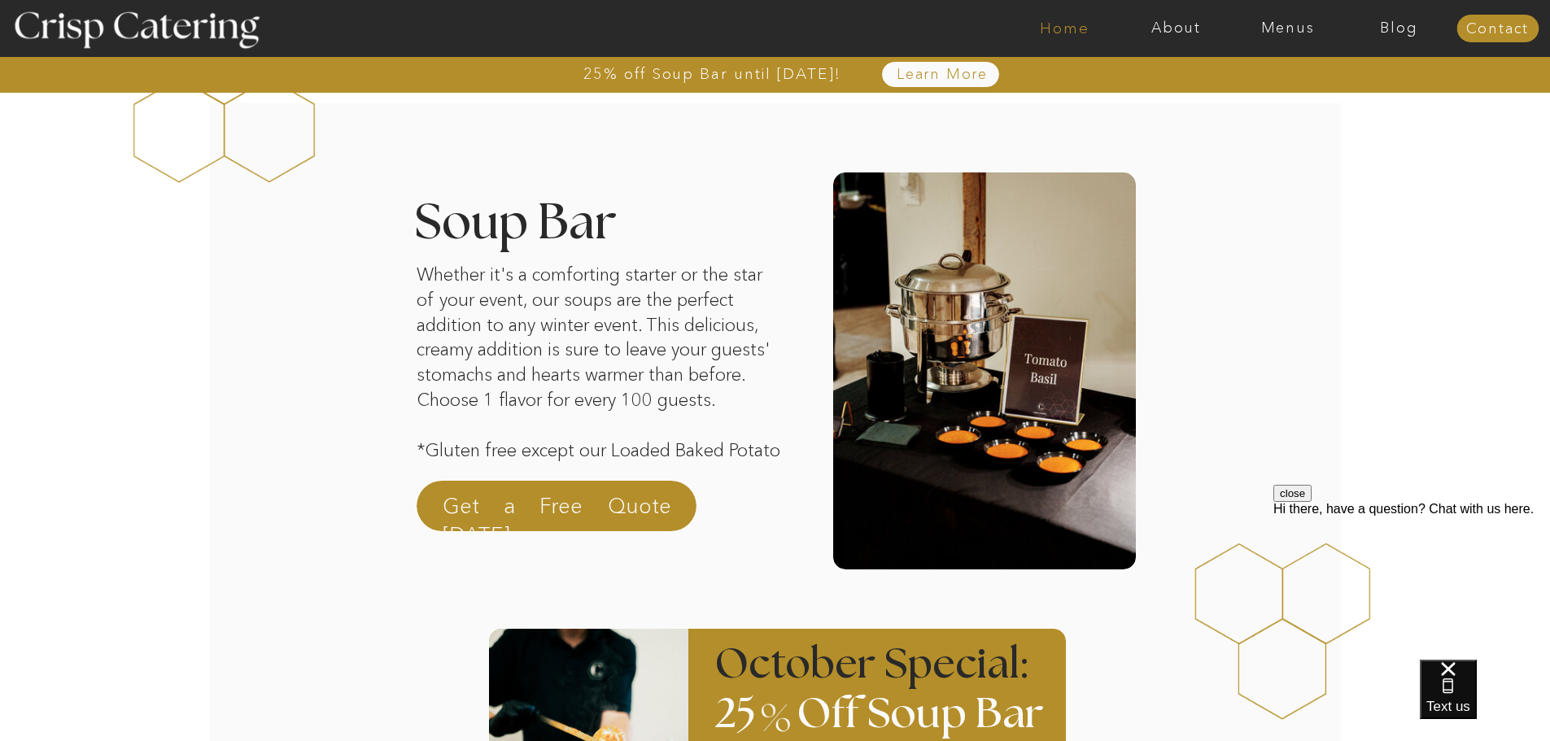
click at [1075, 32] on nav "Home" at bounding box center [1064, 28] width 111 height 16
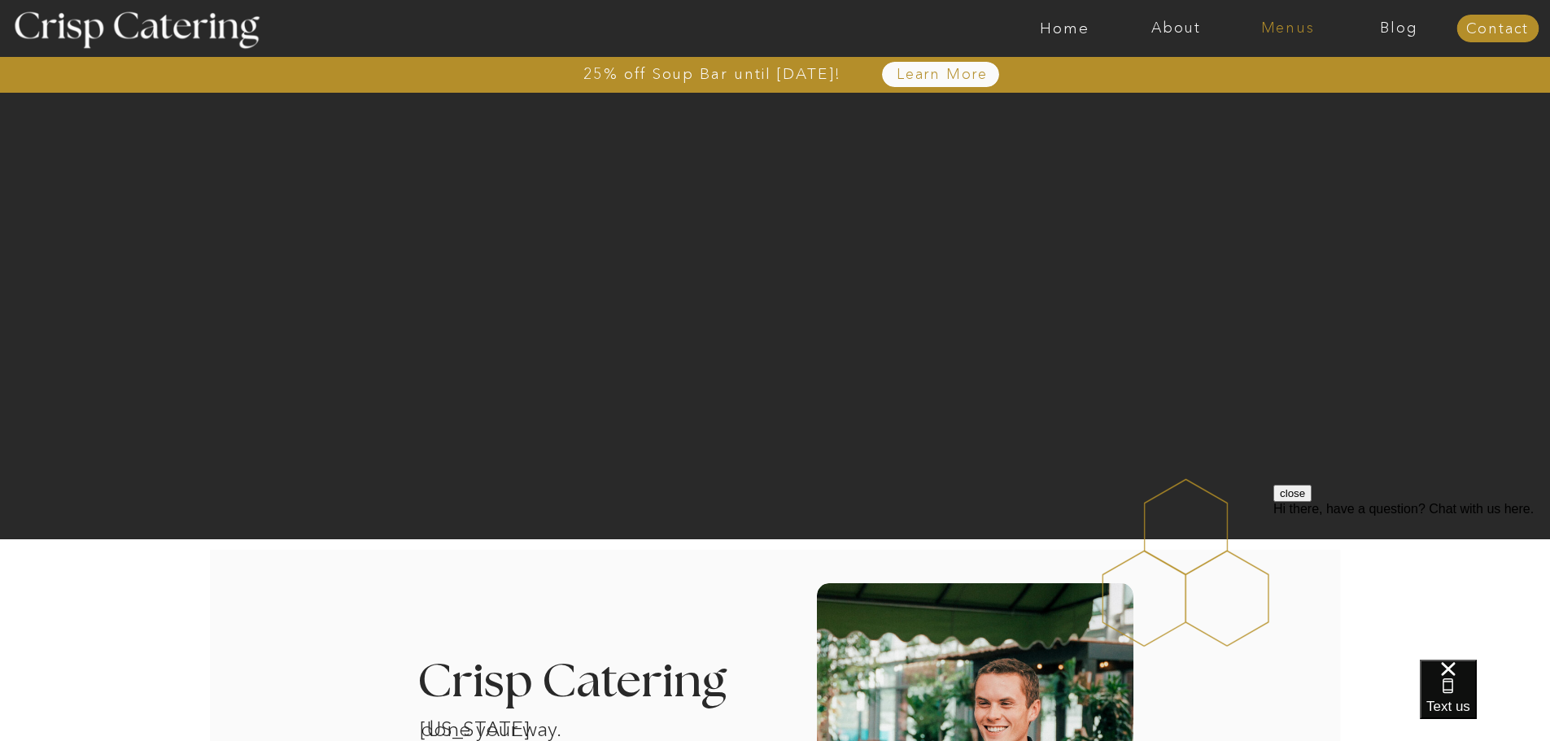
click at [1283, 21] on nav "Menus" at bounding box center [1287, 28] width 111 height 16
click at [1279, 98] on nav "Winter (Sep-Feb)" at bounding box center [1286, 95] width 133 height 15
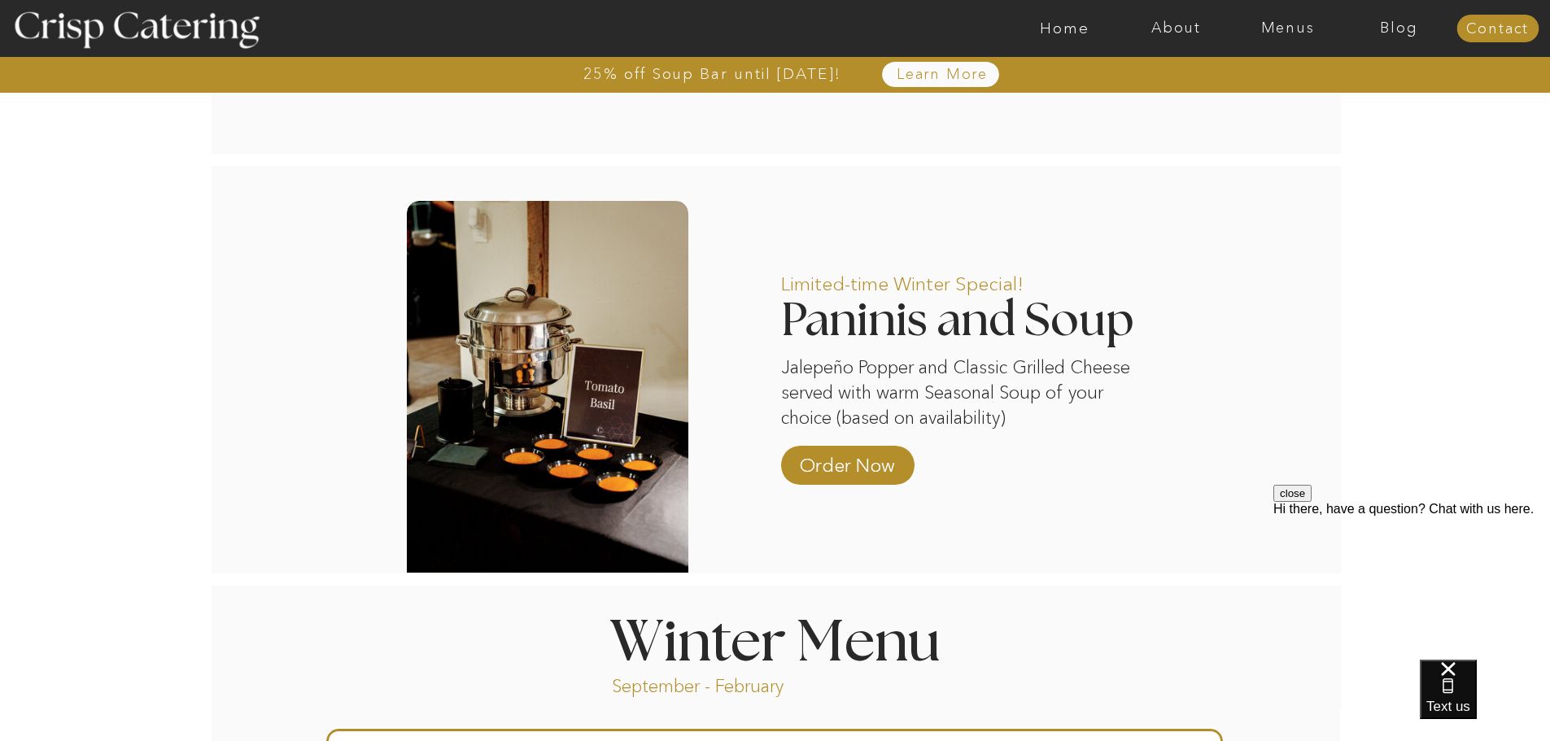
scroll to position [1274, 0]
click at [860, 458] on p "Order Now" at bounding box center [847, 460] width 108 height 47
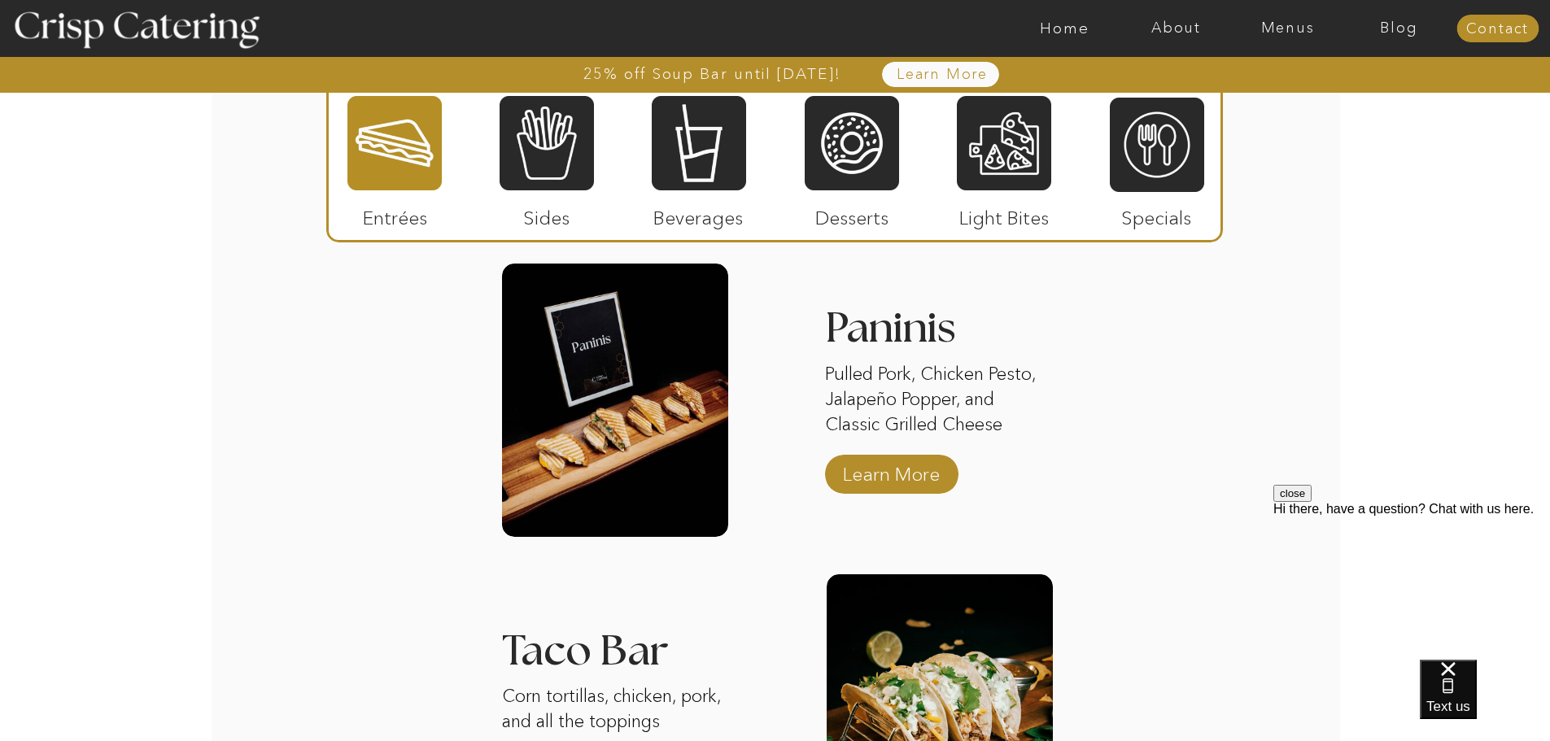
scroll to position [2033, 0]
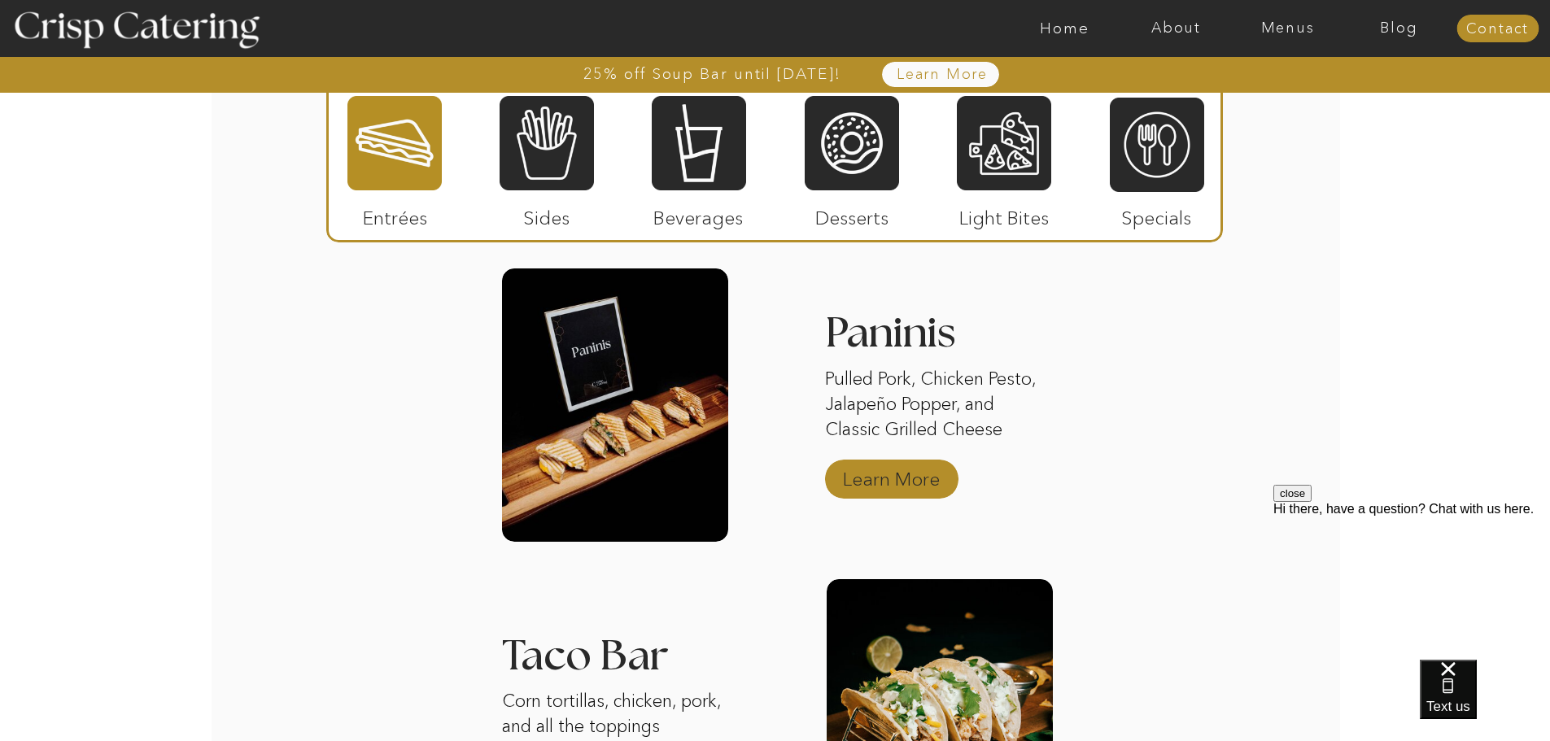
click at [881, 465] on p "Learn More" at bounding box center [891, 475] width 108 height 47
